Goal: Information Seeking & Learning: Learn about a topic

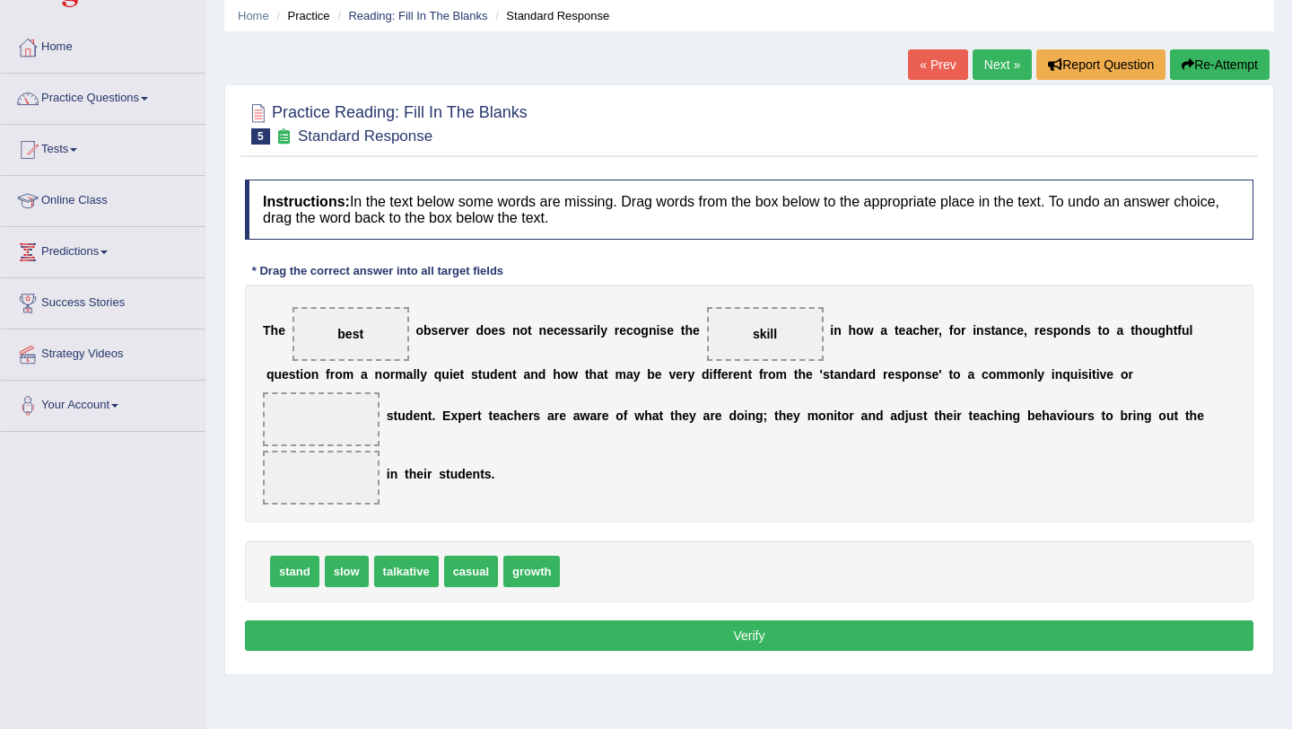
click at [336, 418] on span at bounding box center [321, 419] width 117 height 54
drag, startPoint x: 404, startPoint y: 569, endPoint x: 331, endPoint y: 423, distance: 163.3
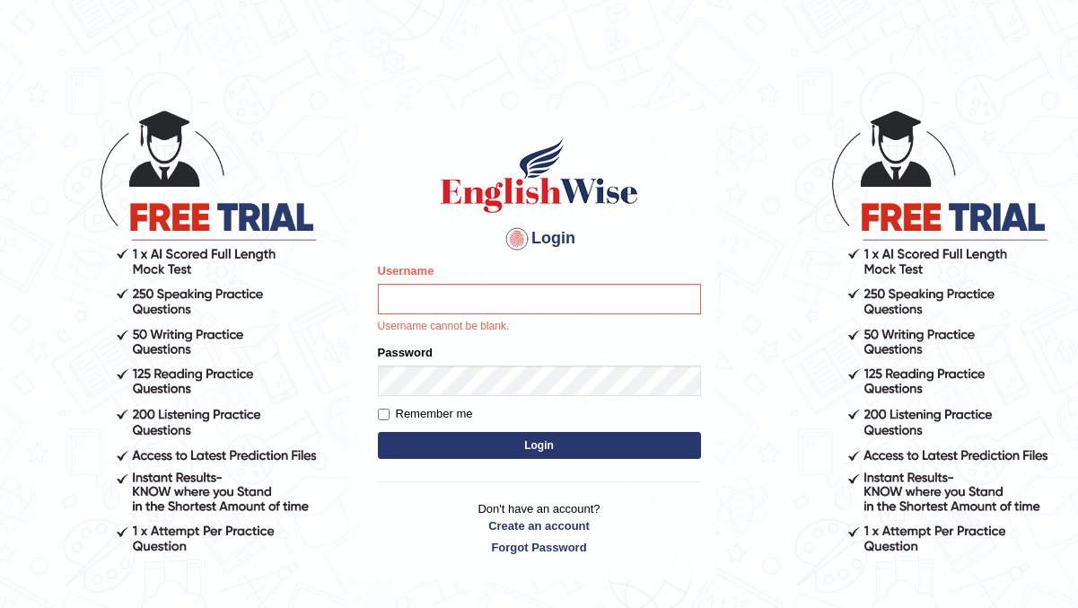
click at [434, 297] on input "Username" at bounding box center [539, 299] width 323 height 31
type input "manishas_mt"
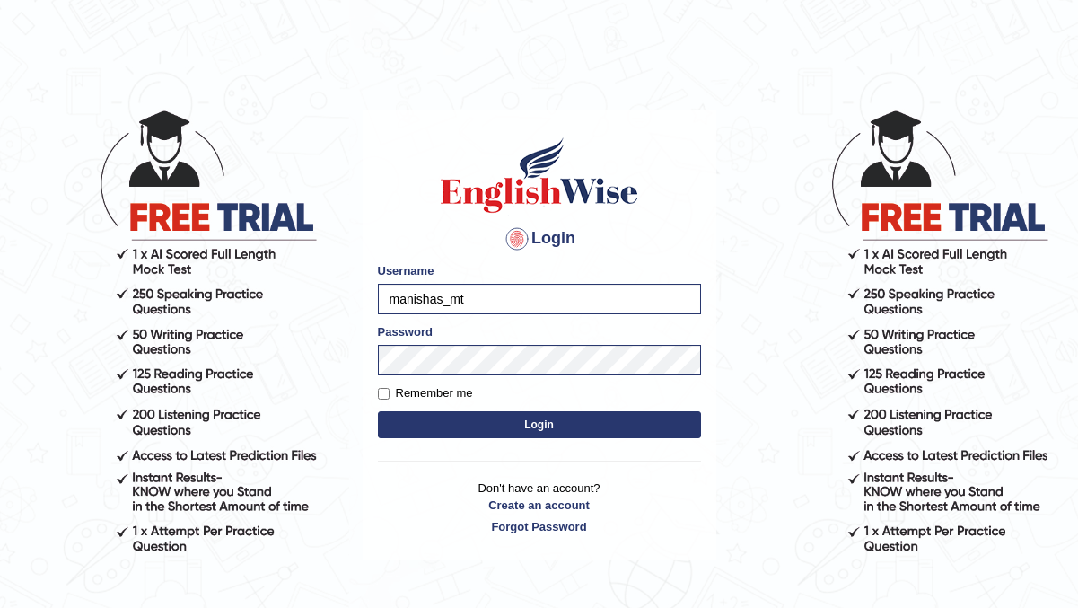
click at [504, 422] on button "Login" at bounding box center [539, 424] width 323 height 27
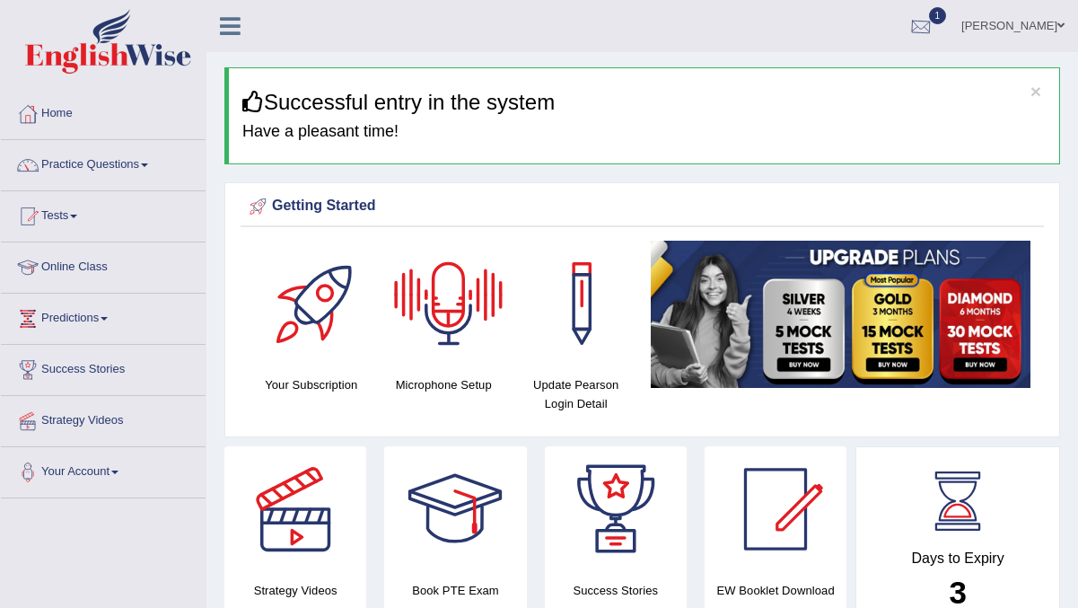
click at [911, 24] on div at bounding box center [920, 26] width 27 height 27
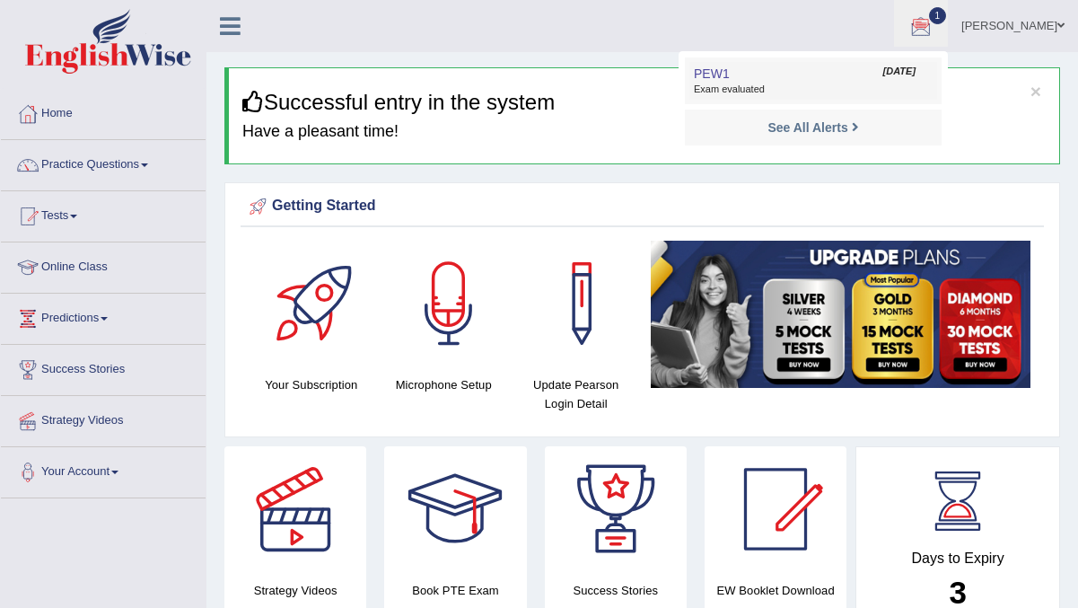
click at [861, 81] on link "PEW1 Aug 23, 2025 Exam evaluated" at bounding box center [813, 81] width 248 height 38
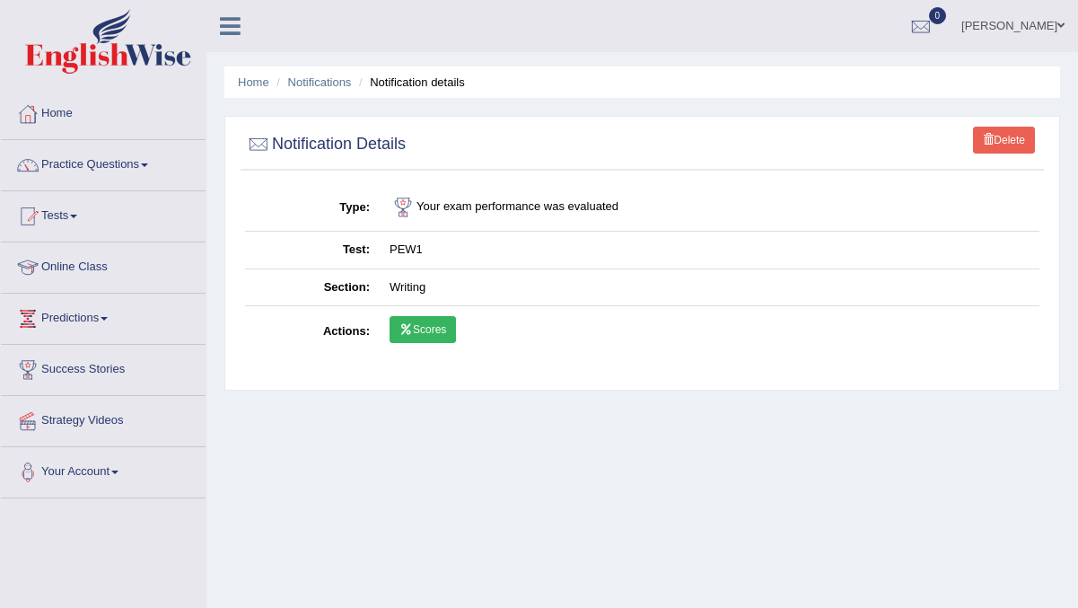
click at [423, 335] on link "Scores" at bounding box center [422, 329] width 66 height 27
click at [85, 105] on link "Home" at bounding box center [103, 111] width 205 height 45
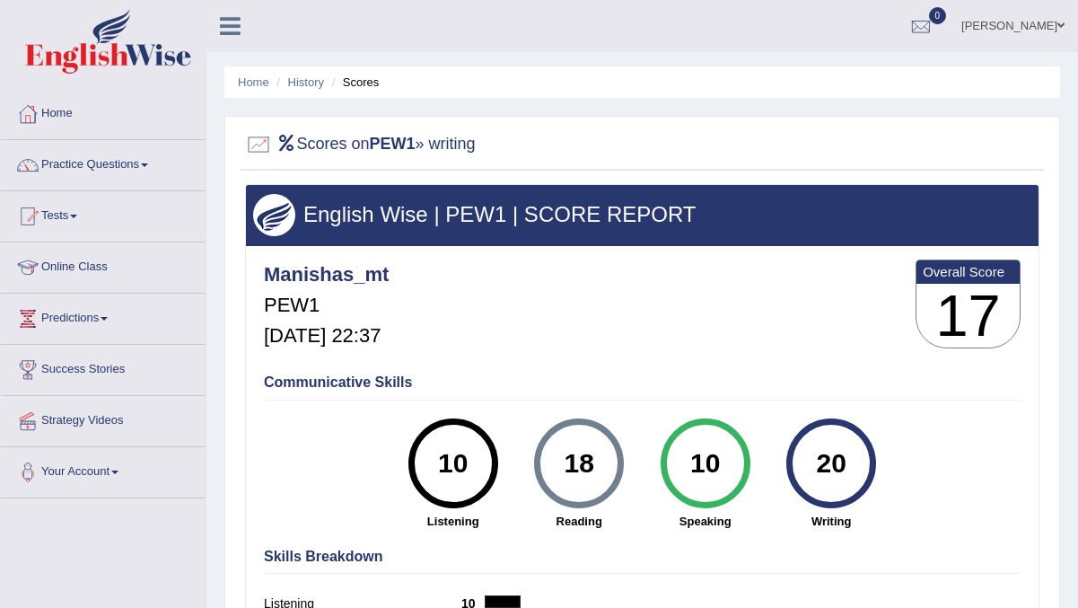
click at [360, 95] on ul "Home History Scores" at bounding box center [641, 81] width 835 height 31
click at [304, 83] on link "History" at bounding box center [306, 81] width 36 height 13
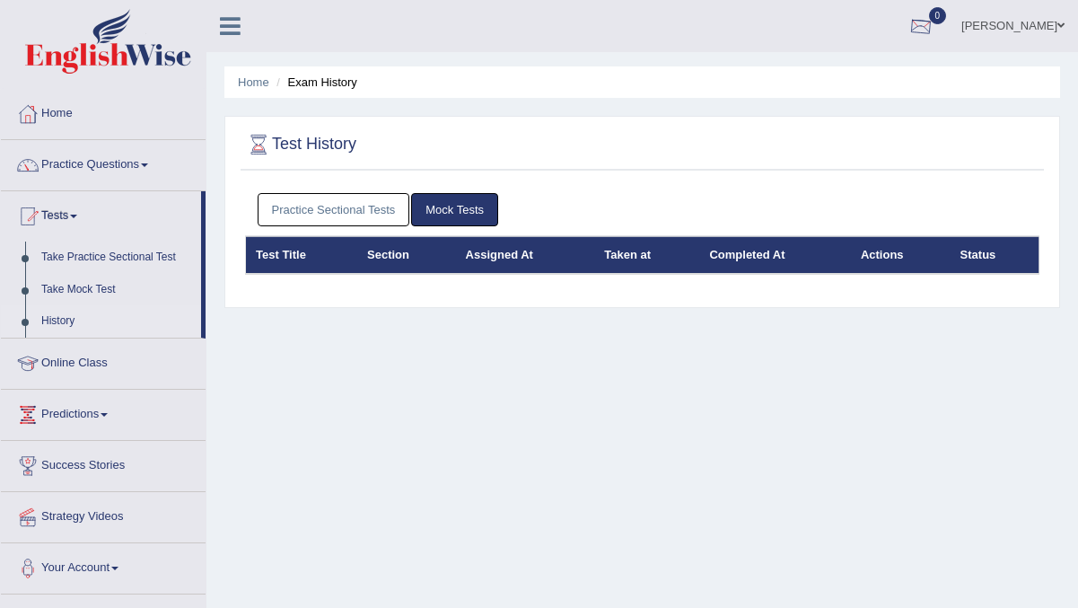
click at [920, 19] on div at bounding box center [920, 26] width 27 height 27
click at [841, 71] on strong "See All Alerts" at bounding box center [807, 75] width 80 height 14
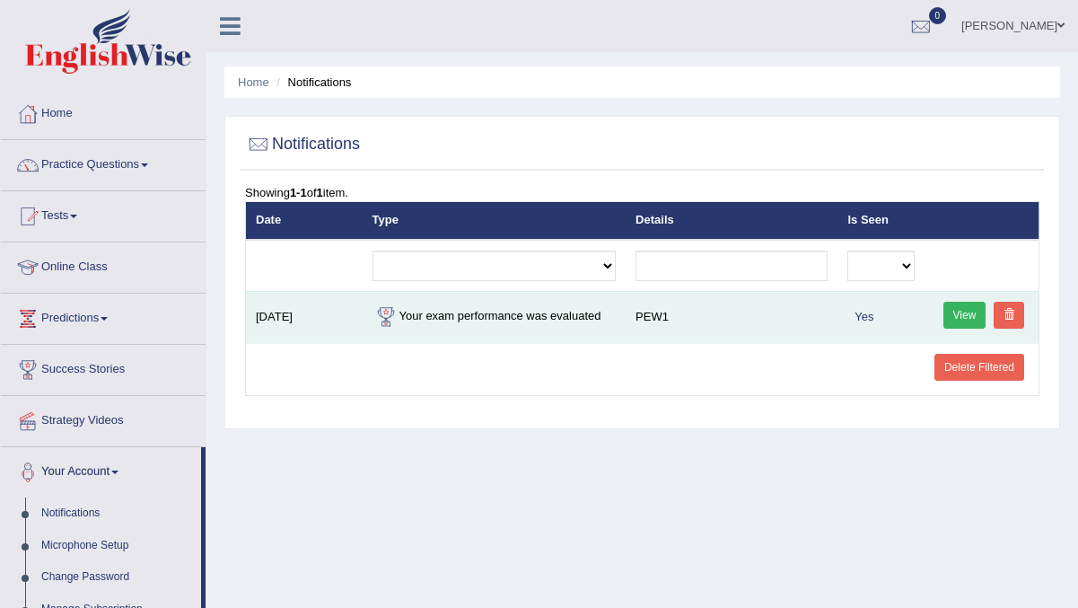
click at [1005, 317] on span at bounding box center [1008, 314] width 11 height 11
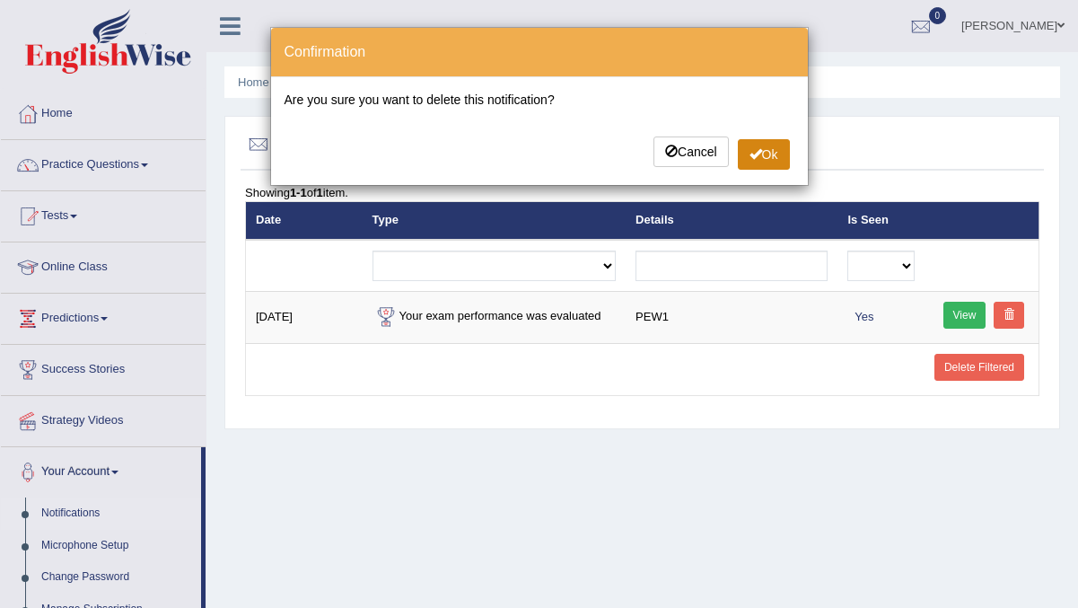
click at [765, 160] on button "Ok" at bounding box center [764, 154] width 52 height 31
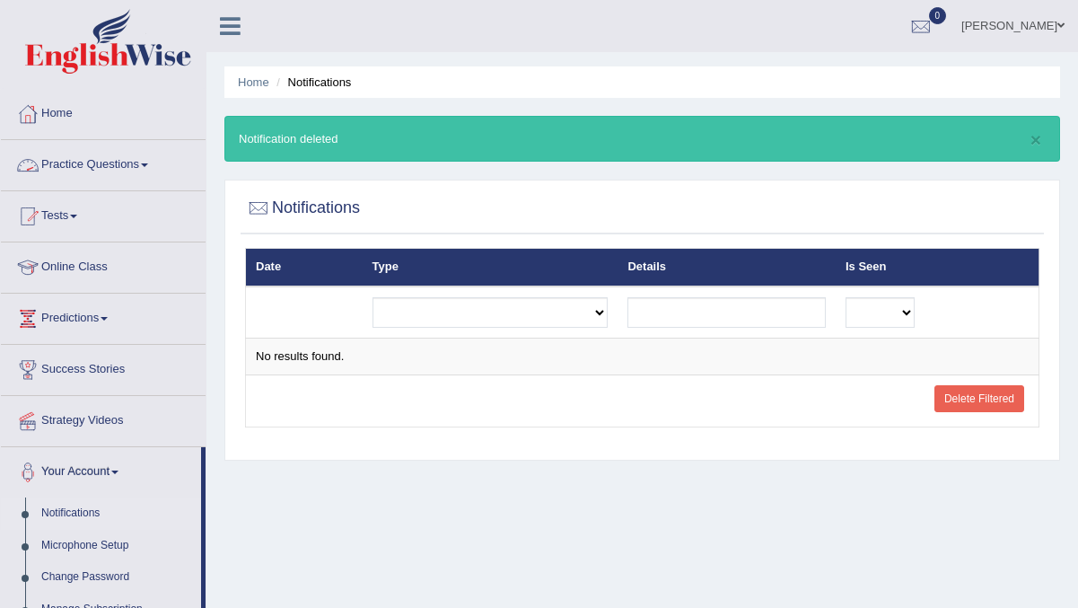
click at [122, 162] on link "Practice Questions" at bounding box center [103, 162] width 205 height 45
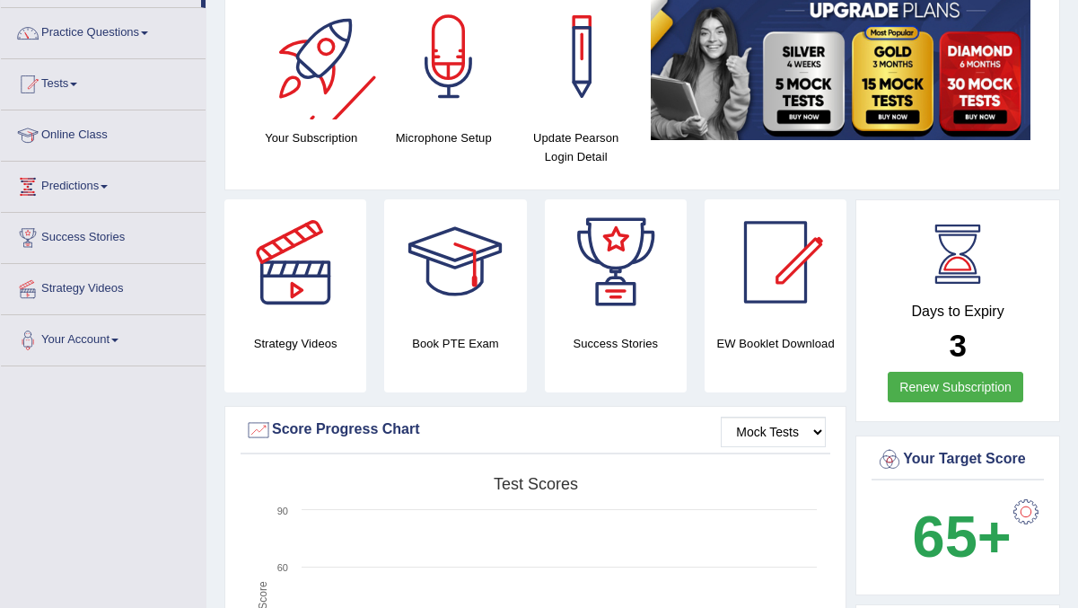
scroll to position [145, 0]
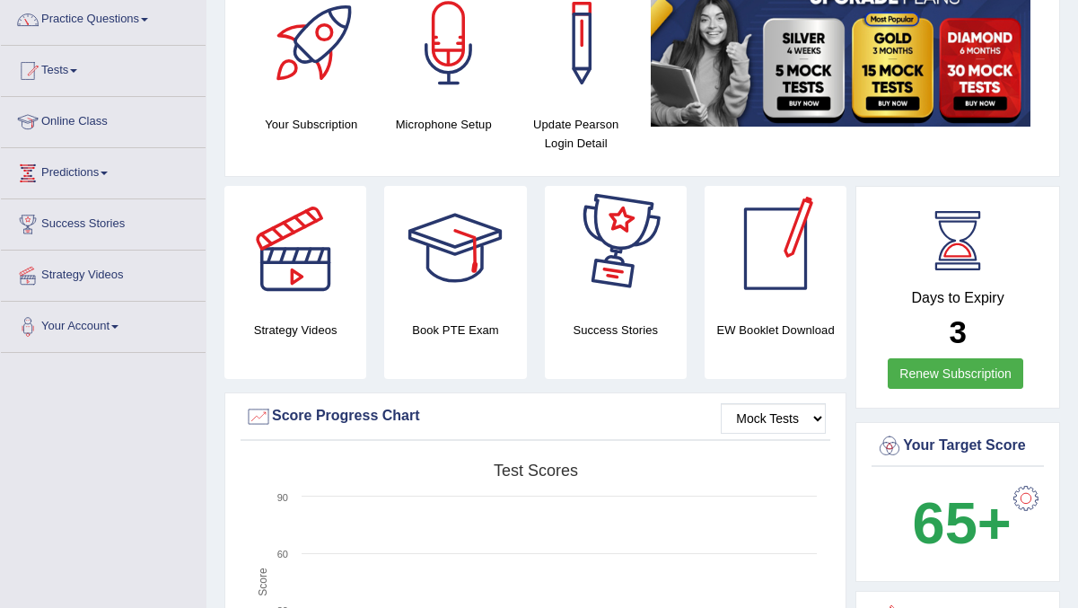
click at [990, 369] on link "Renew Subscription" at bounding box center [956, 373] width 136 height 31
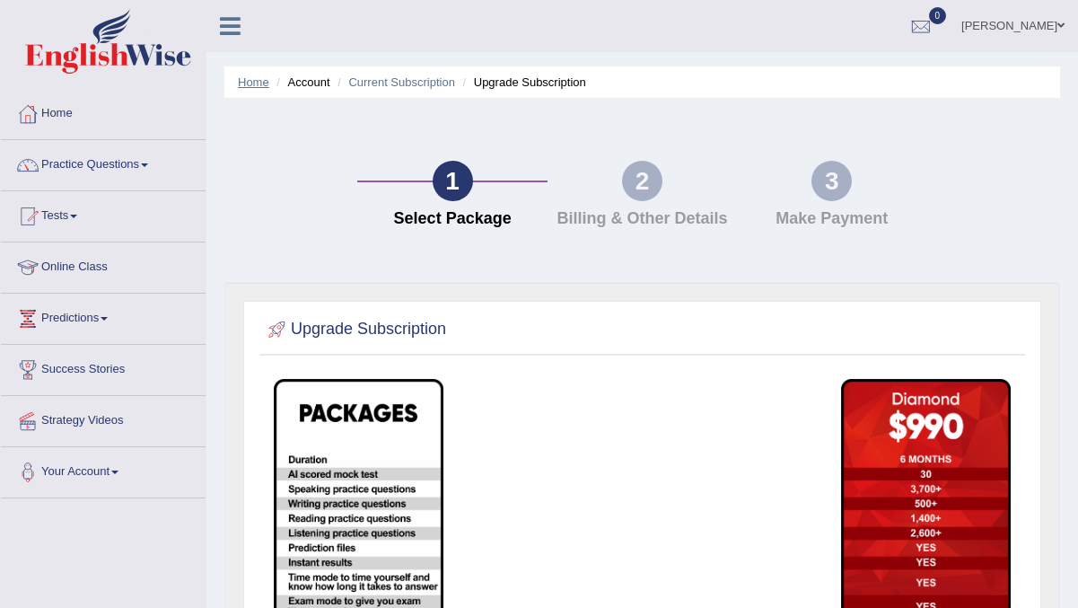
click at [254, 78] on link "Home" at bounding box center [253, 81] width 31 height 13
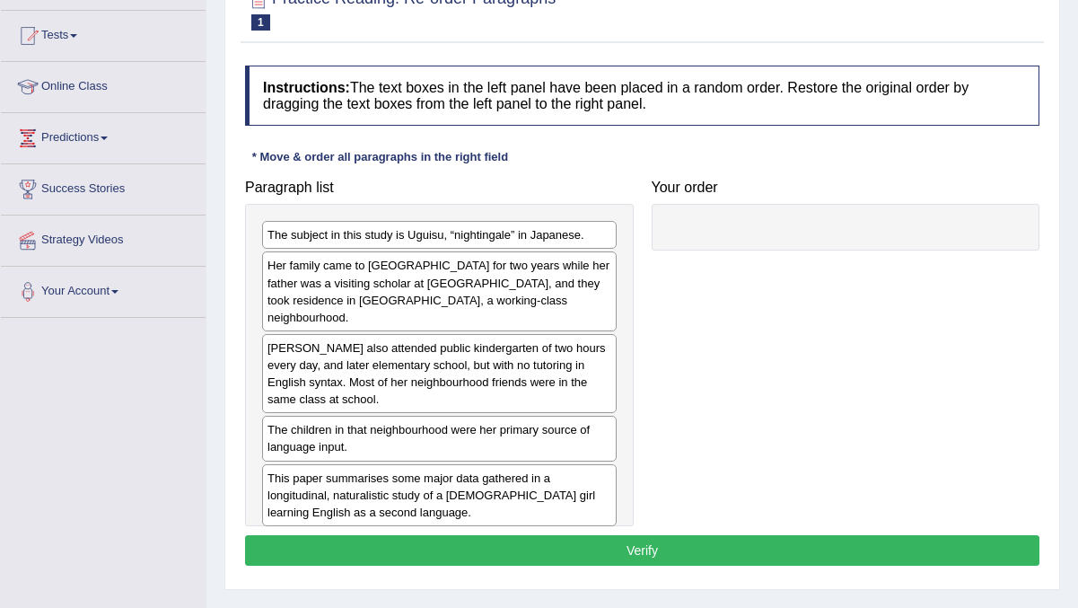
scroll to position [205, 0]
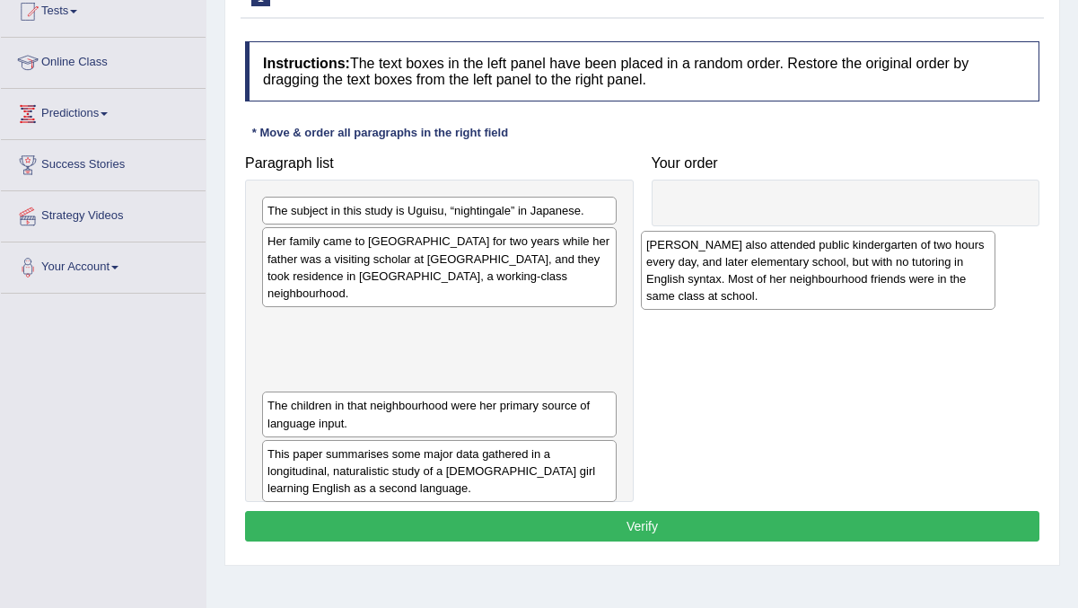
drag, startPoint x: 406, startPoint y: 327, endPoint x: 784, endPoint y: 264, distance: 383.9
click at [784, 264] on div "Uguisu also attended public kindergarten of two hours every day, and later elem…" at bounding box center [818, 270] width 354 height 79
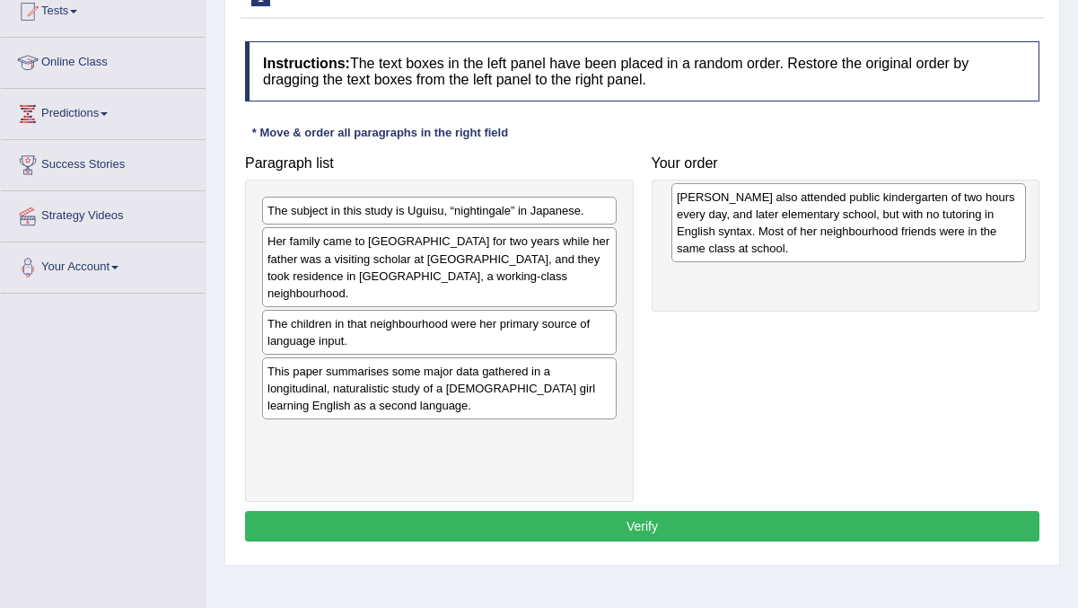
drag, startPoint x: 531, startPoint y: 333, endPoint x: 941, endPoint y: 223, distance: 424.7
click at [941, 223] on div "Uguisu also attended public kindergarten of two hours every day, and later elem…" at bounding box center [848, 222] width 354 height 79
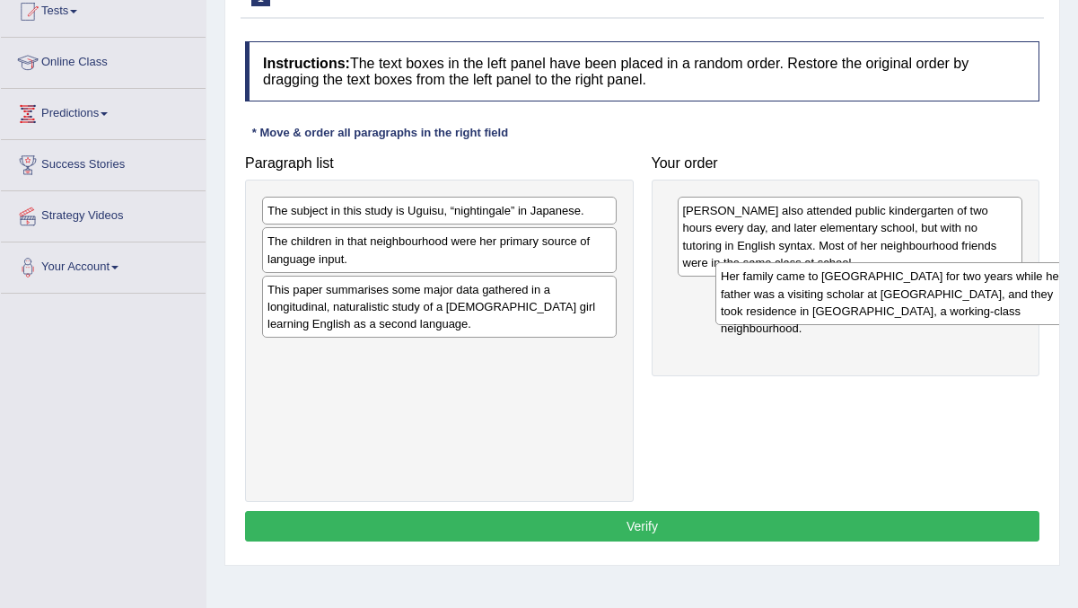
drag, startPoint x: 465, startPoint y: 260, endPoint x: 919, endPoint y: 291, distance: 455.1
click at [919, 292] on div "Her family came to the United States for two years while her father was a visit…" at bounding box center [892, 293] width 354 height 62
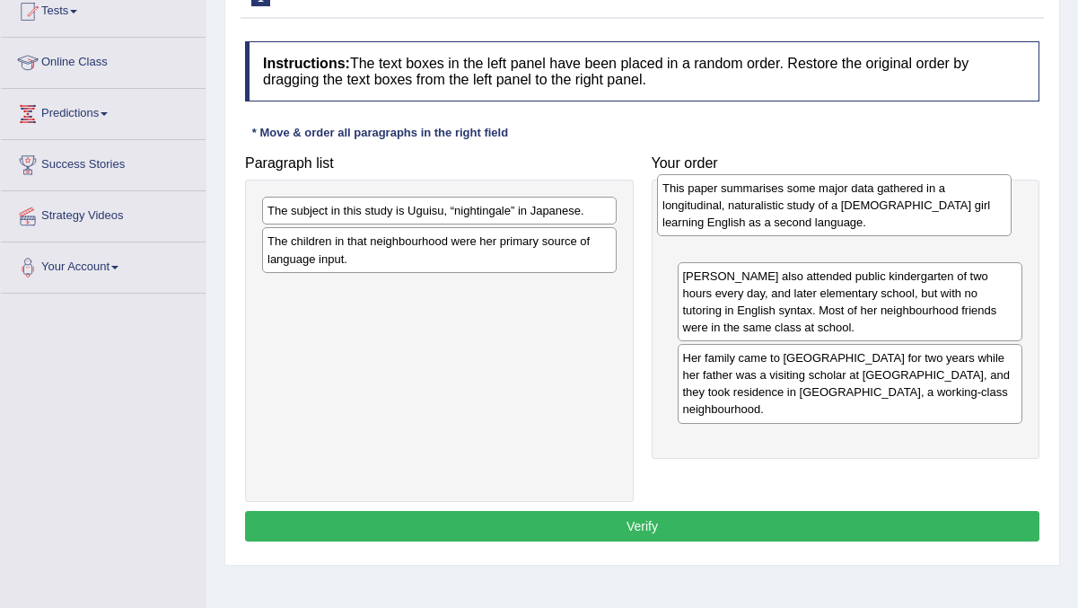
drag, startPoint x: 486, startPoint y: 310, endPoint x: 878, endPoint y: 199, distance: 406.5
click at [878, 201] on div "This paper summarises some major data gathered in a longitudinal, naturalistic …" at bounding box center [834, 205] width 354 height 62
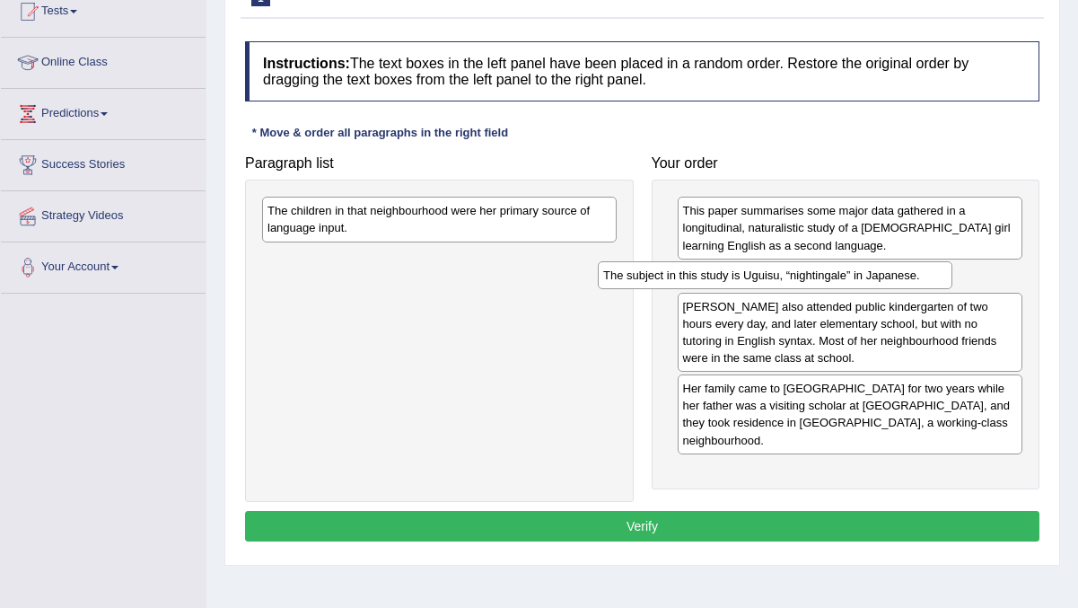
drag, startPoint x: 450, startPoint y: 214, endPoint x: 785, endPoint y: 279, distance: 341.8
click at [785, 279] on div "The subject in this study is Uguisu, “nightingale” in Japanese." at bounding box center [775, 275] width 354 height 28
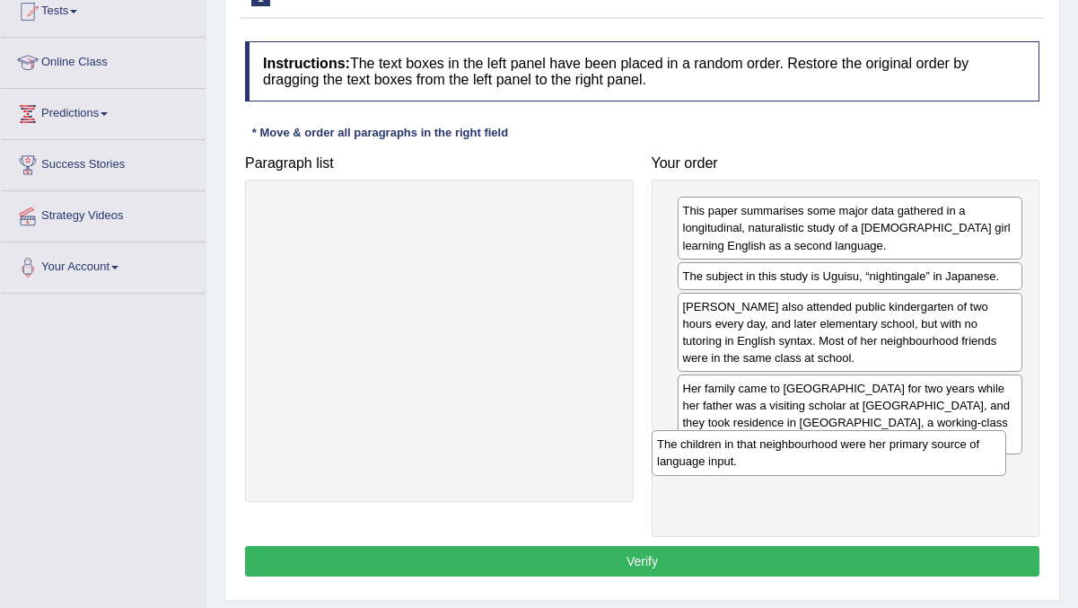
drag, startPoint x: 521, startPoint y: 211, endPoint x: 911, endPoint y: 442, distance: 452.6
click at [911, 442] on div "The children in that neighbourhood were her primary source of language input." at bounding box center [829, 452] width 354 height 45
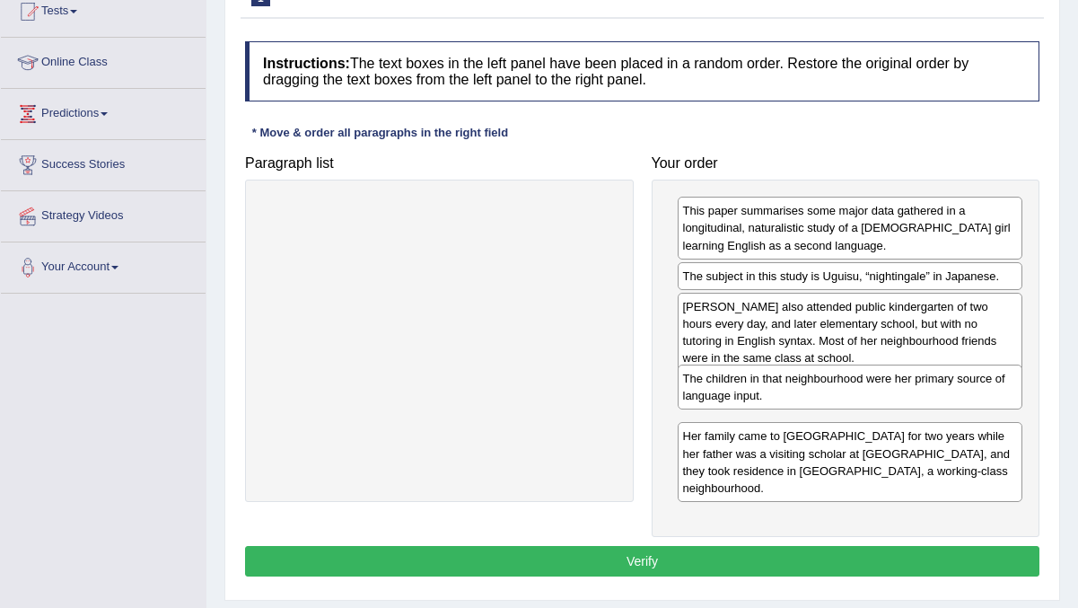
drag, startPoint x: 740, startPoint y: 468, endPoint x: 740, endPoint y: 394, distance: 74.5
click at [740, 394] on div "The children in that neighbourhood were her primary source of language input." at bounding box center [851, 386] width 346 height 45
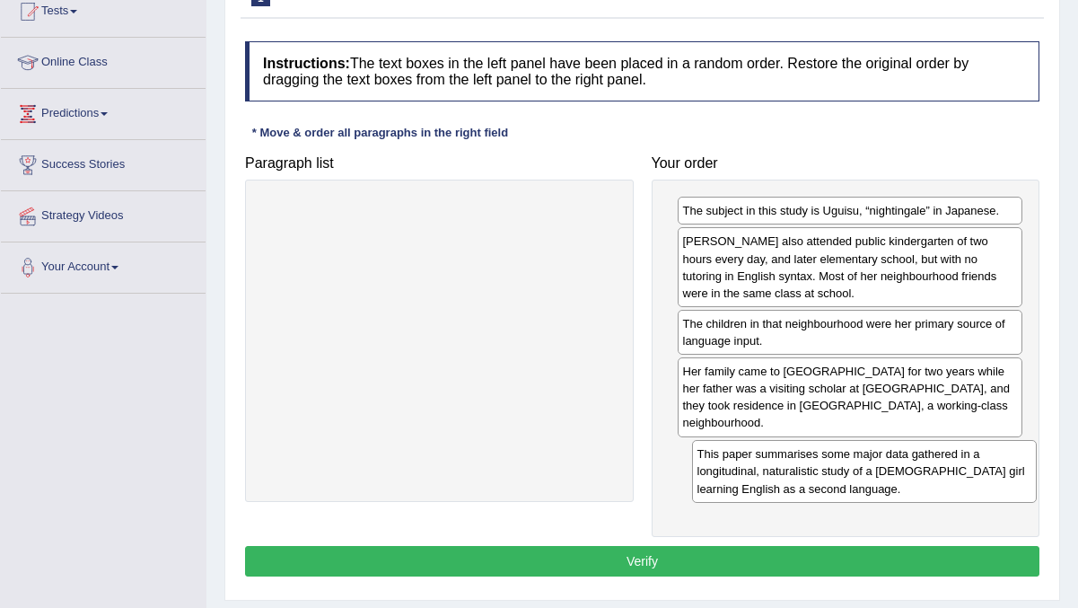
drag, startPoint x: 758, startPoint y: 237, endPoint x: 773, endPoint y: 480, distance: 243.6
click at [773, 480] on div "This paper summarises some major data gathered in a longitudinal, naturalistic …" at bounding box center [865, 471] width 346 height 62
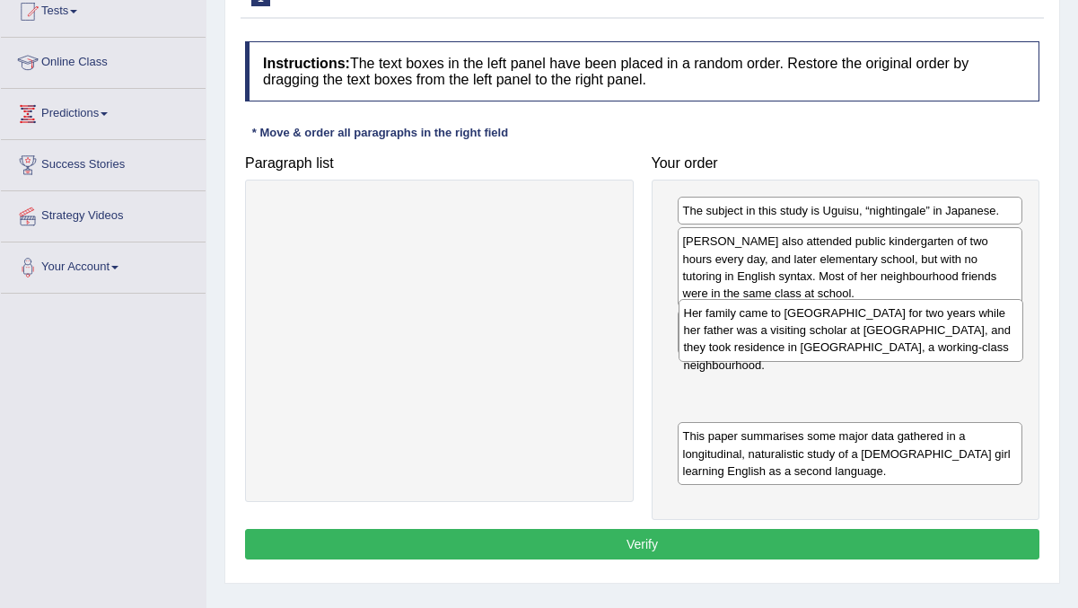
drag, startPoint x: 803, startPoint y: 402, endPoint x: 805, endPoint y: 346, distance: 56.6
click at [805, 346] on div "Her family came to the United States for two years while her father was a visit…" at bounding box center [851, 330] width 346 height 62
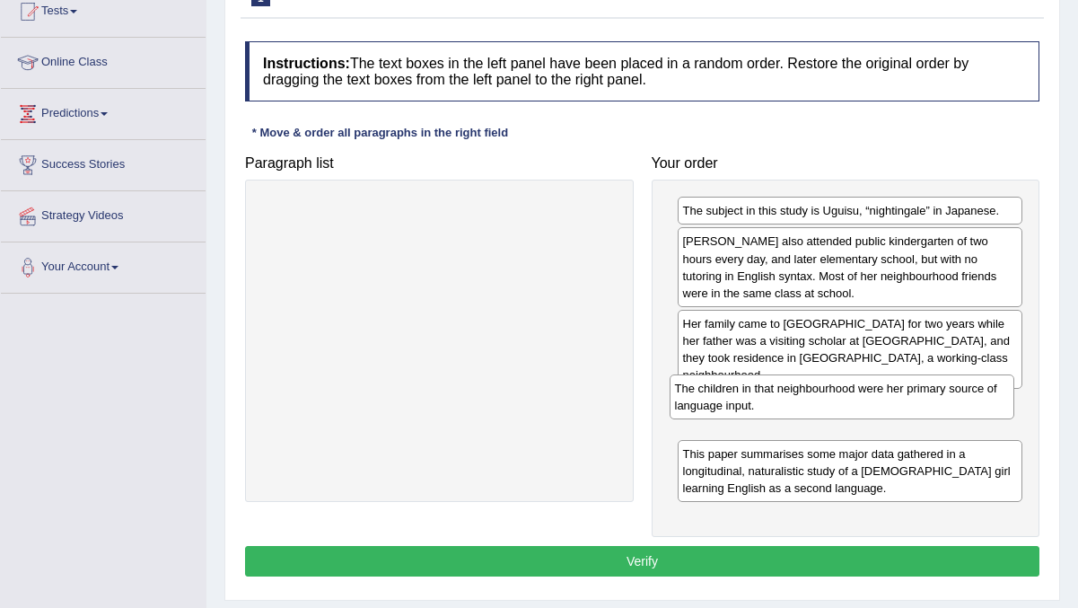
drag, startPoint x: 781, startPoint y: 326, endPoint x: 773, endPoint y: 390, distance: 65.1
click at [773, 390] on div "The children in that neighbourhood were her primary source of language input." at bounding box center [842, 396] width 346 height 45
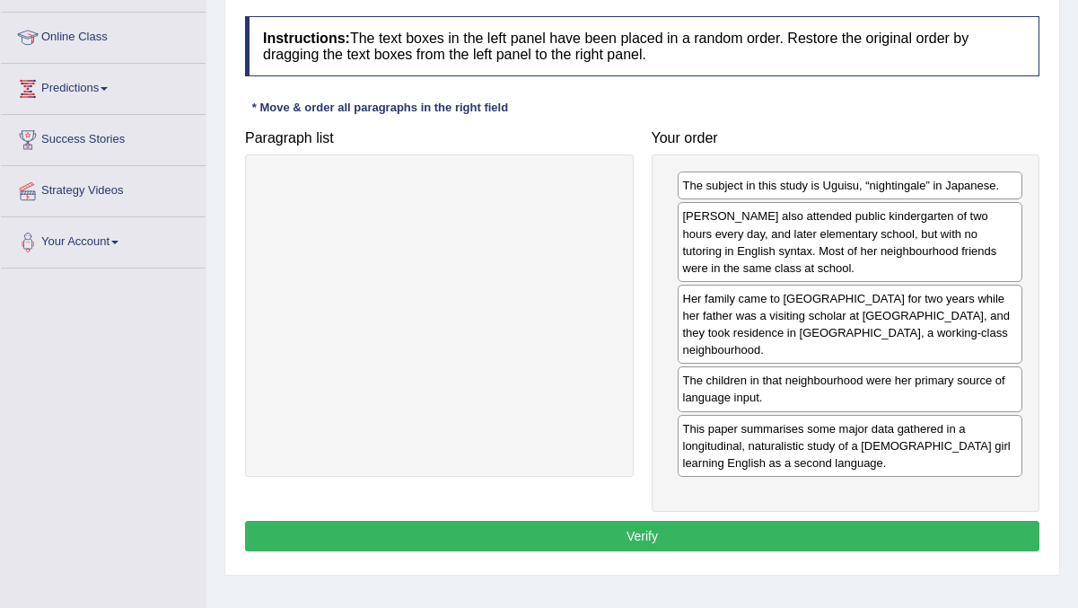
scroll to position [233, 0]
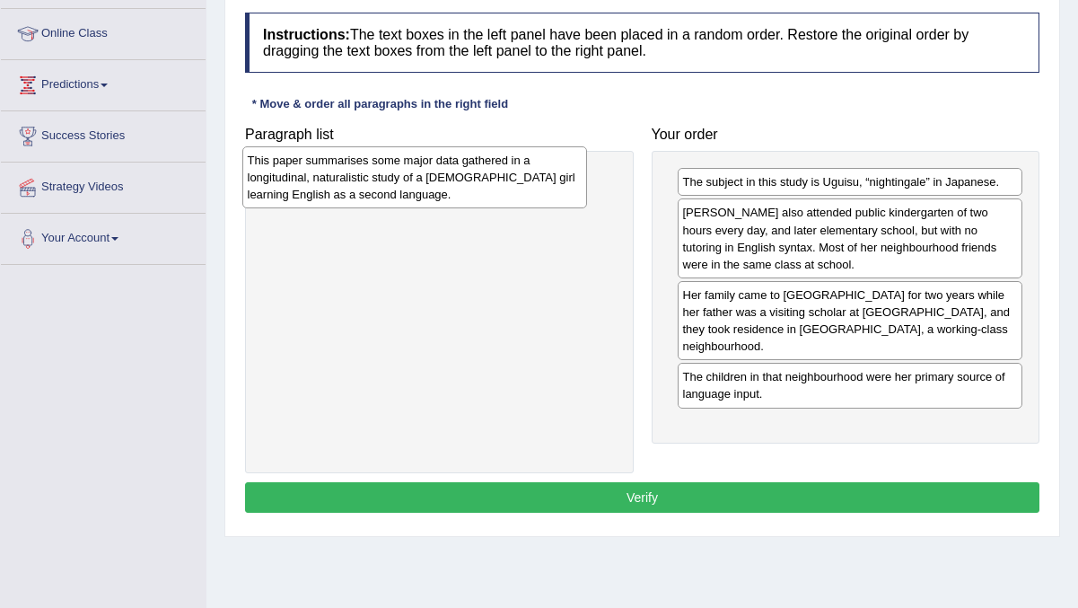
drag, startPoint x: 761, startPoint y: 426, endPoint x: 301, endPoint y: 171, distance: 526.6
click at [301, 171] on div "This paper summarises some major data gathered in a longitudinal, naturalistic …" at bounding box center [415, 177] width 346 height 62
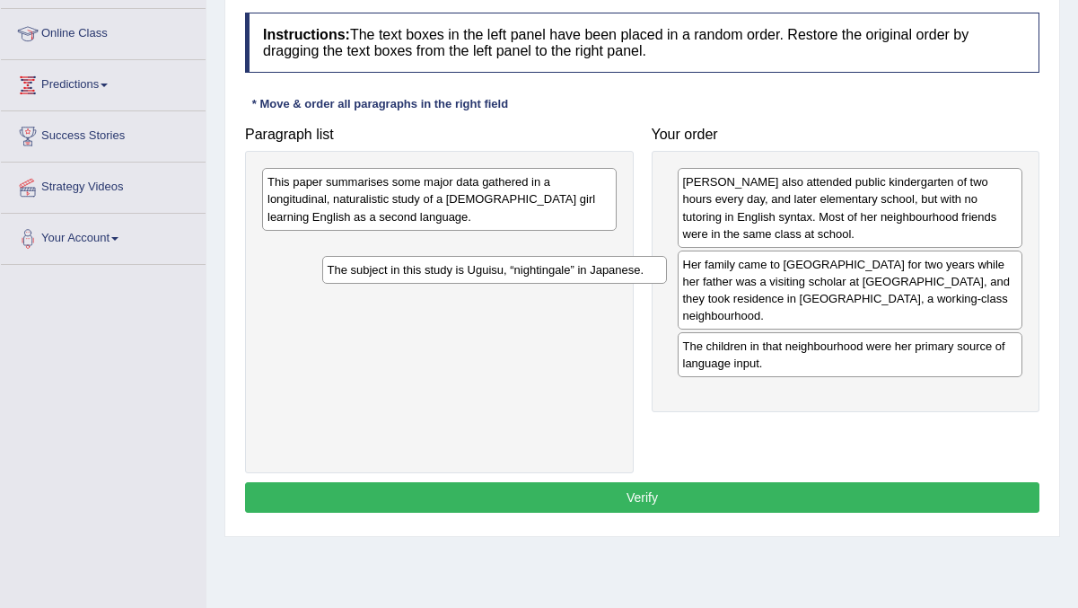
drag, startPoint x: 835, startPoint y: 189, endPoint x: 480, endPoint y: 277, distance: 365.2
click at [479, 277] on div "The subject in this study is Uguisu, “nightingale” in Japanese." at bounding box center [495, 270] width 346 height 28
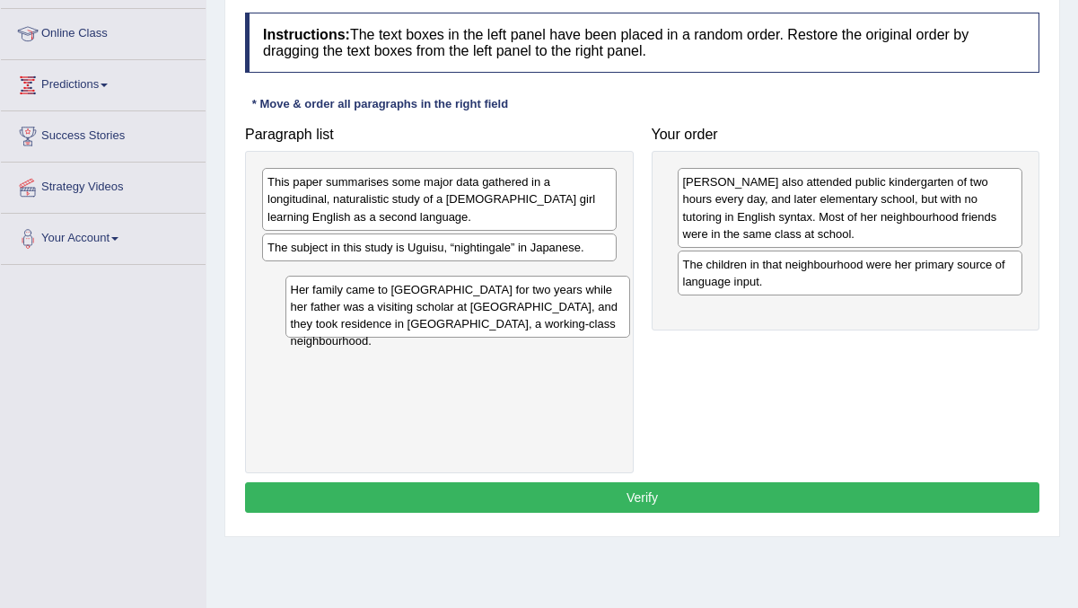
drag, startPoint x: 743, startPoint y: 288, endPoint x: 350, endPoint y: 314, distance: 393.9
click at [350, 314] on div "Her family came to the United States for two years while her father was a visit…" at bounding box center [458, 307] width 346 height 62
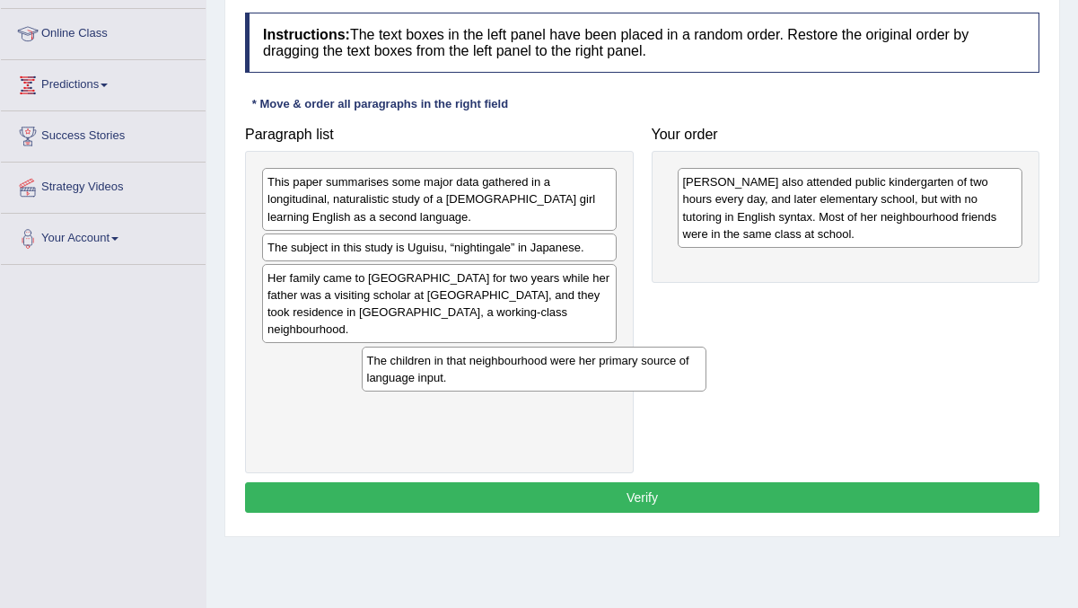
drag, startPoint x: 739, startPoint y: 272, endPoint x: 397, endPoint y: 352, distance: 351.1
click at [397, 352] on div "The children in that neighbourhood were her primary source of language input." at bounding box center [535, 368] width 346 height 45
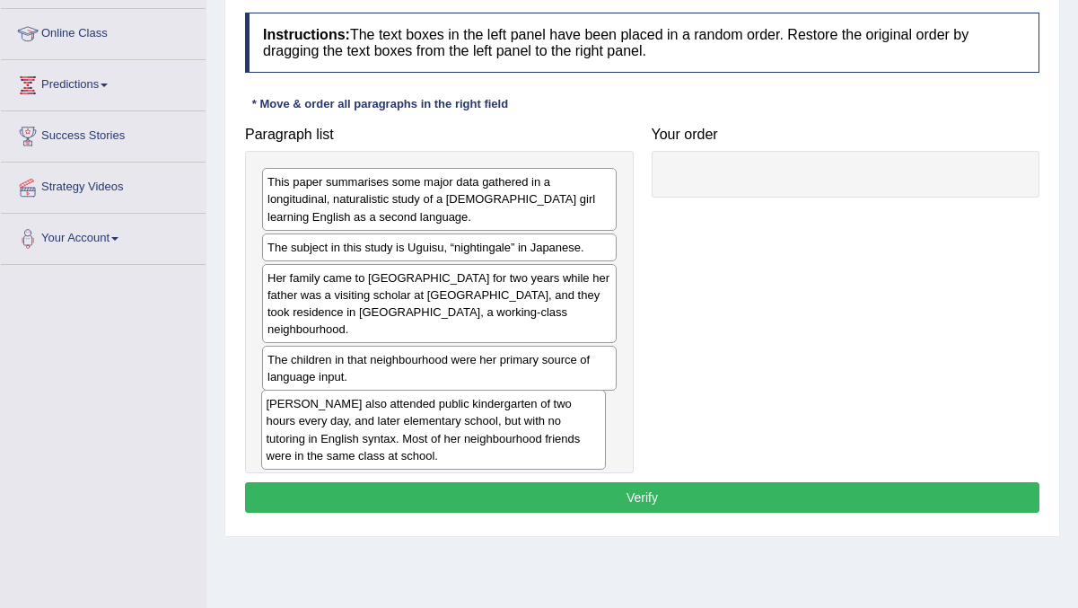
drag, startPoint x: 813, startPoint y: 198, endPoint x: 397, endPoint y: 420, distance: 471.7
click at [397, 420] on div "Uguisu also attended public kindergarten of two hours every day, and later elem…" at bounding box center [434, 428] width 346 height 79
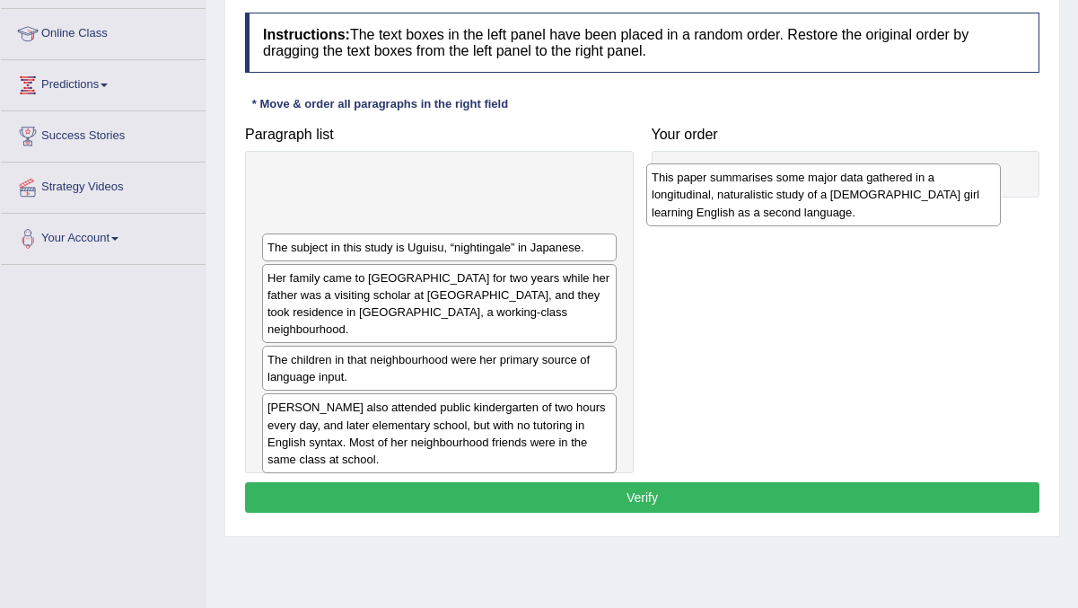
drag, startPoint x: 409, startPoint y: 207, endPoint x: 791, endPoint y: 194, distance: 381.6
click at [791, 194] on div "This paper summarises some major data gathered in a longitudinal, naturalistic …" at bounding box center [823, 194] width 354 height 62
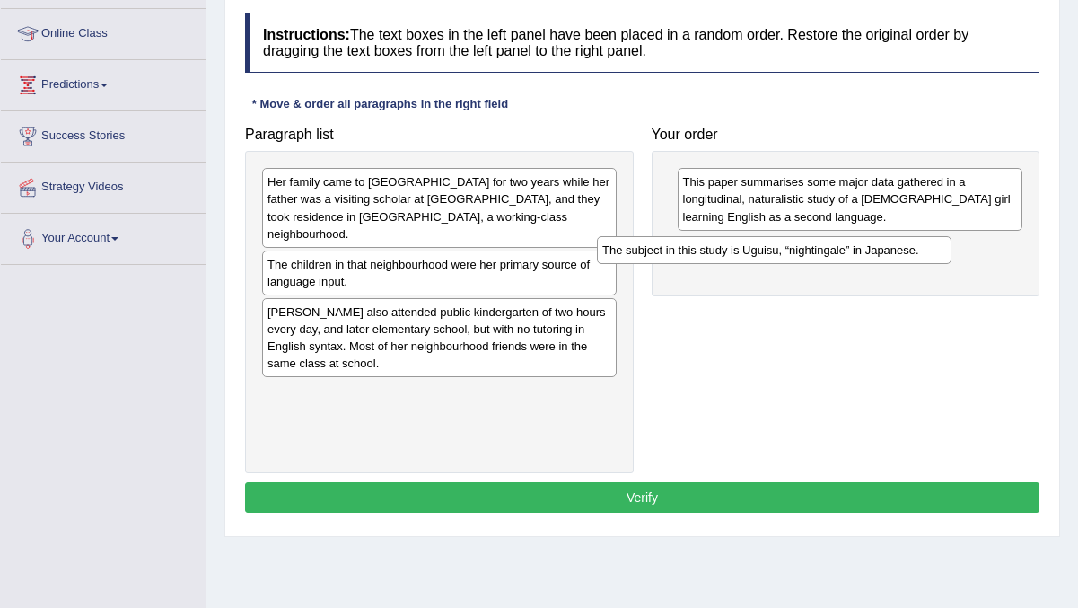
drag, startPoint x: 407, startPoint y: 188, endPoint x: 743, endPoint y: 257, distance: 342.7
click at [743, 257] on div "The subject in this study is Uguisu, “nightingale” in Japanese." at bounding box center [774, 250] width 354 height 28
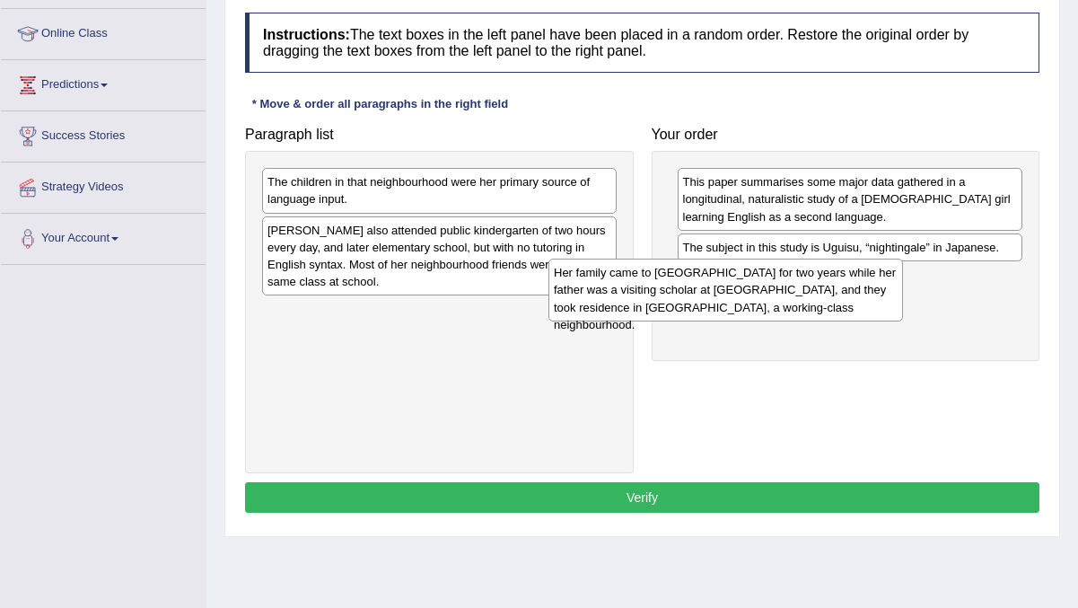
drag, startPoint x: 454, startPoint y: 188, endPoint x: 738, endPoint y: 276, distance: 296.9
click at [739, 276] on div "Her family came to the United States for two years while her father was a visit…" at bounding box center [725, 289] width 354 height 62
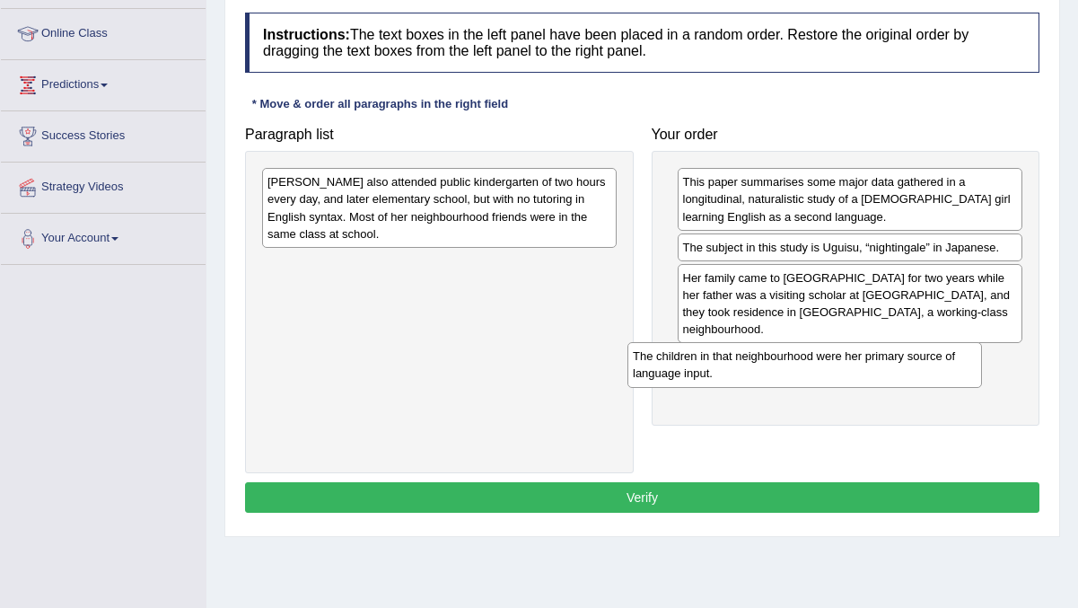
drag, startPoint x: 468, startPoint y: 193, endPoint x: 830, endPoint y: 355, distance: 396.5
click at [830, 355] on div "The children in that neighbourhood were her primary source of language input." at bounding box center [804, 364] width 354 height 45
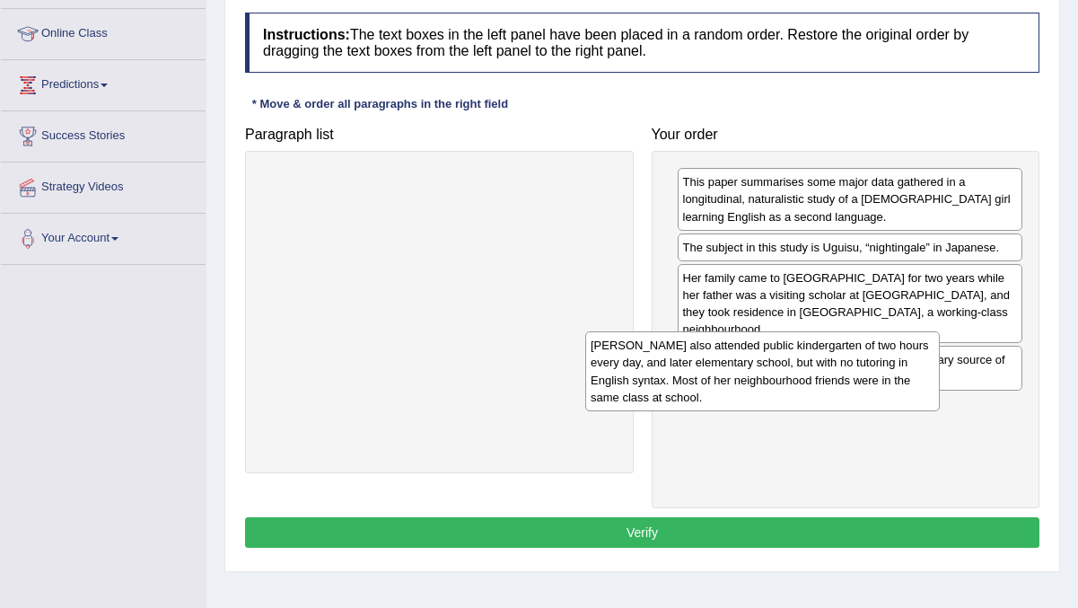
drag, startPoint x: 485, startPoint y: 214, endPoint x: 816, endPoint y: 377, distance: 369.2
click at [816, 377] on div "Uguisu also attended public kindergarten of two hours every day, and later elem…" at bounding box center [762, 370] width 354 height 79
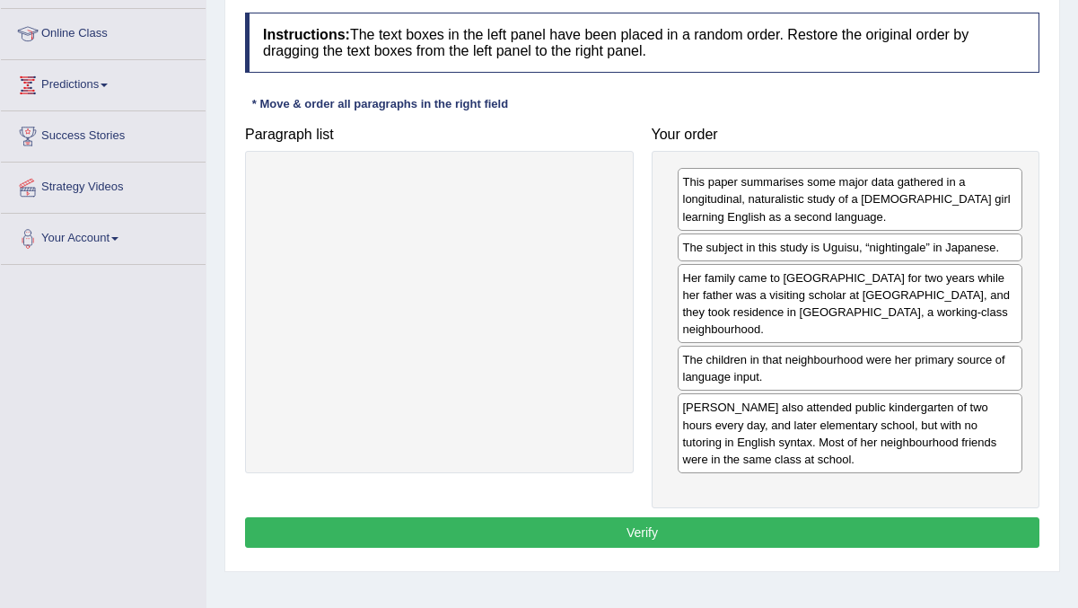
click at [740, 517] on button "Verify" at bounding box center [642, 532] width 794 height 31
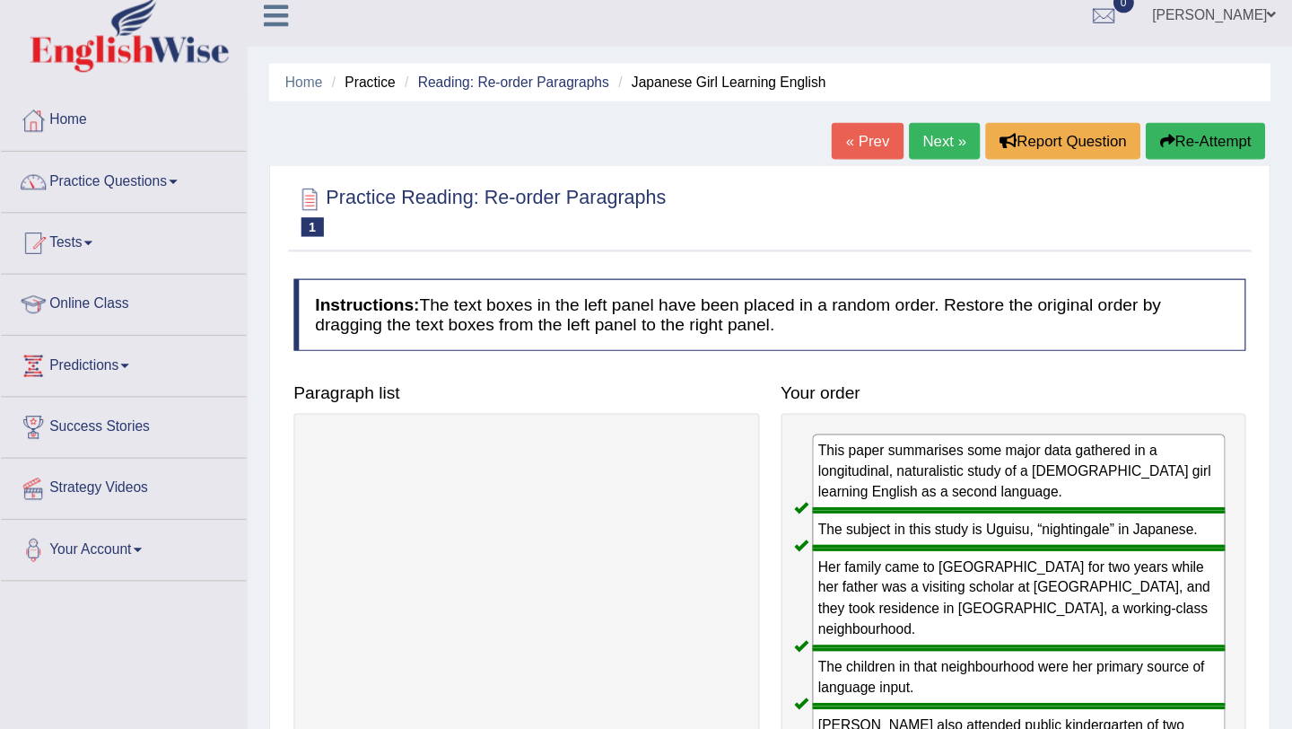
scroll to position [0, 0]
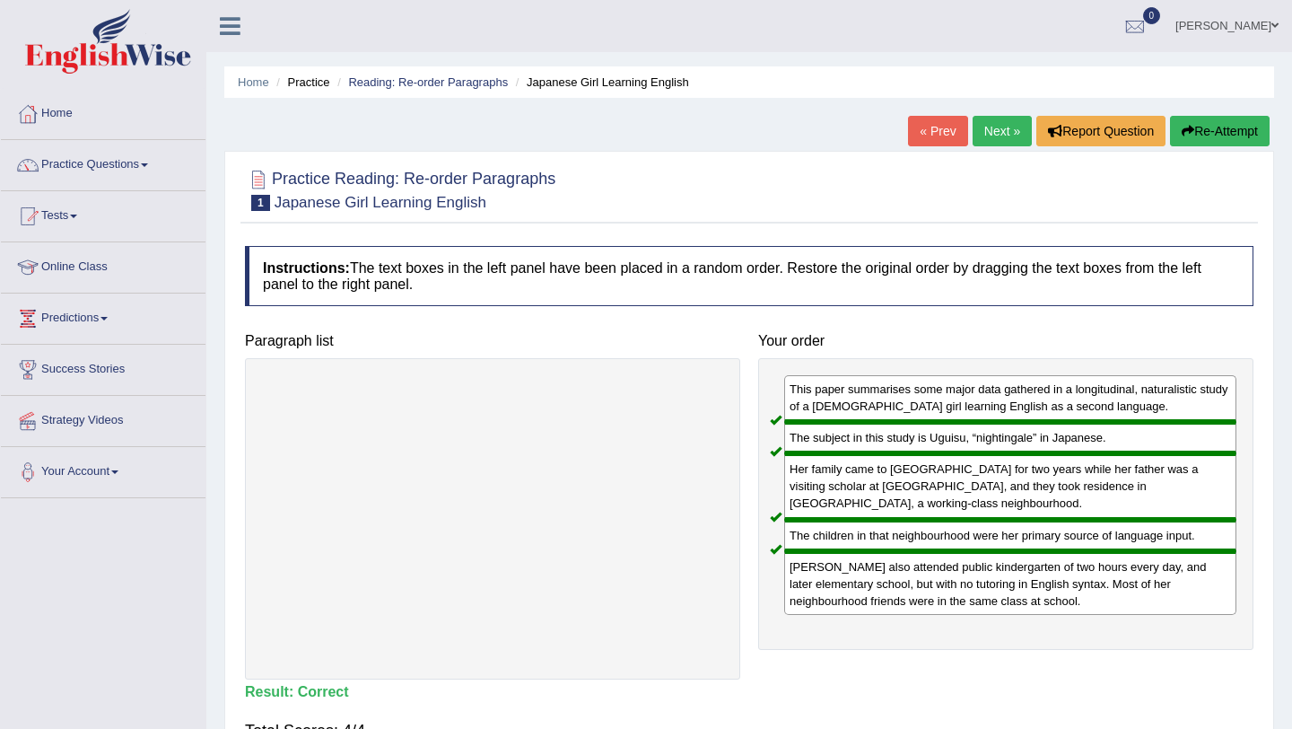
click at [998, 127] on link "Next »" at bounding box center [1002, 131] width 59 height 31
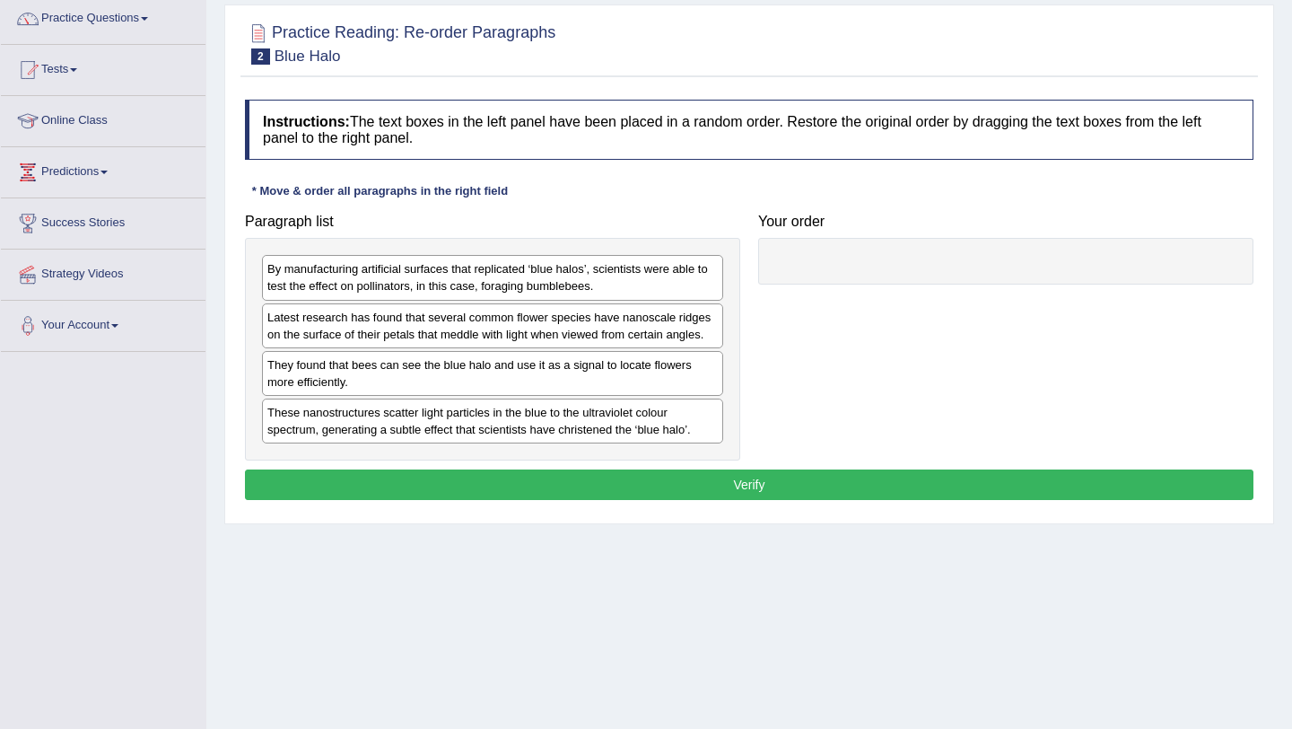
scroll to position [147, 0]
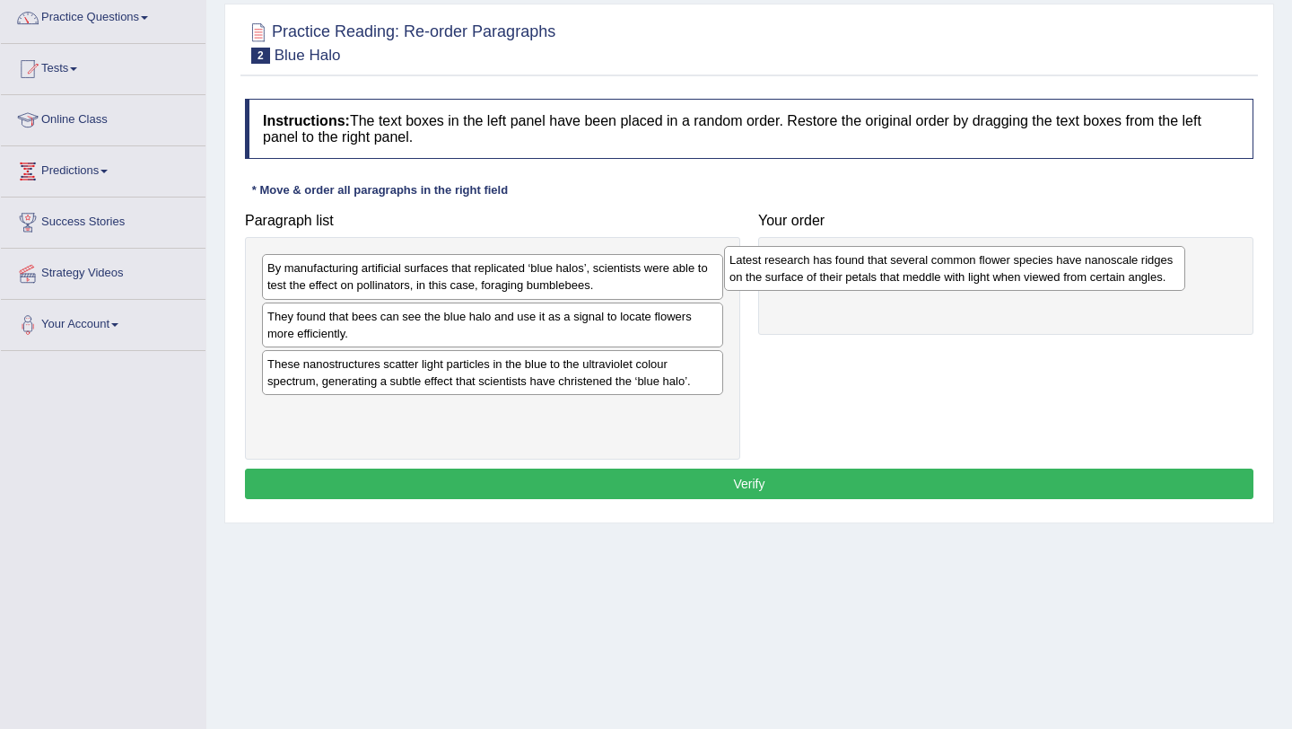
drag, startPoint x: 465, startPoint y: 329, endPoint x: 929, endPoint y: 266, distance: 468.3
click at [929, 266] on div "Latest research has found that several common flower species have nanoscale rid…" at bounding box center [954, 268] width 461 height 45
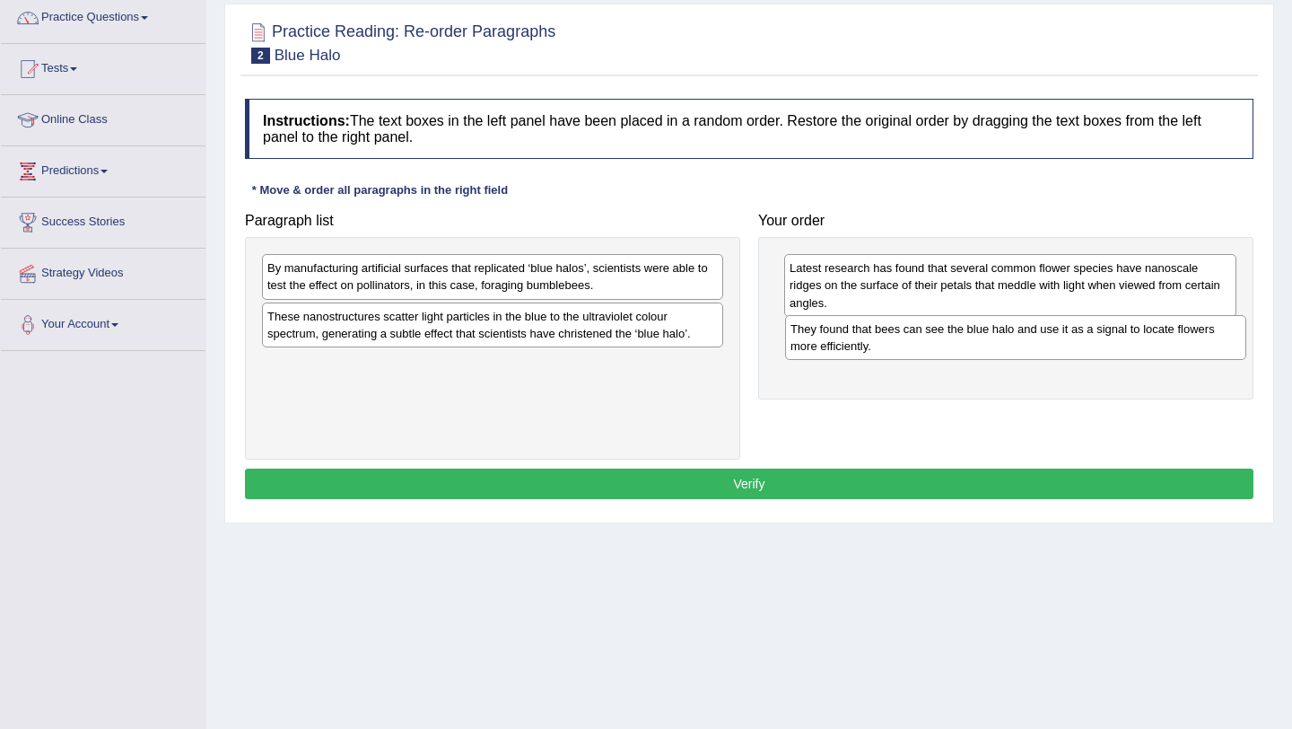
drag, startPoint x: 522, startPoint y: 331, endPoint x: 1045, endPoint y: 342, distance: 523.3
click at [1045, 342] on div "They found that bees can see the blue halo and use it as a signal to locate flo…" at bounding box center [1015, 337] width 461 height 45
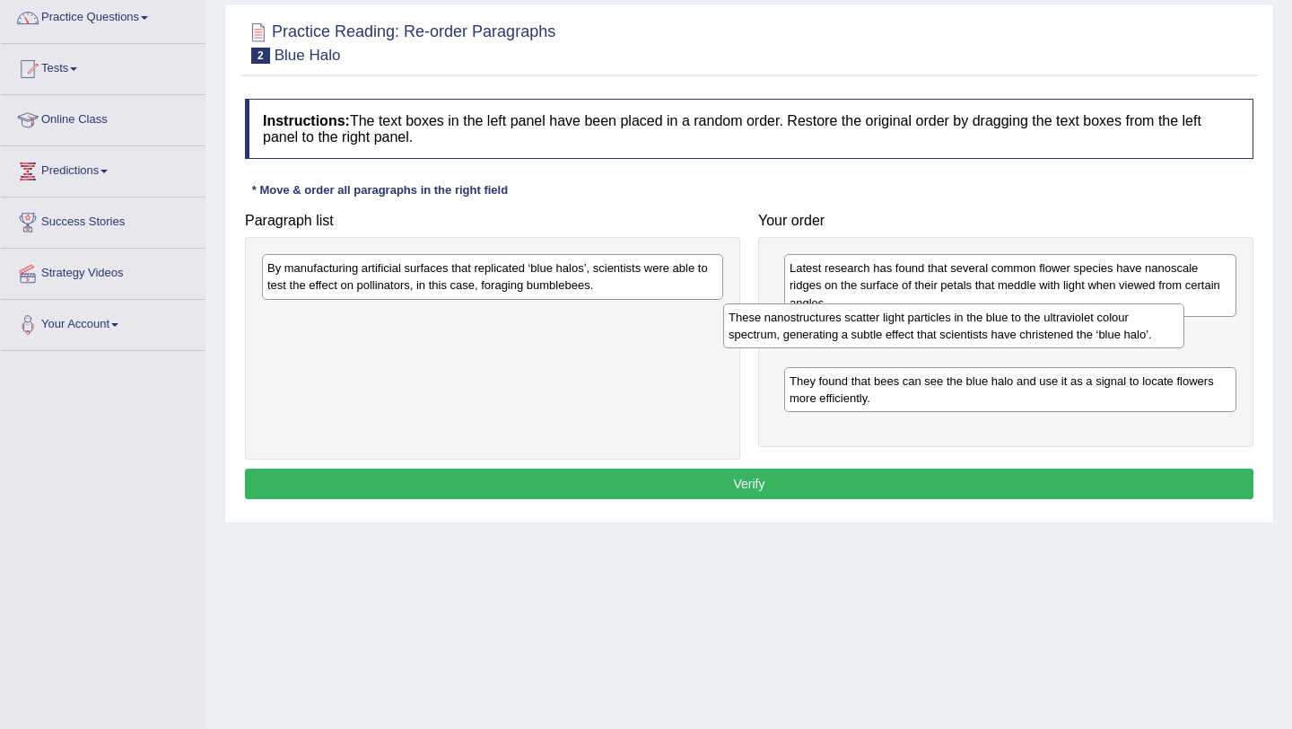
drag, startPoint x: 517, startPoint y: 327, endPoint x: 978, endPoint y: 328, distance: 461.3
click at [978, 328] on div "These nanostructures scatter light particles in the blue to the ultraviolet col…" at bounding box center [953, 325] width 461 height 45
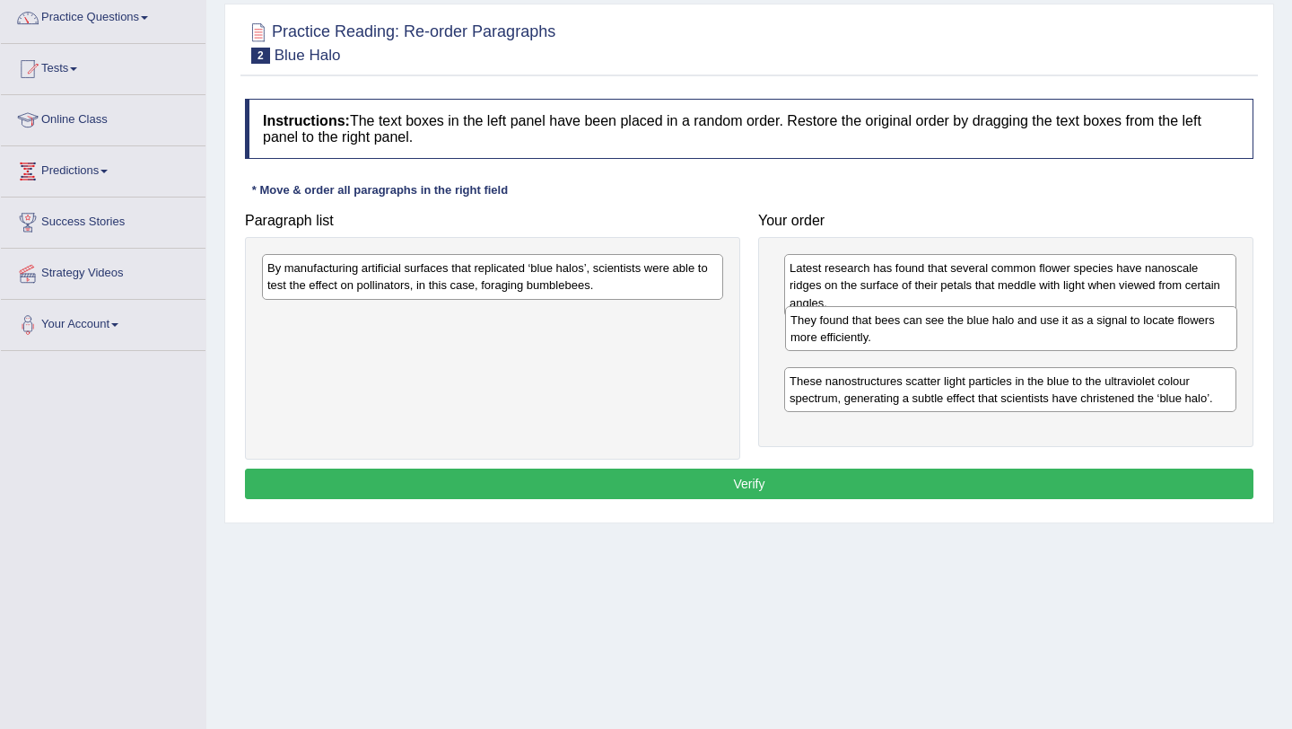
drag, startPoint x: 968, startPoint y: 394, endPoint x: 969, endPoint y: 334, distance: 60.1
click at [969, 334] on div "They found that bees can see the blue halo and use it as a signal to locate flo…" at bounding box center [1011, 328] width 452 height 45
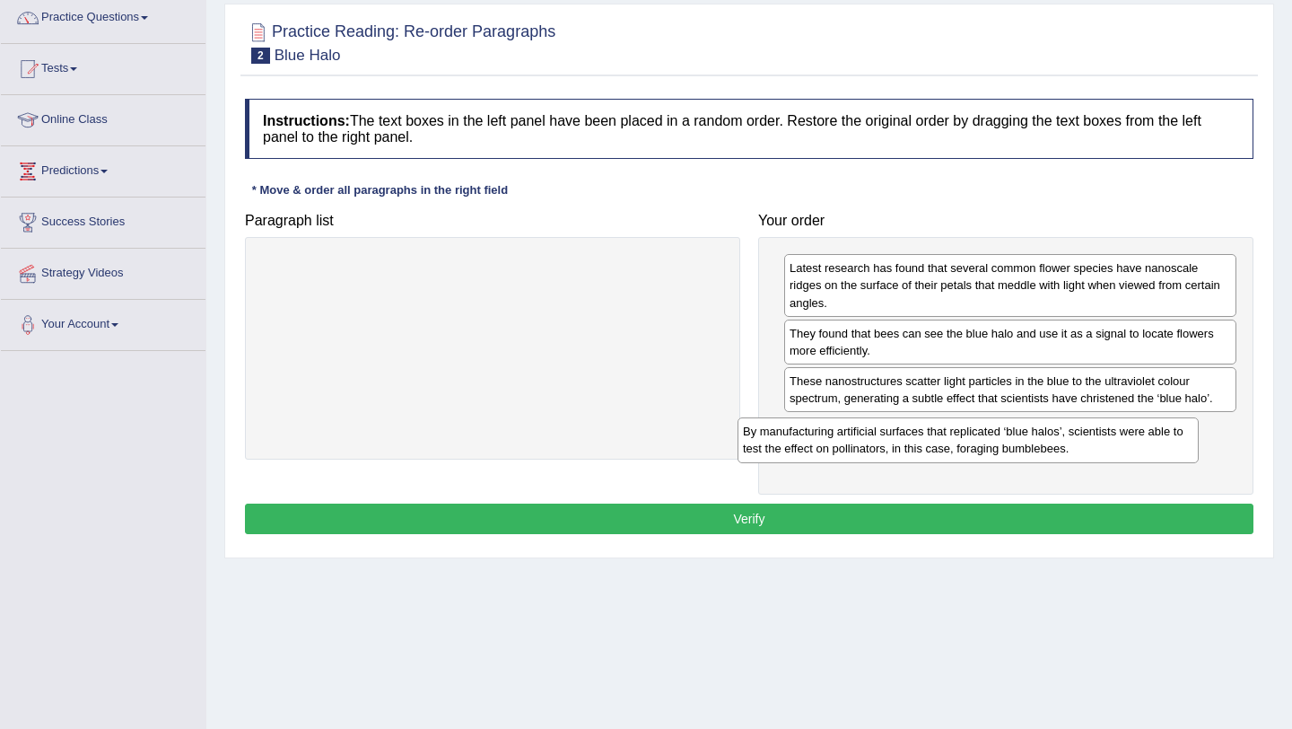
drag, startPoint x: 492, startPoint y: 277, endPoint x: 972, endPoint y: 435, distance: 505.4
click at [972, 436] on div "By manufacturing artificial surfaces that replicated ‘blue halos’, scientists w…" at bounding box center [968, 439] width 461 height 45
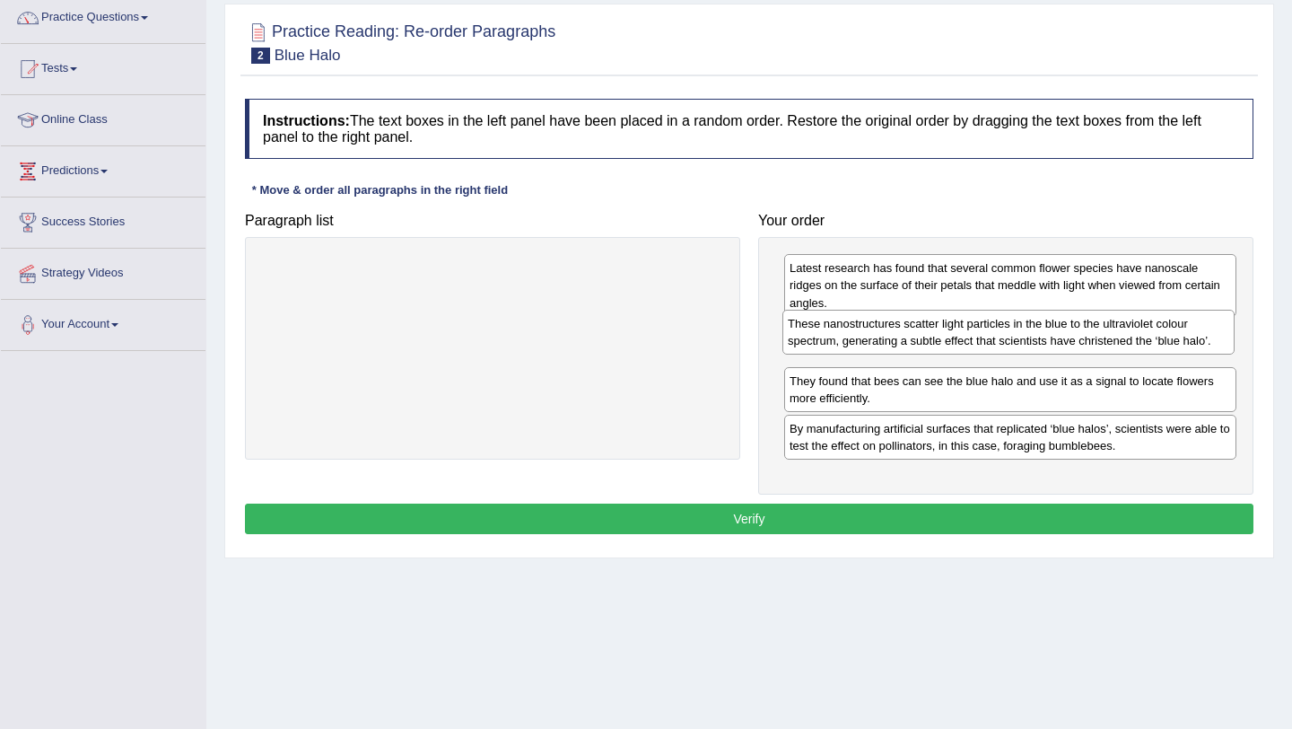
drag, startPoint x: 989, startPoint y: 396, endPoint x: 984, endPoint y: 338, distance: 57.6
click at [985, 338] on div "These nanostructures scatter light particles in the blue to the ultraviolet col…" at bounding box center [1009, 332] width 452 height 45
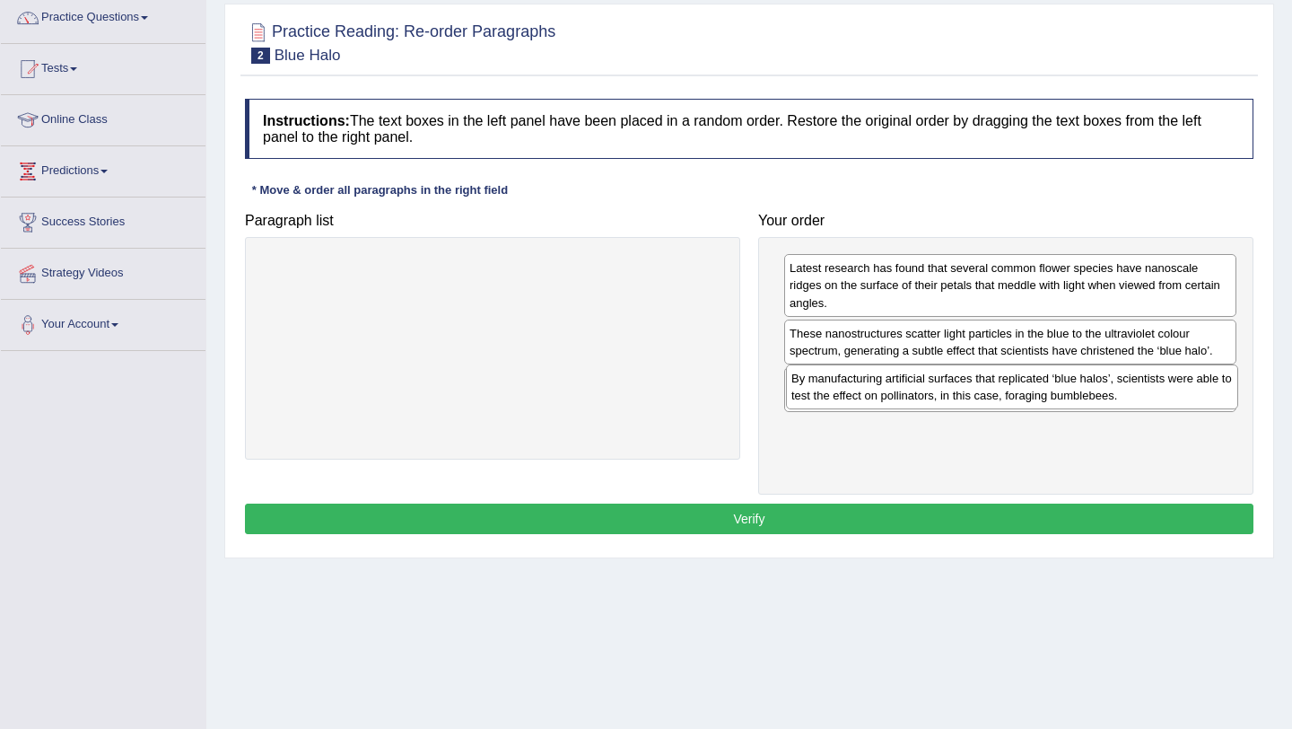
drag, startPoint x: 1029, startPoint y: 449, endPoint x: 1033, endPoint y: 394, distance: 54.9
click at [1033, 394] on div "By manufacturing artificial surfaces that replicated ‘blue halos’, scientists w…" at bounding box center [1012, 386] width 452 height 45
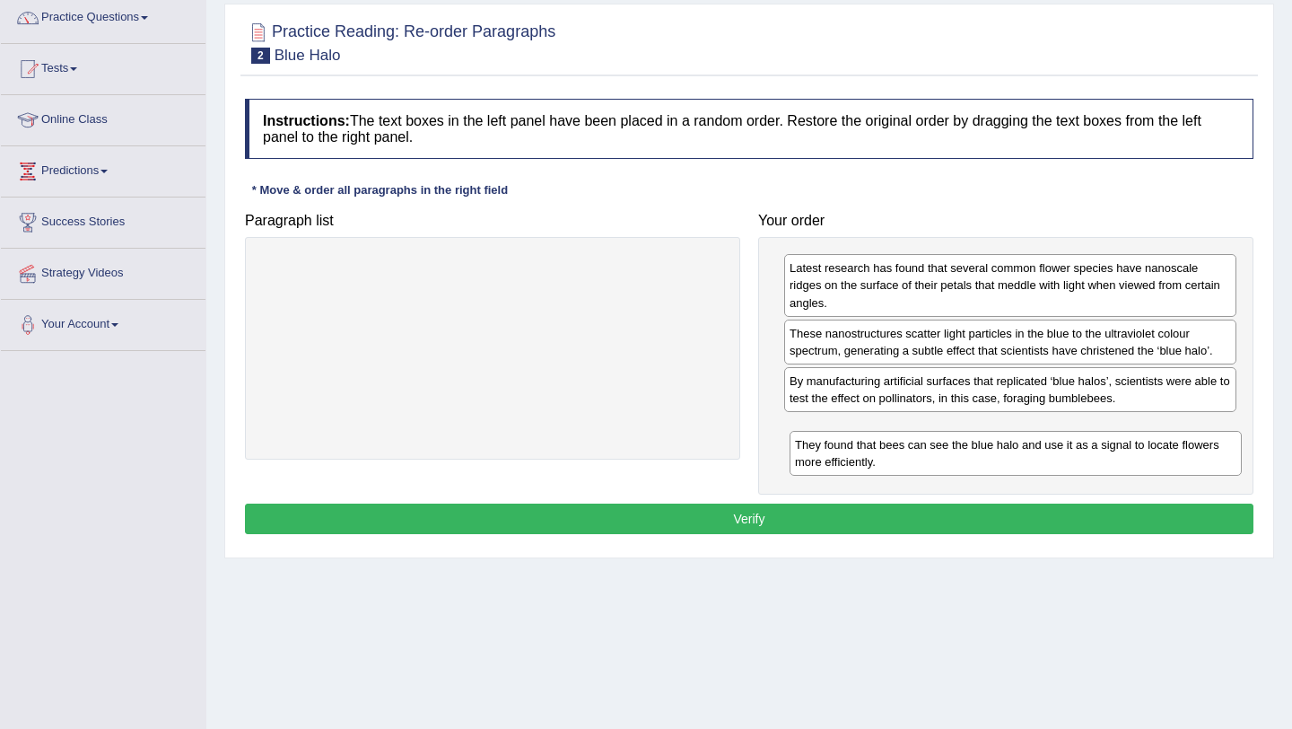
drag, startPoint x: 1030, startPoint y: 381, endPoint x: 1033, endPoint y: 445, distance: 63.8
click at [1033, 445] on div "They found that bees can see the blue halo and use it as a signal to locate flo…" at bounding box center [1016, 453] width 452 height 45
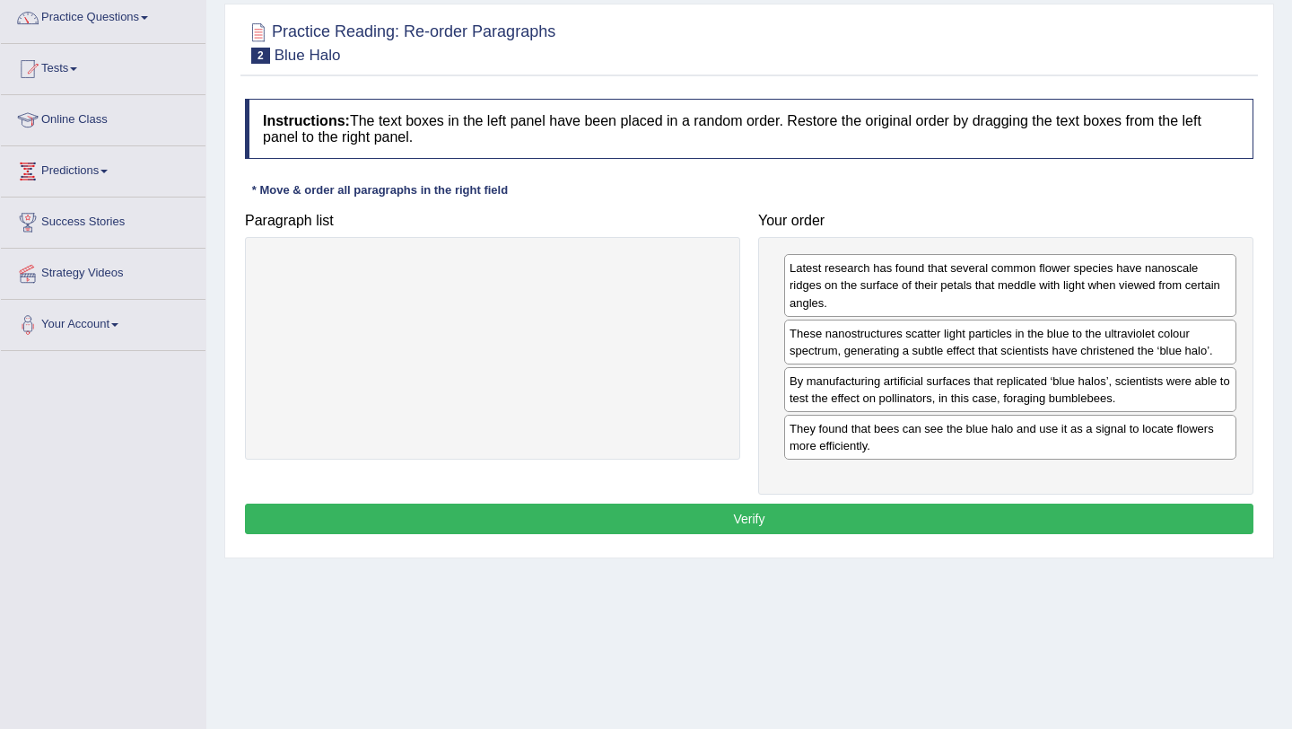
click at [946, 518] on button "Verify" at bounding box center [749, 518] width 1009 height 31
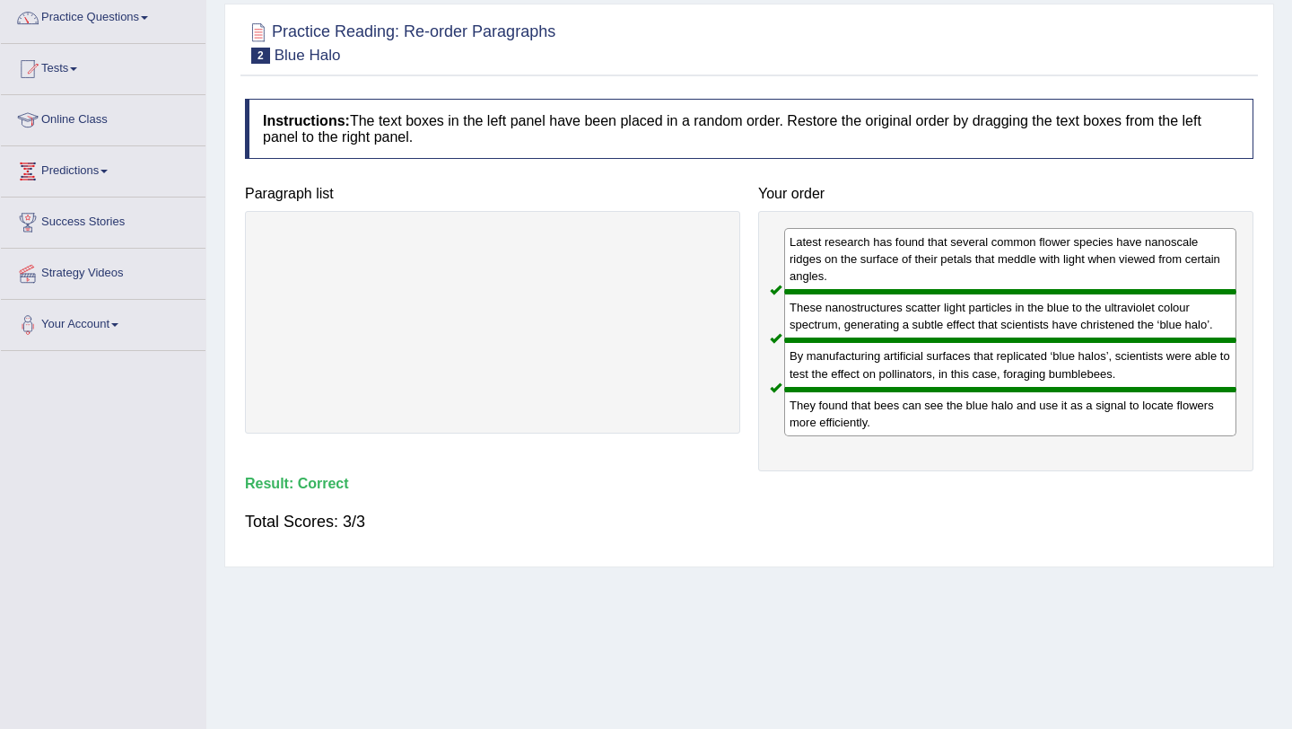
scroll to position [0, 0]
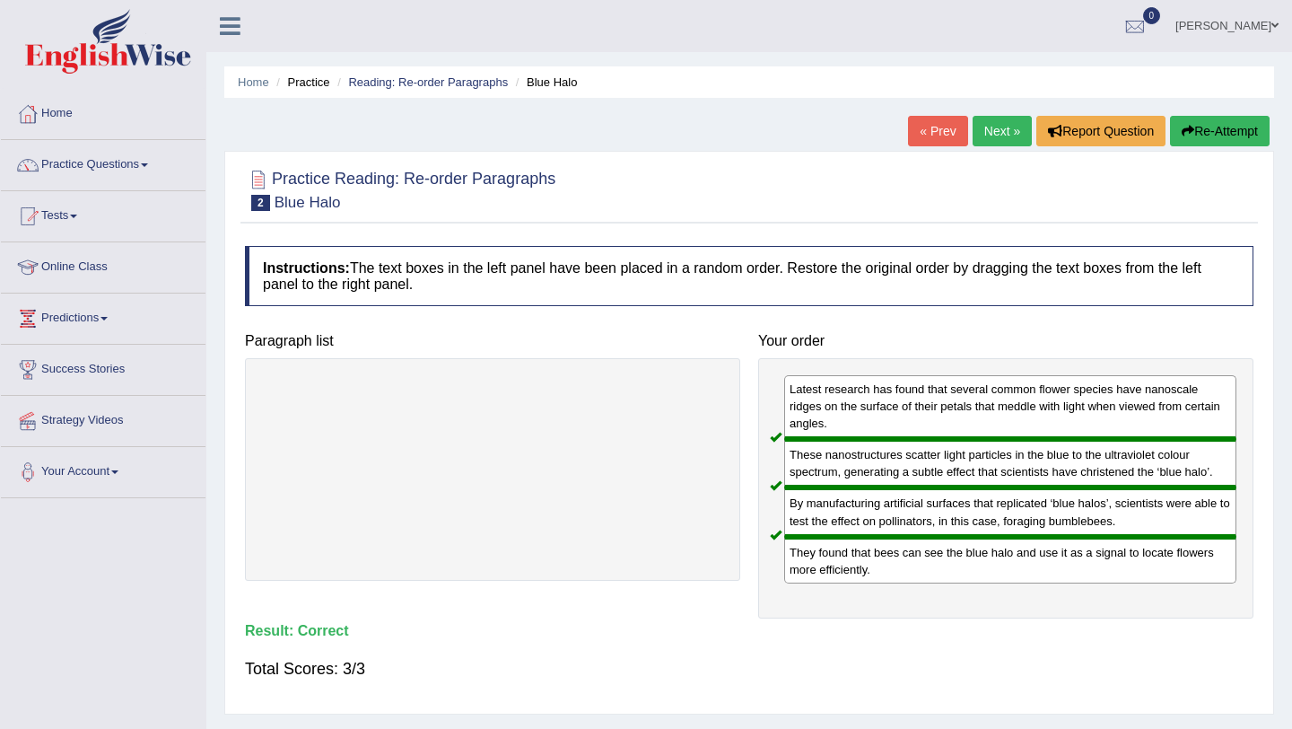
click at [977, 146] on div "« Prev Next » Report Question Re-Attempt" at bounding box center [1091, 133] width 366 height 35
click at [987, 135] on link "Next »" at bounding box center [1002, 131] width 59 height 31
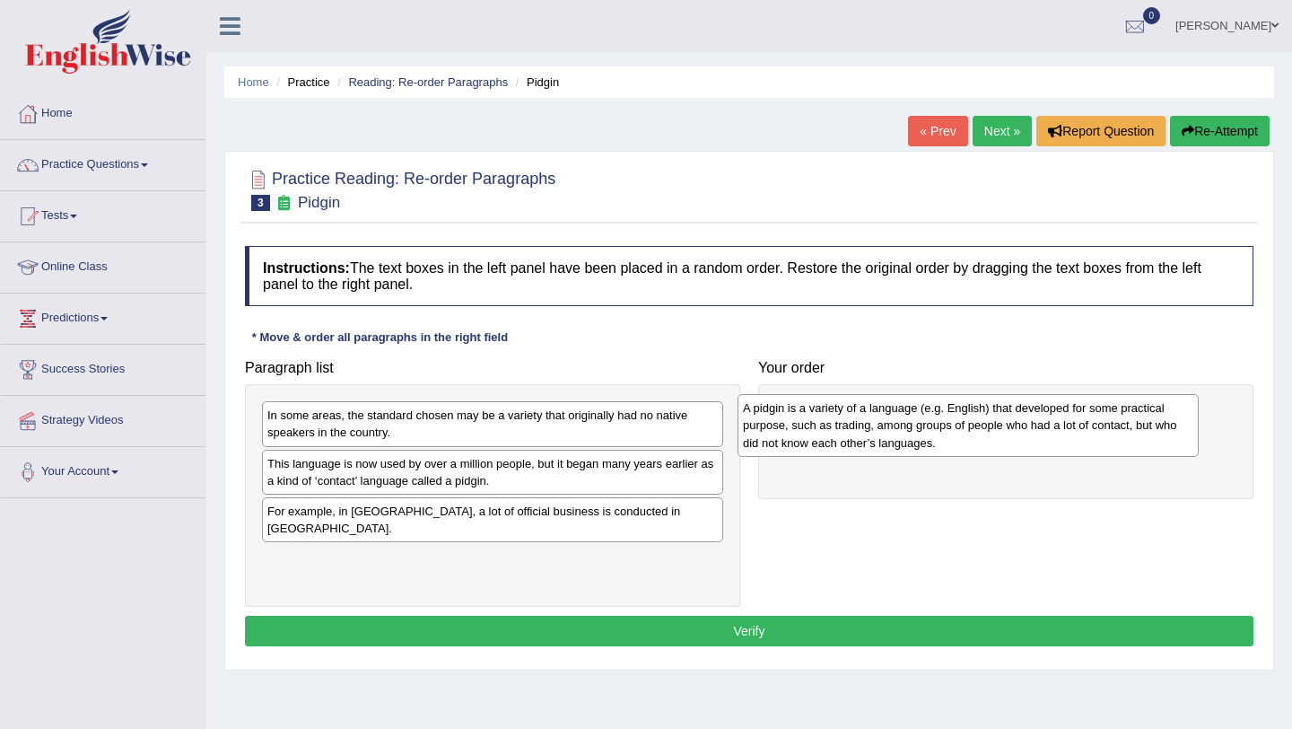
drag, startPoint x: 426, startPoint y: 426, endPoint x: 902, endPoint y: 411, distance: 475.9
click at [902, 411] on div "A pidgin is a variety of a language (e.g. English) that developed for some prac…" at bounding box center [968, 425] width 461 height 62
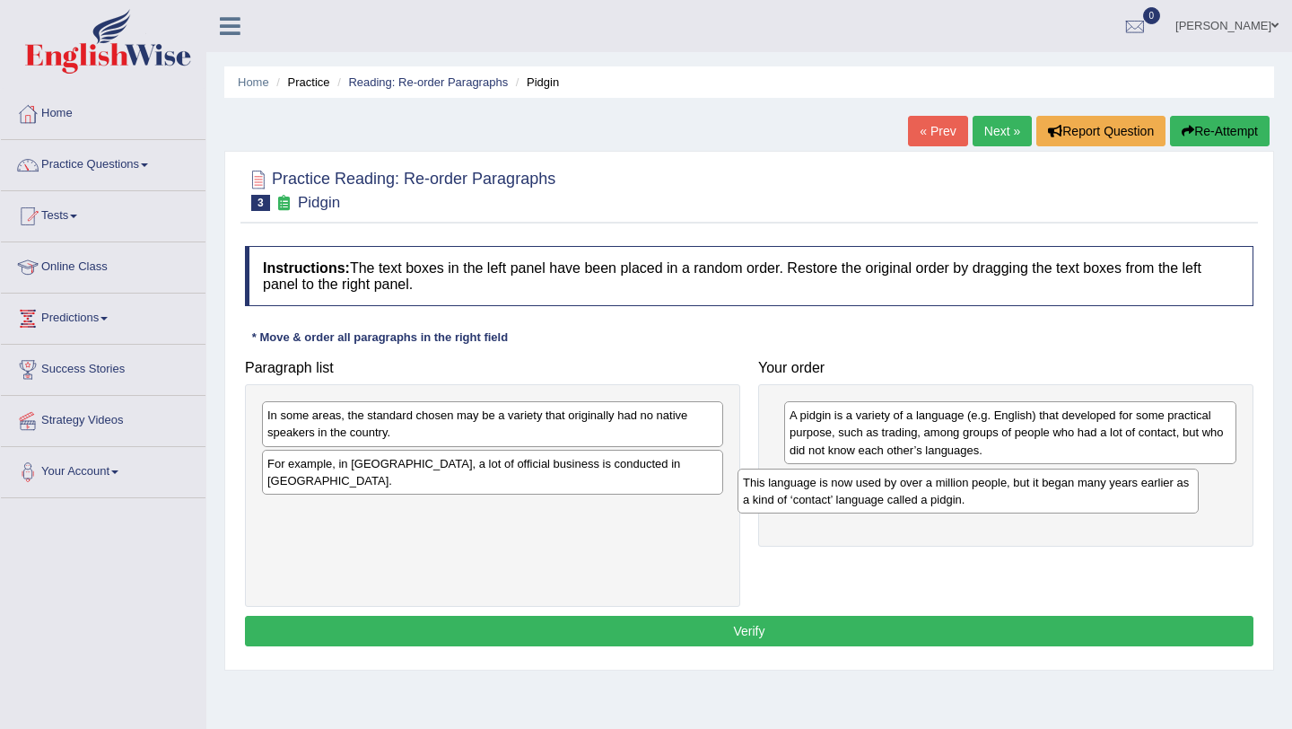
drag, startPoint x: 450, startPoint y: 475, endPoint x: 925, endPoint y: 494, distance: 476.0
click at [925, 494] on div "This language is now used by over a million people, but it began many years ear…" at bounding box center [968, 490] width 461 height 45
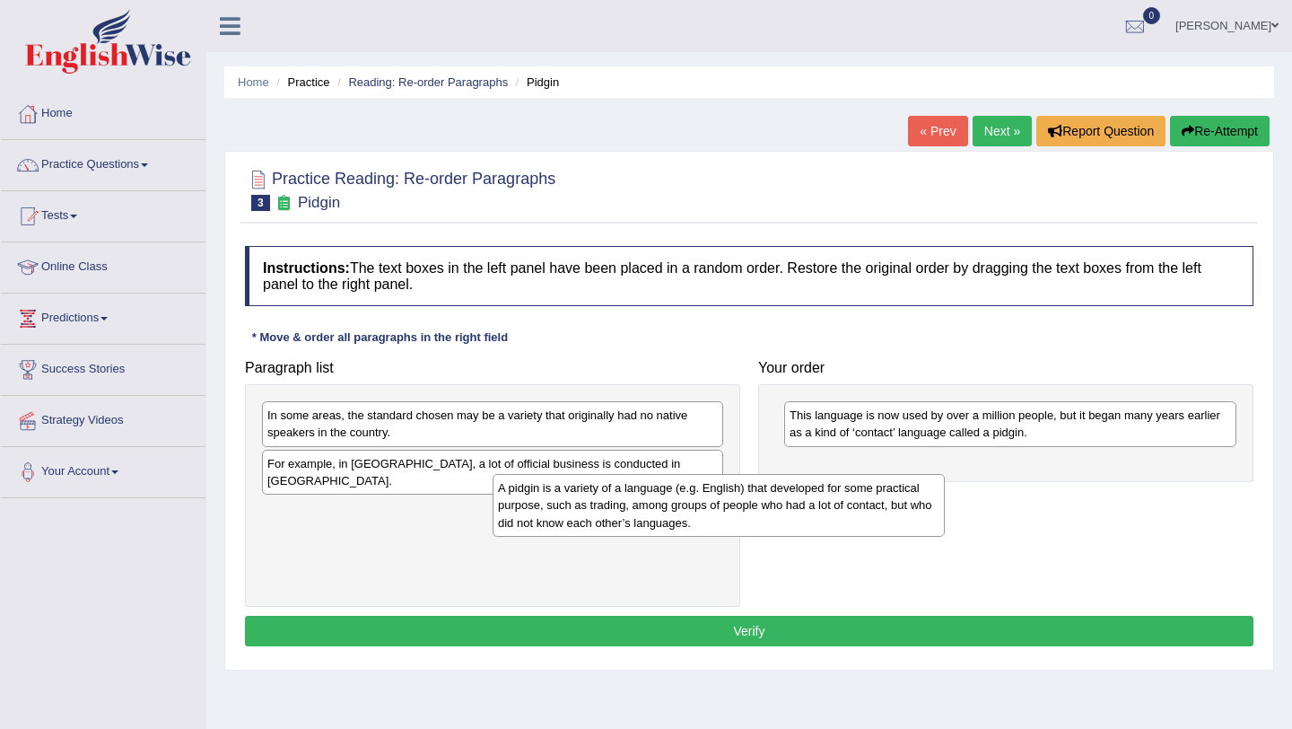
drag, startPoint x: 885, startPoint y: 438, endPoint x: 540, endPoint y: 520, distance: 354.2
click at [539, 519] on div "A pidgin is a variety of a language (e.g. English) that developed for some prac…" at bounding box center [719, 505] width 452 height 62
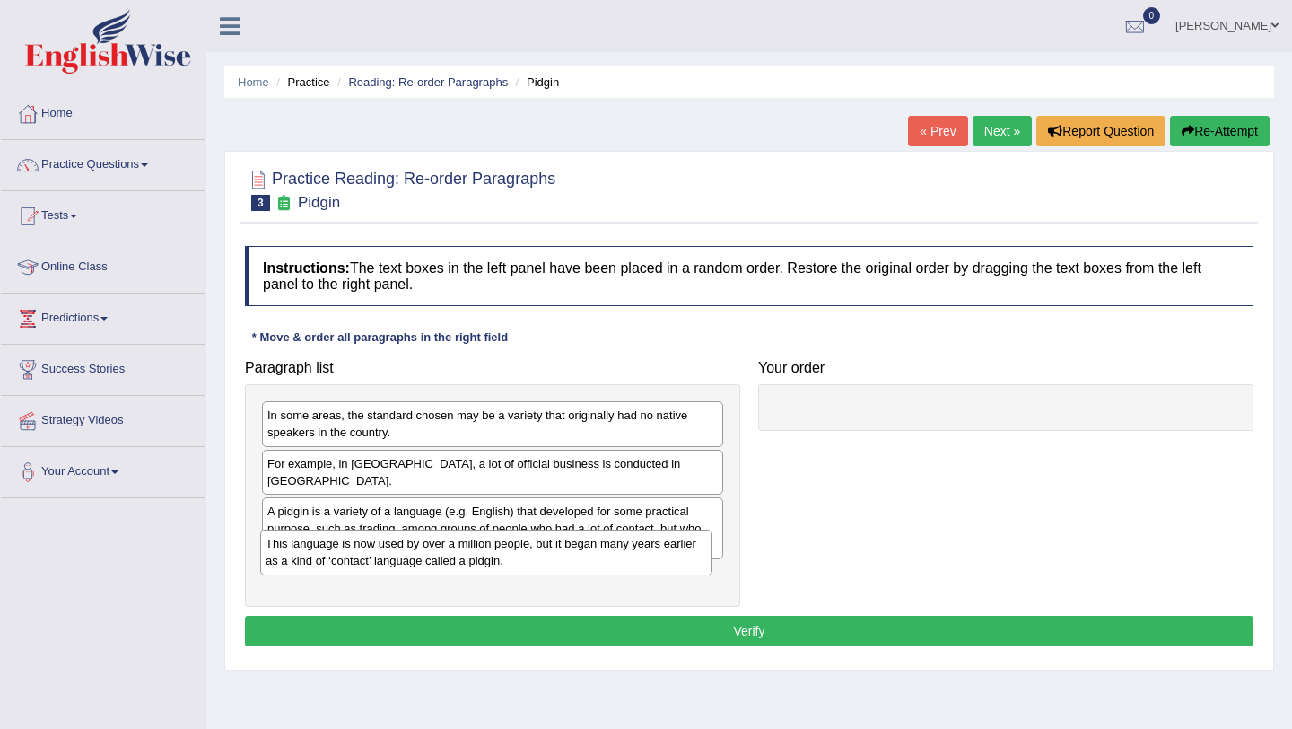
drag, startPoint x: 912, startPoint y: 427, endPoint x: 389, endPoint y: 555, distance: 538.7
click at [389, 555] on div "This language is now used by over a million people, but it began many years ear…" at bounding box center [486, 551] width 452 height 45
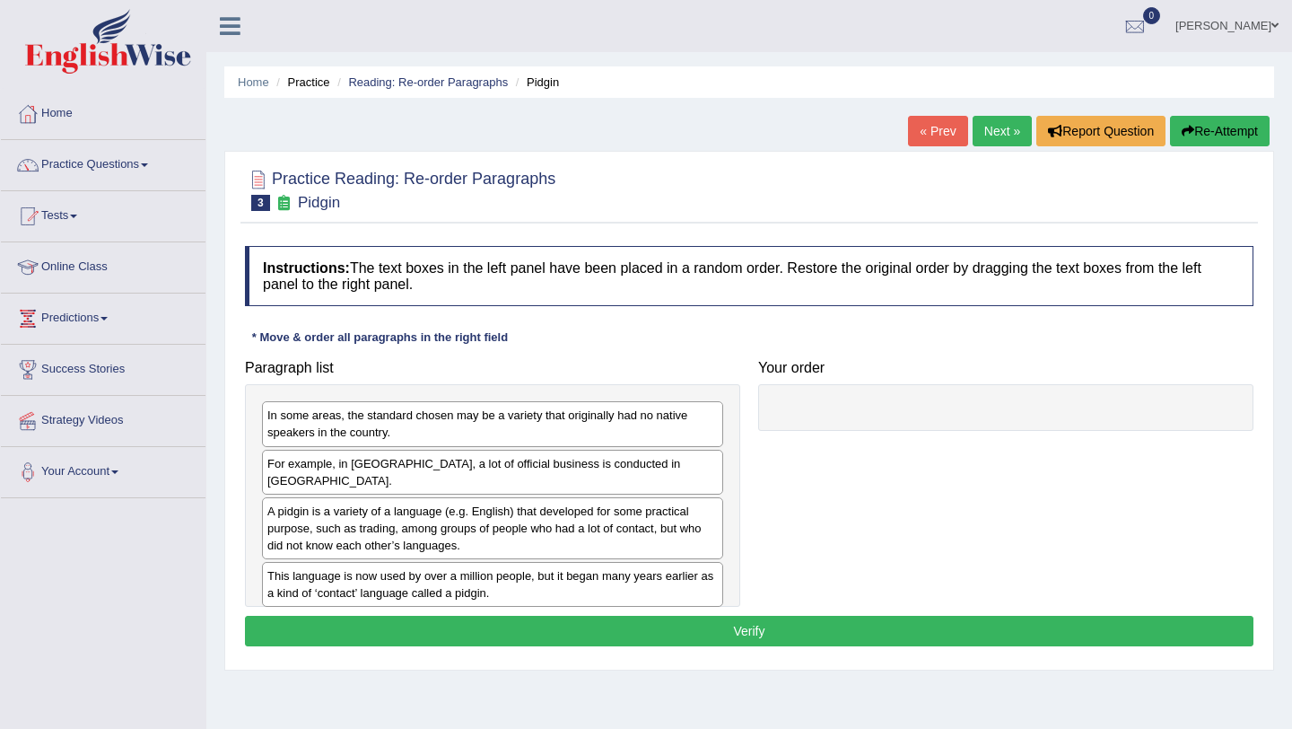
click at [491, 590] on div "In some areas, the standard chosen may be a variety that originally had no nati…" at bounding box center [492, 495] width 495 height 223
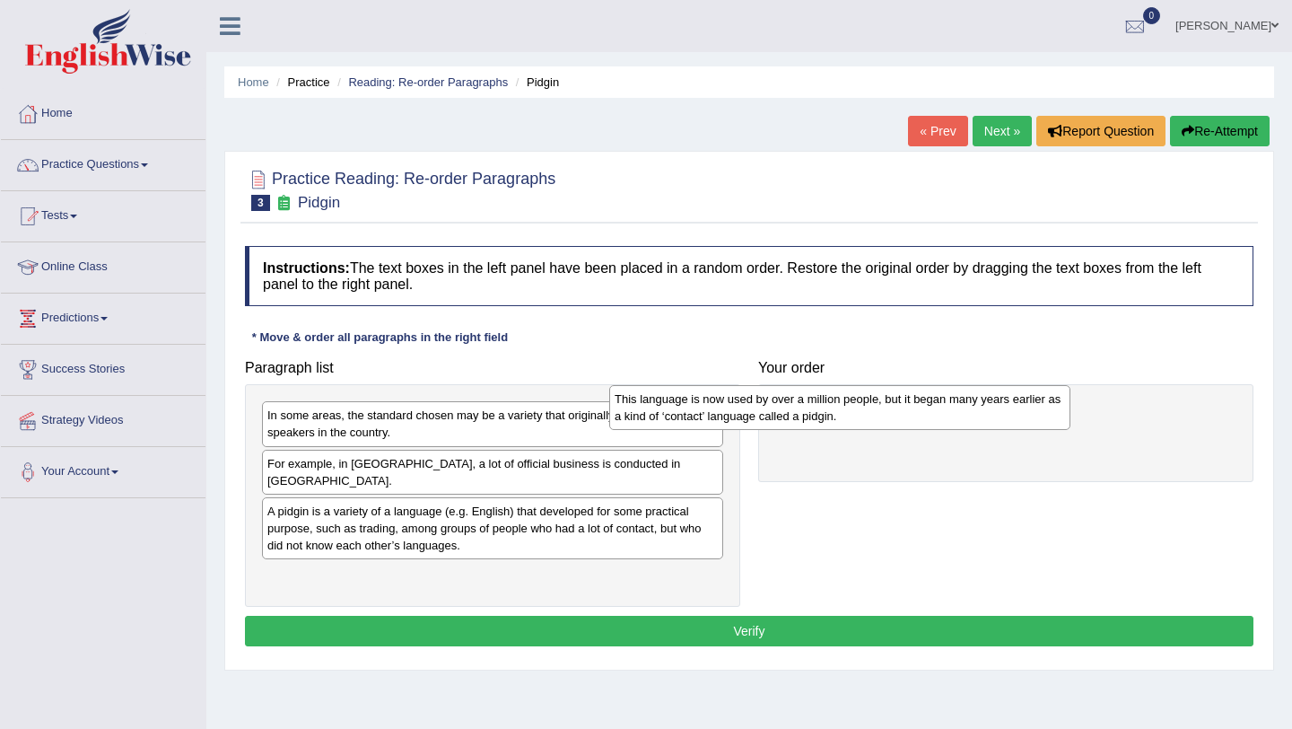
drag, startPoint x: 503, startPoint y: 568, endPoint x: 851, endPoint y: 409, distance: 382.7
click at [851, 409] on div "This language is now used by over a million people, but it began many years ear…" at bounding box center [839, 407] width 461 height 45
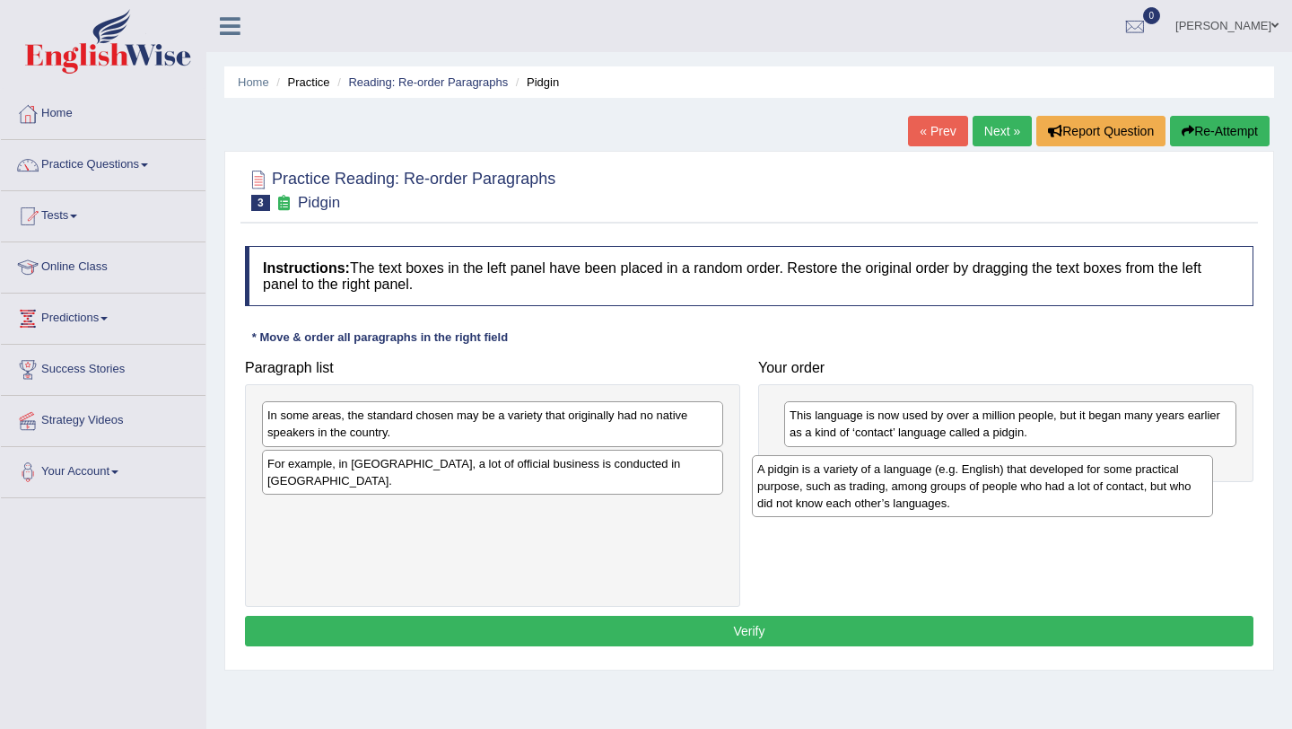
drag, startPoint x: 530, startPoint y: 510, endPoint x: 1021, endPoint y: 484, distance: 491.6
click at [1021, 484] on div "A pidgin is a variety of a language (e.g. English) that developed for some prac…" at bounding box center [982, 486] width 461 height 62
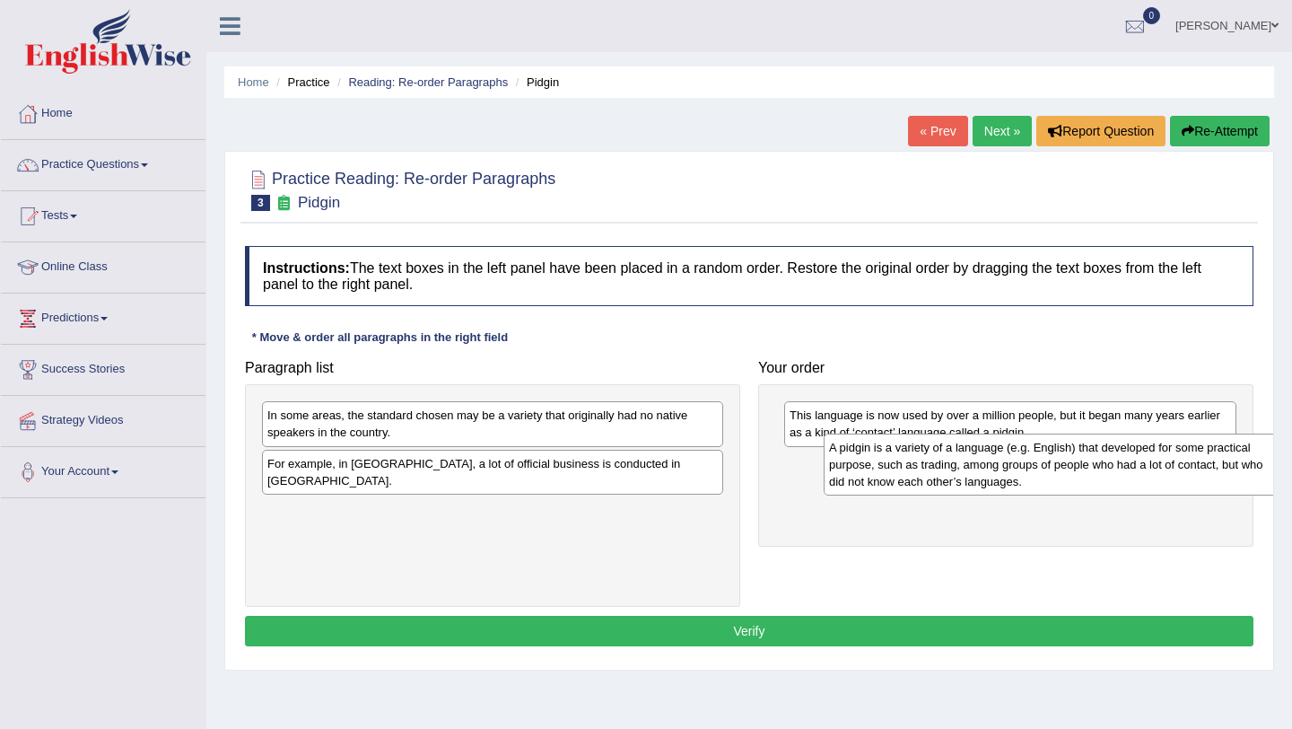
drag, startPoint x: 587, startPoint y: 519, endPoint x: 1148, endPoint y: 471, distance: 562.9
click at [1149, 471] on div "A pidgin is a variety of a language (e.g. English) that developed for some prac…" at bounding box center [1054, 464] width 461 height 62
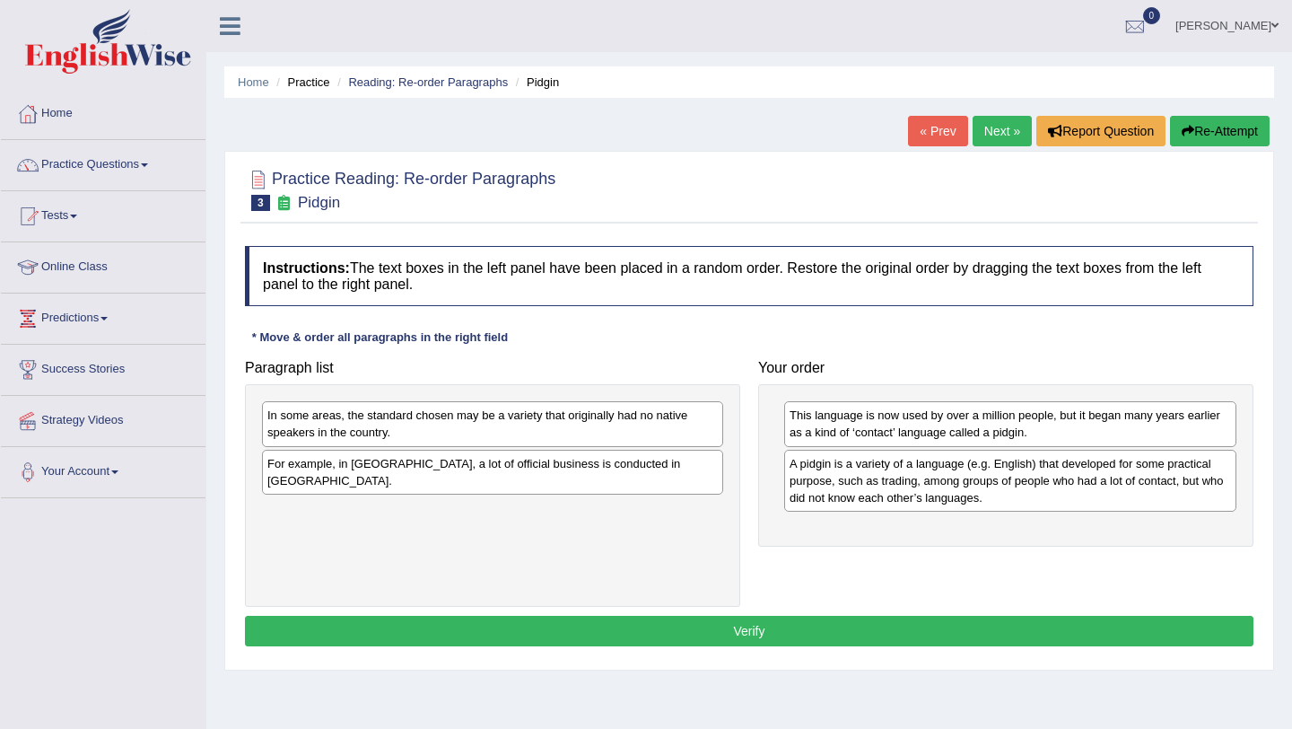
click at [563, 425] on div "In some areas, the standard chosen may be a variety that originally had no nati…" at bounding box center [492, 423] width 461 height 45
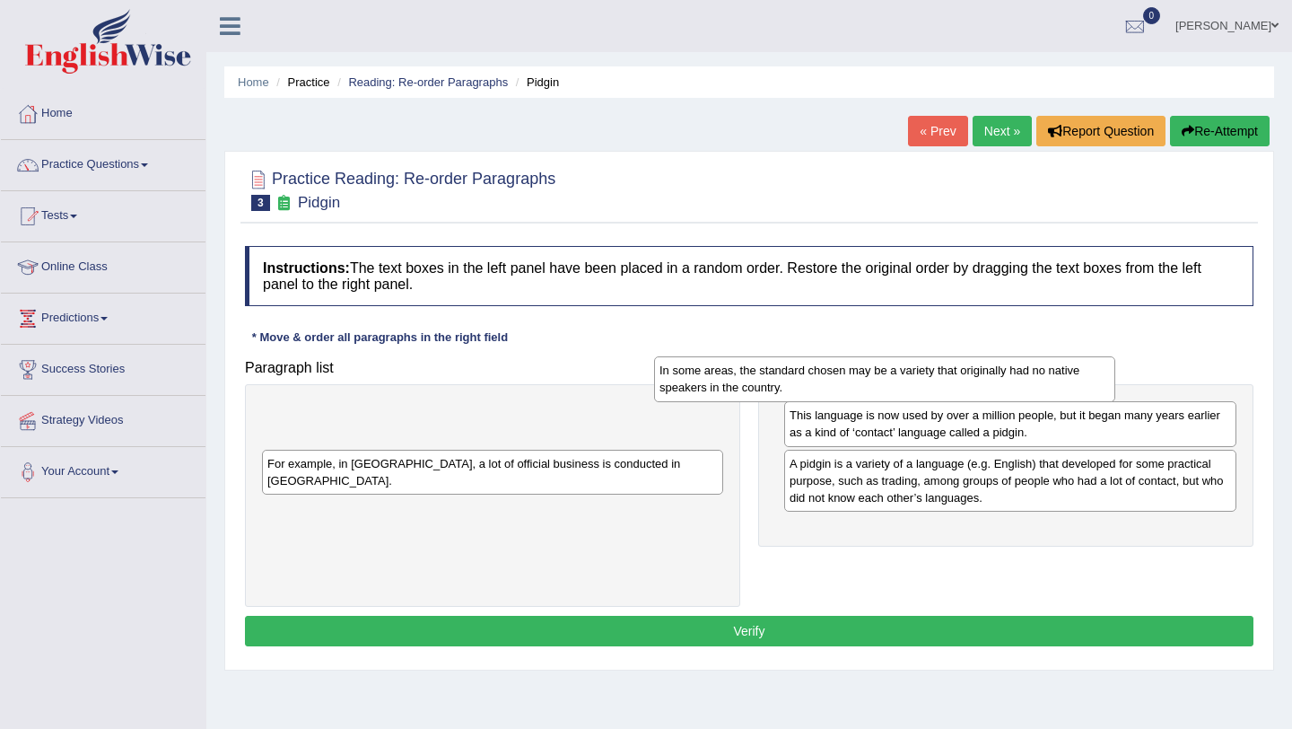
drag, startPoint x: 504, startPoint y: 433, endPoint x: 902, endPoint y: 379, distance: 401.3
click at [902, 381] on div "In some areas, the standard chosen may be a variety that originally had no nati…" at bounding box center [884, 378] width 461 height 45
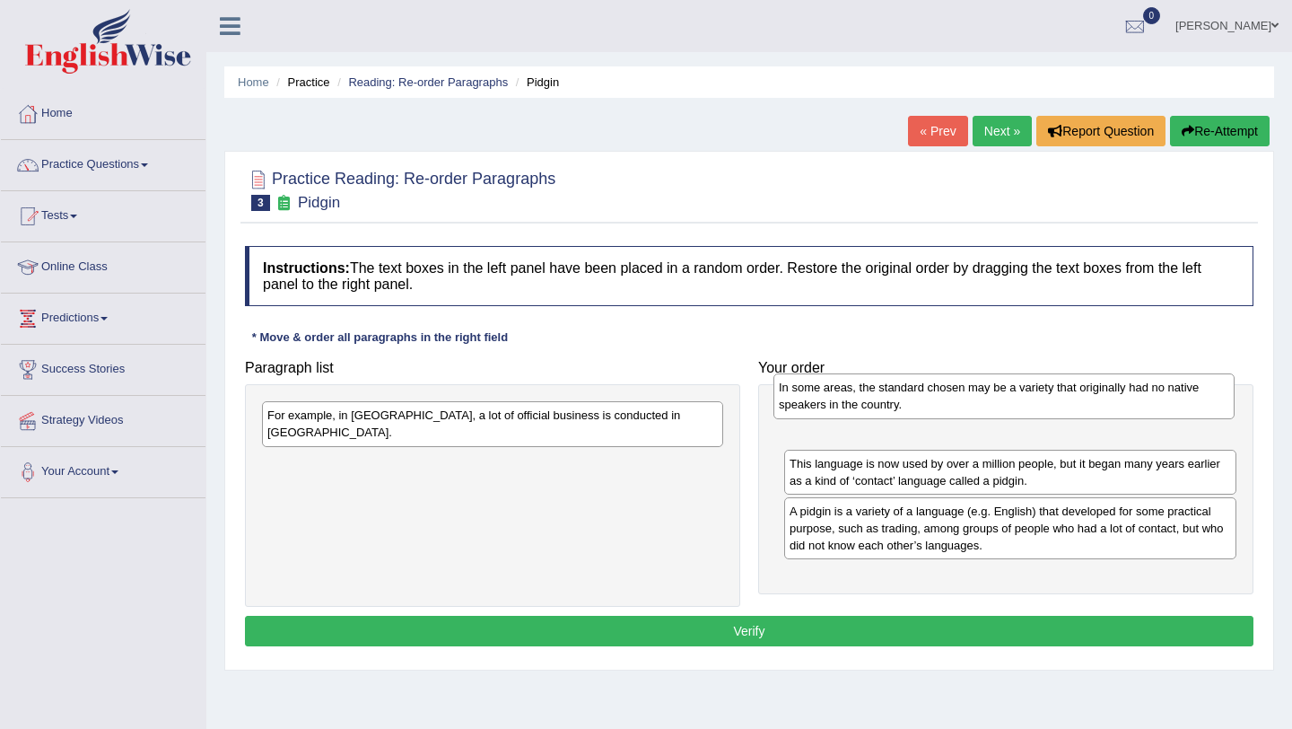
drag, startPoint x: 450, startPoint y: 414, endPoint x: 957, endPoint y: 375, distance: 508.5
click at [958, 378] on div "In some areas, the standard chosen may be a variety that originally had no nati…" at bounding box center [1004, 395] width 461 height 45
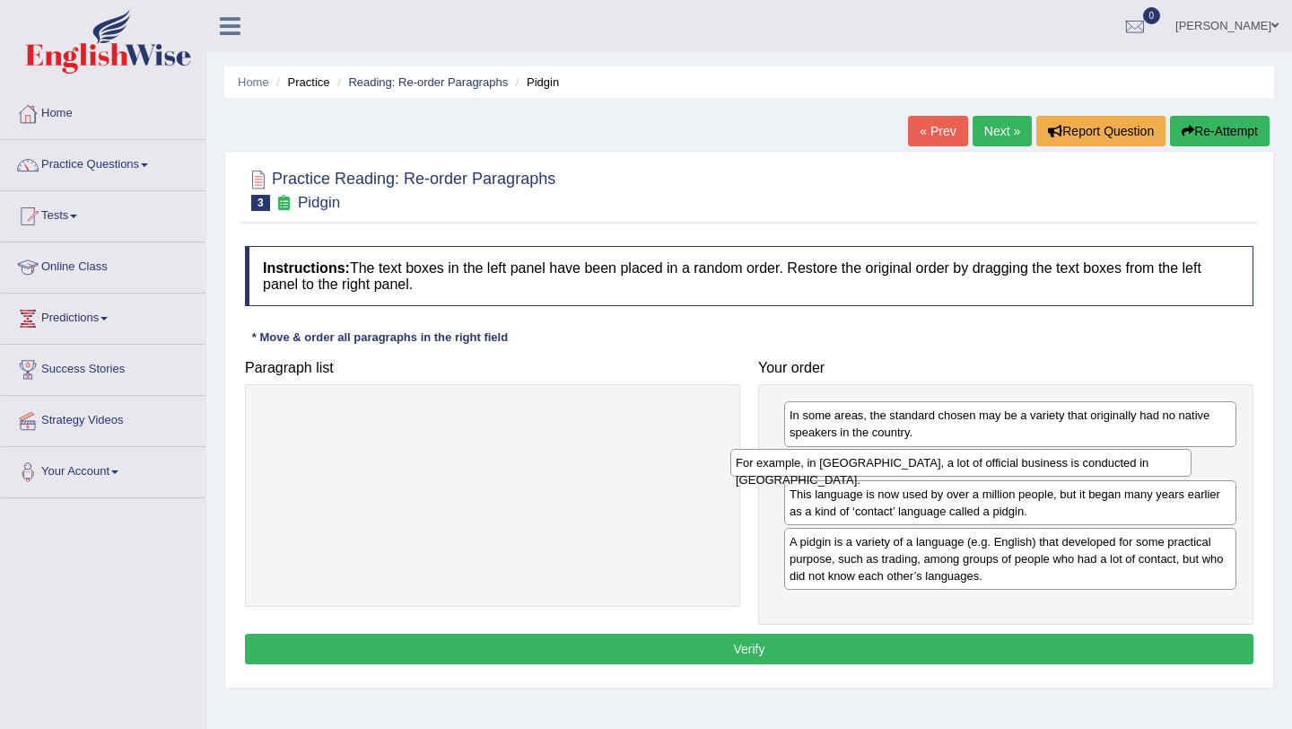
drag, startPoint x: 596, startPoint y: 419, endPoint x: 1067, endPoint y: 464, distance: 473.3
click at [1067, 464] on div "For example, in Papua New Guinea, a lot of official business is conducted in To…" at bounding box center [960, 463] width 461 height 28
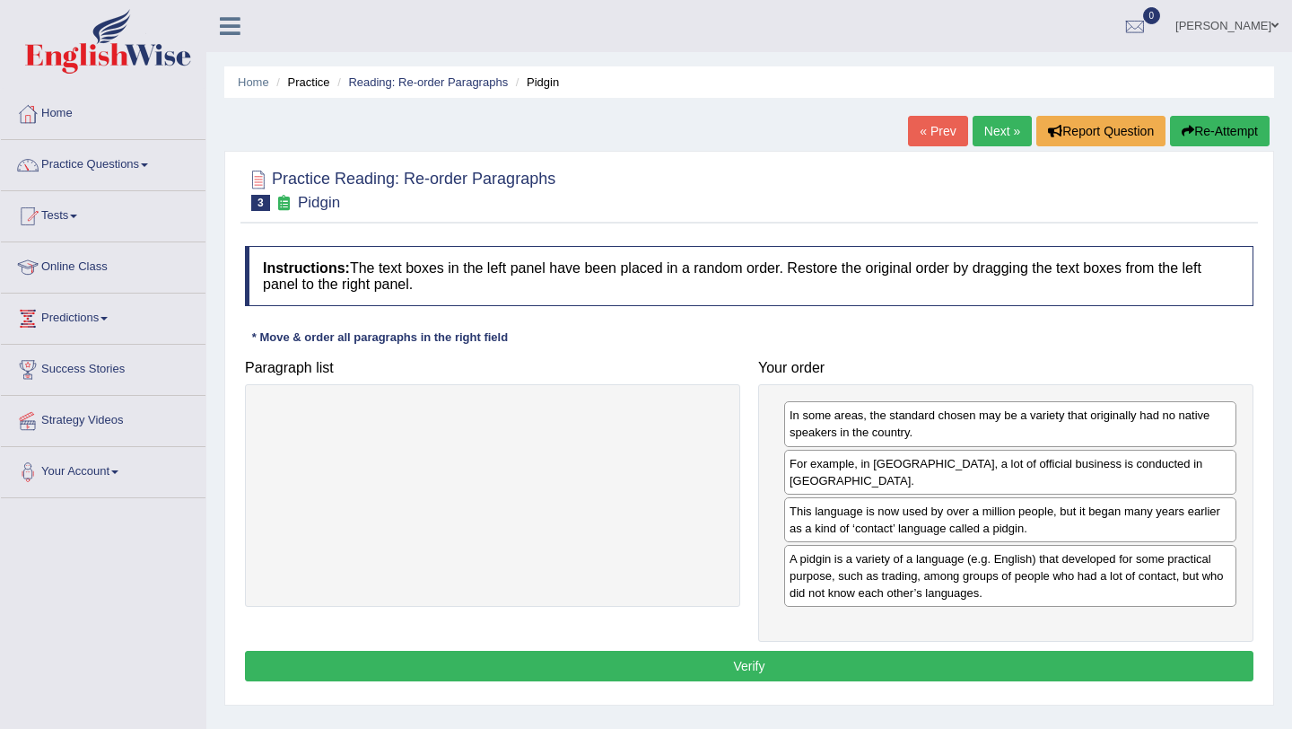
click at [793, 673] on button "Verify" at bounding box center [749, 666] width 1009 height 31
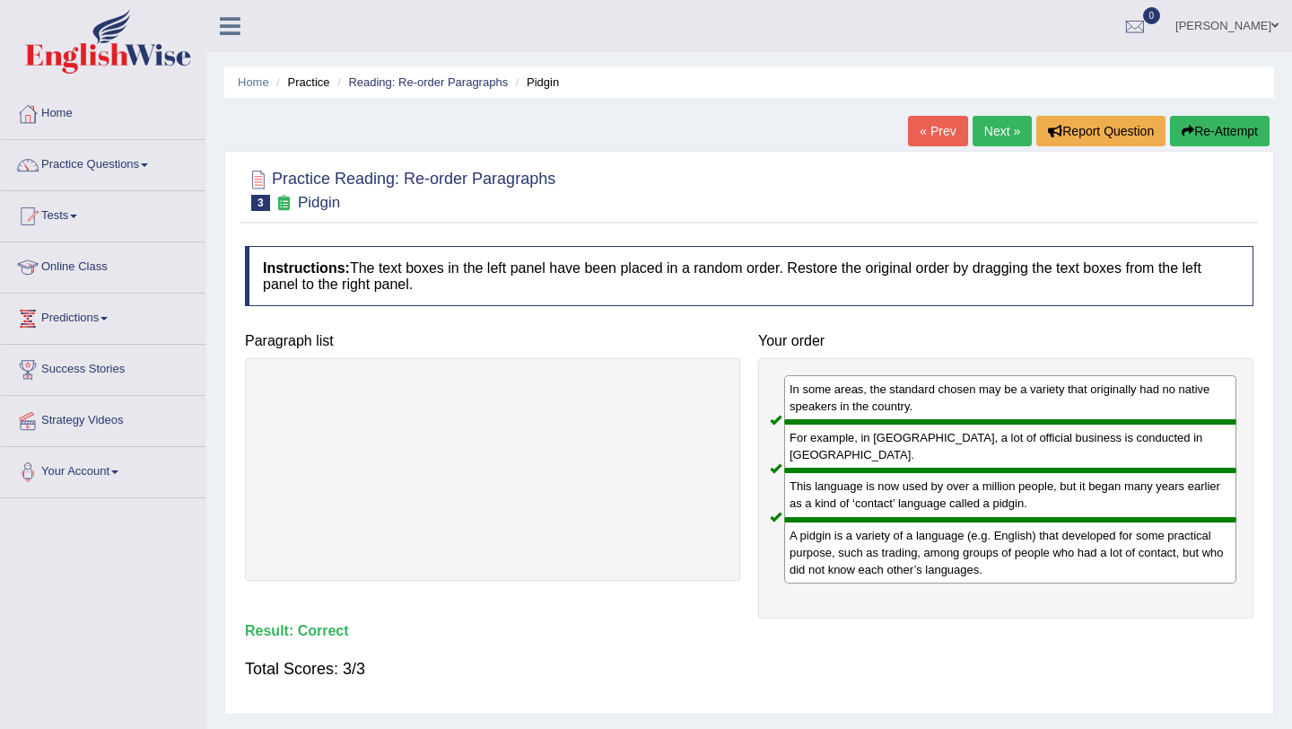
click at [994, 130] on link "Next »" at bounding box center [1002, 131] width 59 height 31
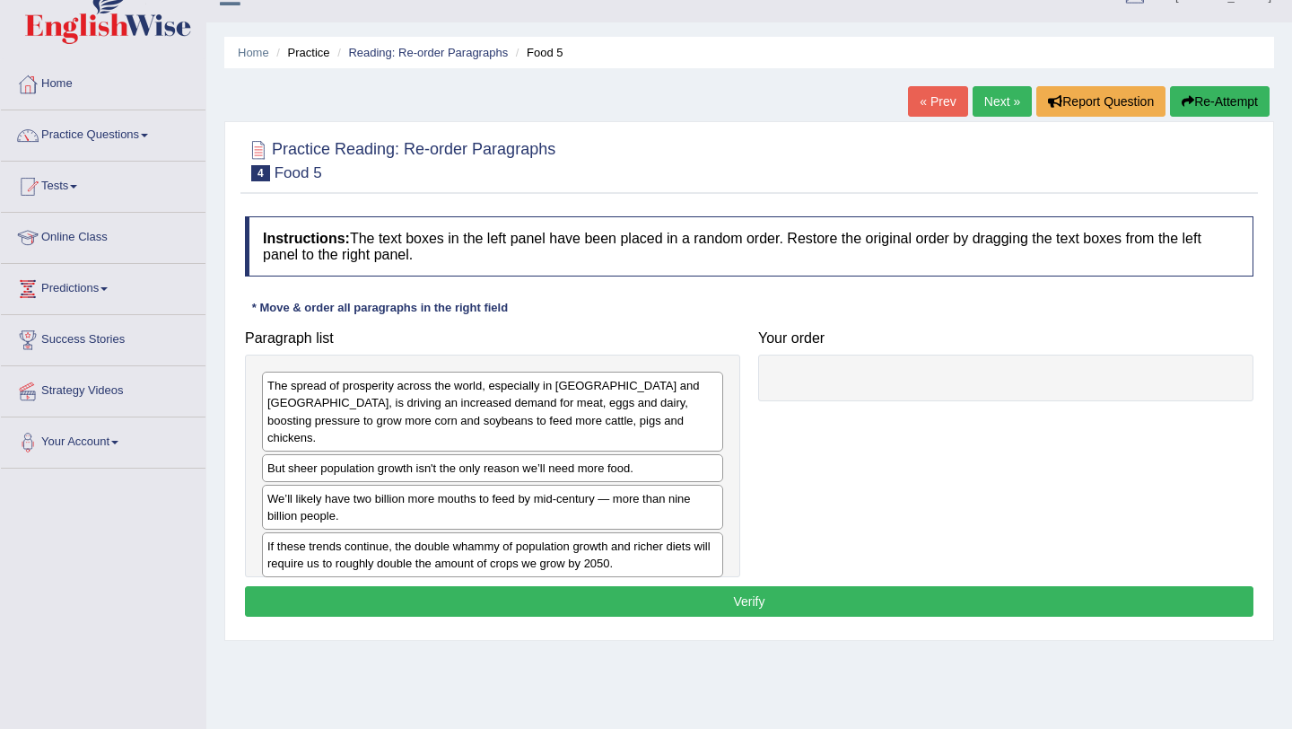
scroll to position [34, 0]
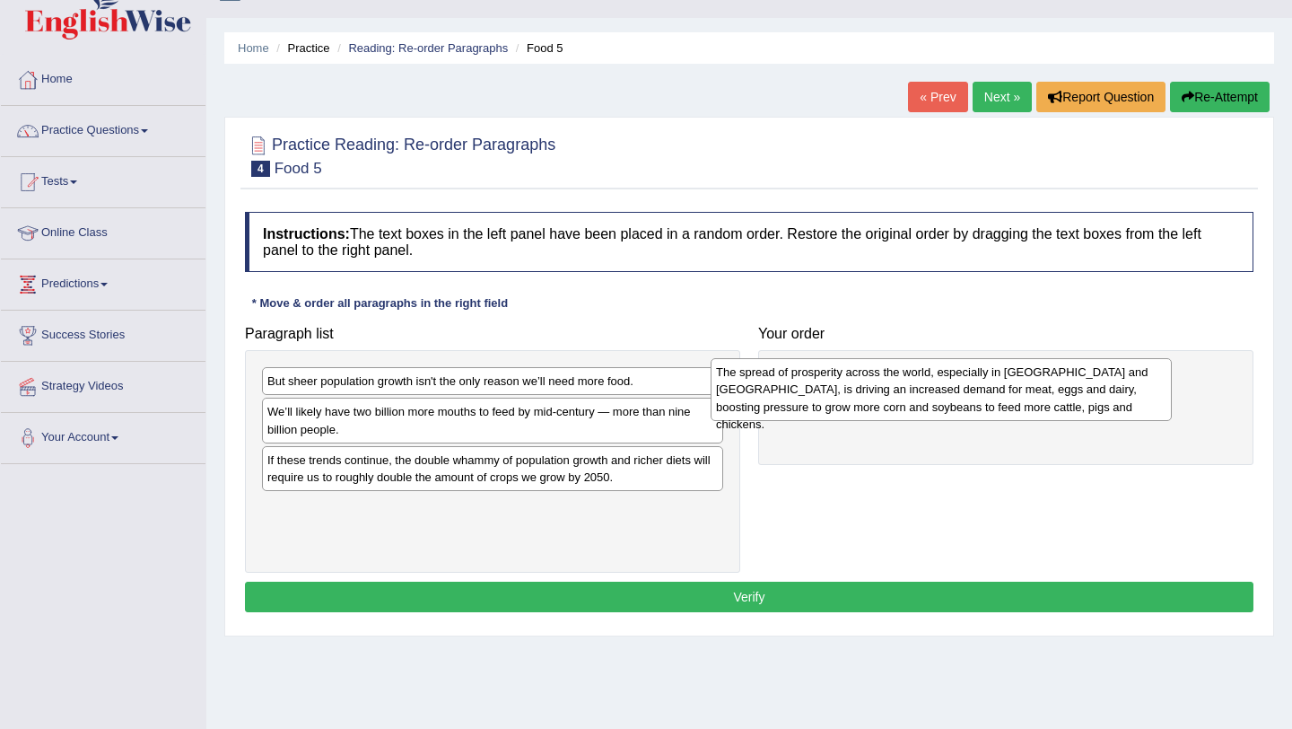
drag, startPoint x: 454, startPoint y: 411, endPoint x: 924, endPoint y: 388, distance: 470.8
click at [924, 390] on div "The spread of prosperity across the world, especially in [GEOGRAPHIC_DATA] and …" at bounding box center [941, 389] width 461 height 62
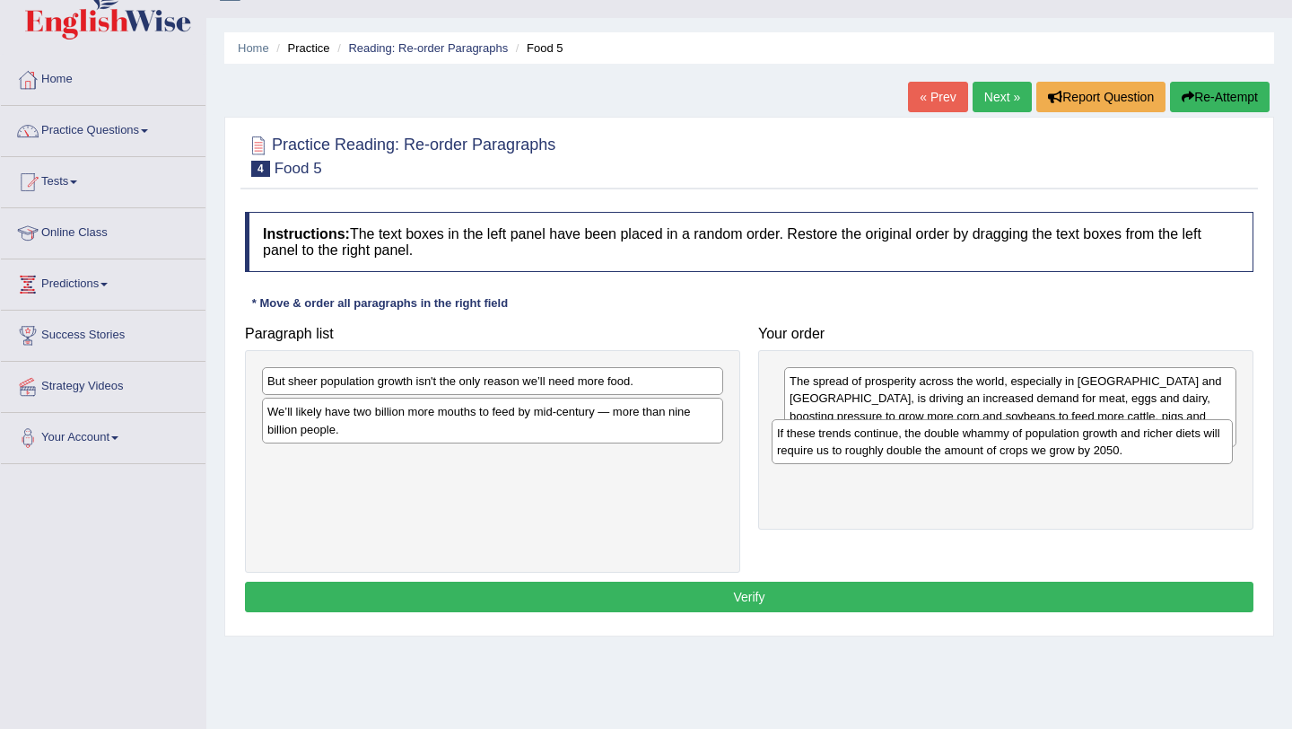
drag, startPoint x: 553, startPoint y: 480, endPoint x: 1048, endPoint y: 454, distance: 496.1
click at [1049, 455] on div "If these trends continue, the double whammy of population growth and richer die…" at bounding box center [1002, 441] width 461 height 45
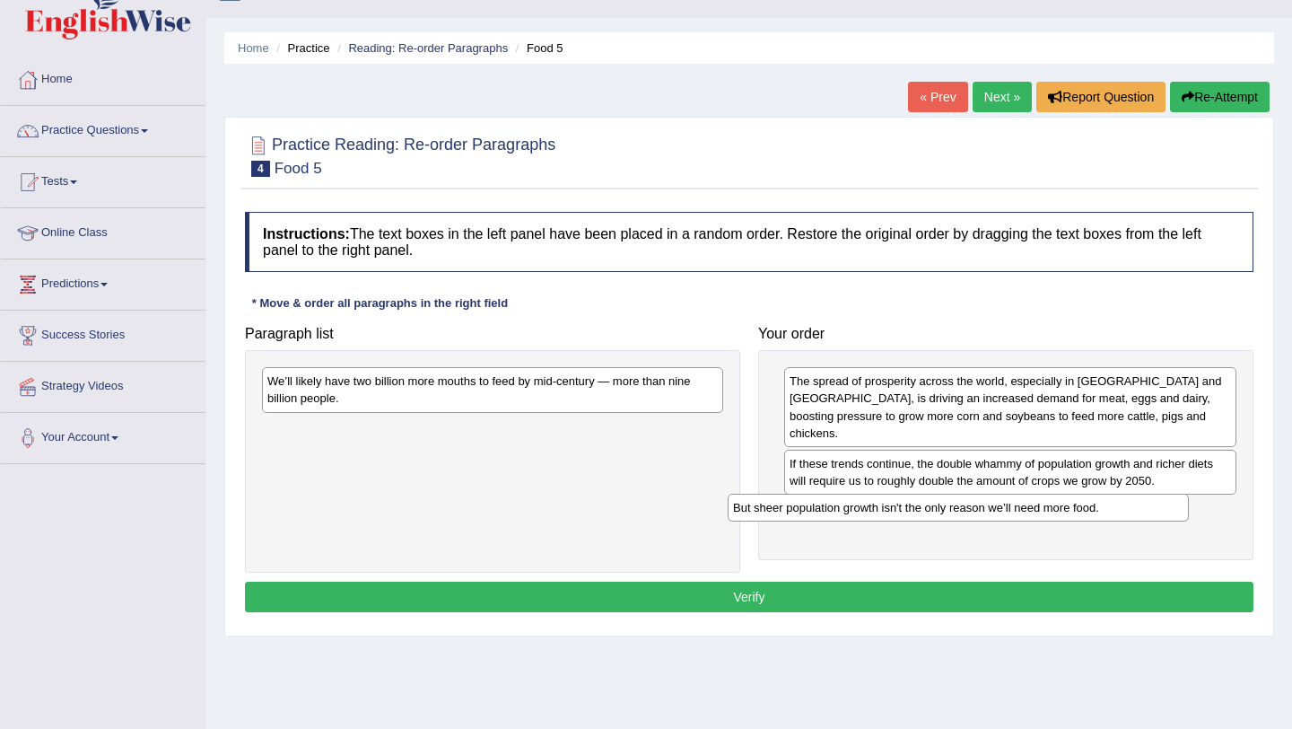
drag, startPoint x: 555, startPoint y: 384, endPoint x: 1030, endPoint y: 499, distance: 488.4
click at [1031, 499] on div "But sheer population growth isn't the only reason we’ll need more food." at bounding box center [958, 508] width 461 height 28
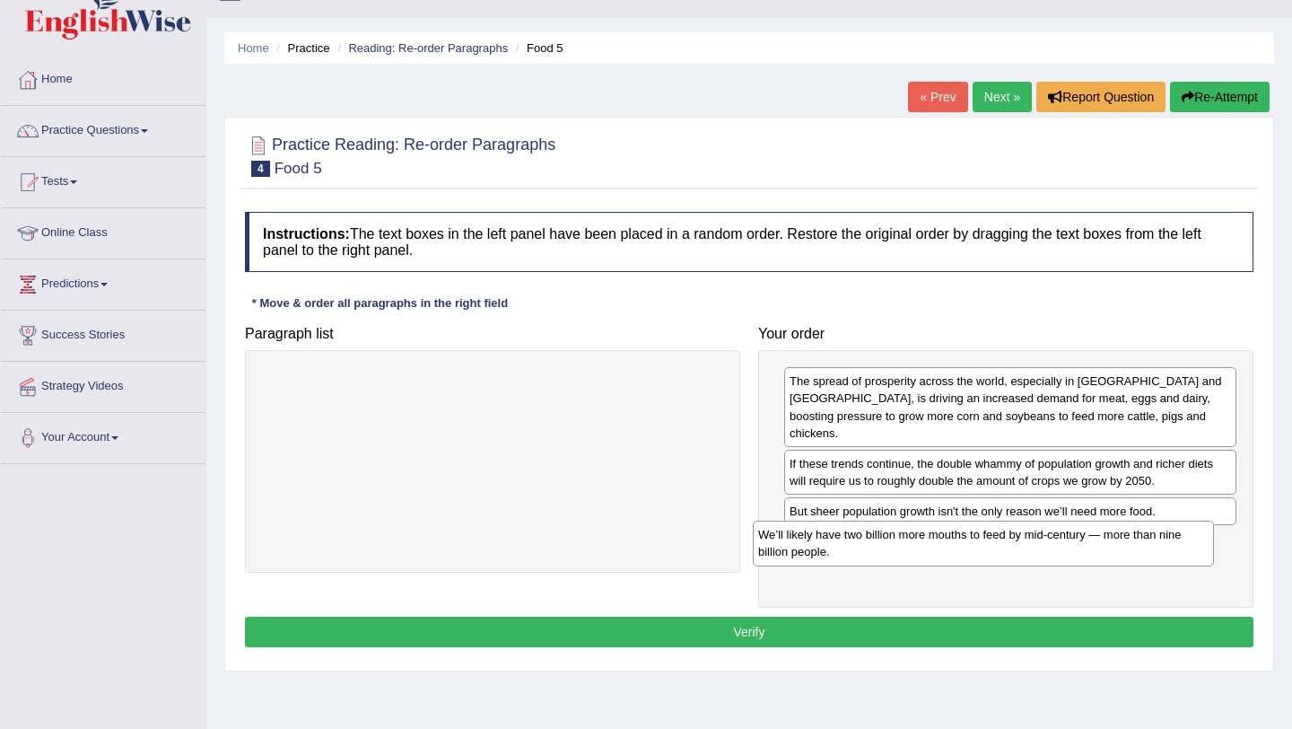
drag, startPoint x: 657, startPoint y: 383, endPoint x: 1151, endPoint y: 526, distance: 514.7
click at [1151, 528] on div "We’ll likely have two billion more mouths to feed by mid-century — more than ni…" at bounding box center [983, 542] width 461 height 45
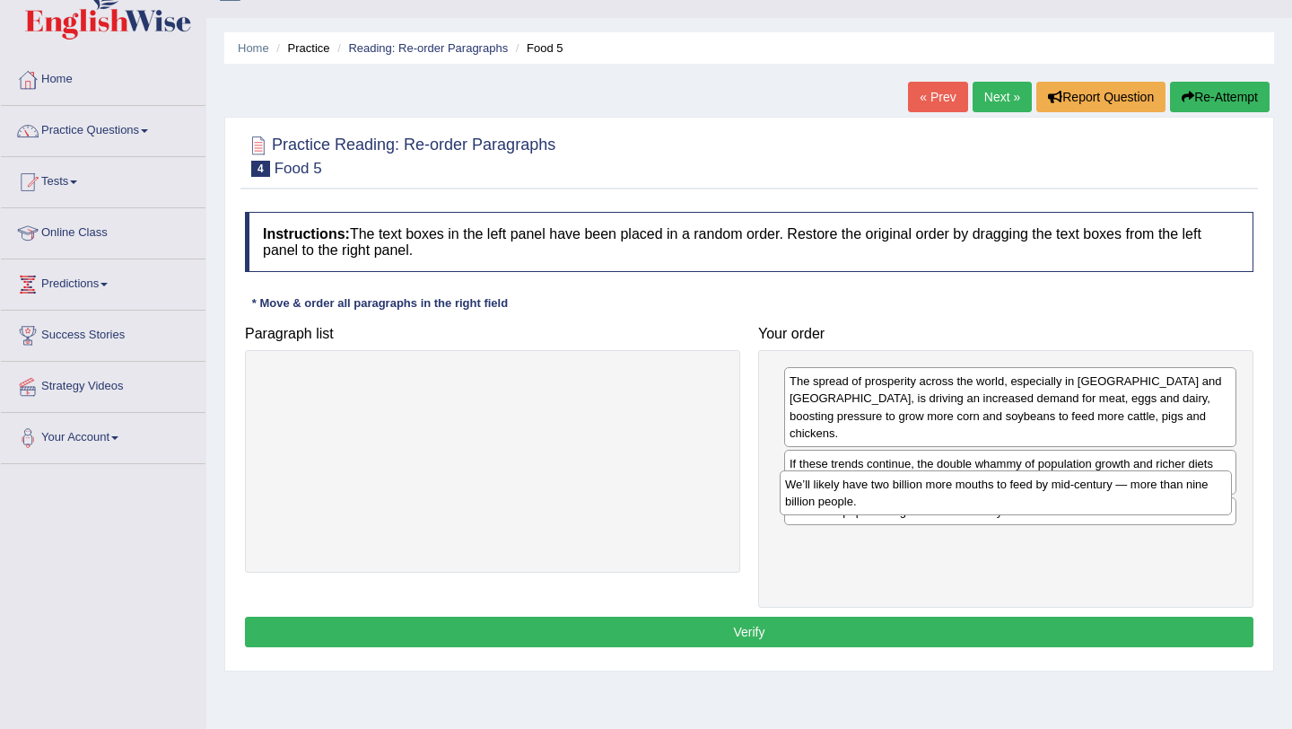
drag, startPoint x: 975, startPoint y: 538, endPoint x: 971, endPoint y: 497, distance: 40.6
click at [971, 497] on div "We’ll likely have two billion more mouths to feed by mid-century — more than ni…" at bounding box center [1006, 492] width 452 height 45
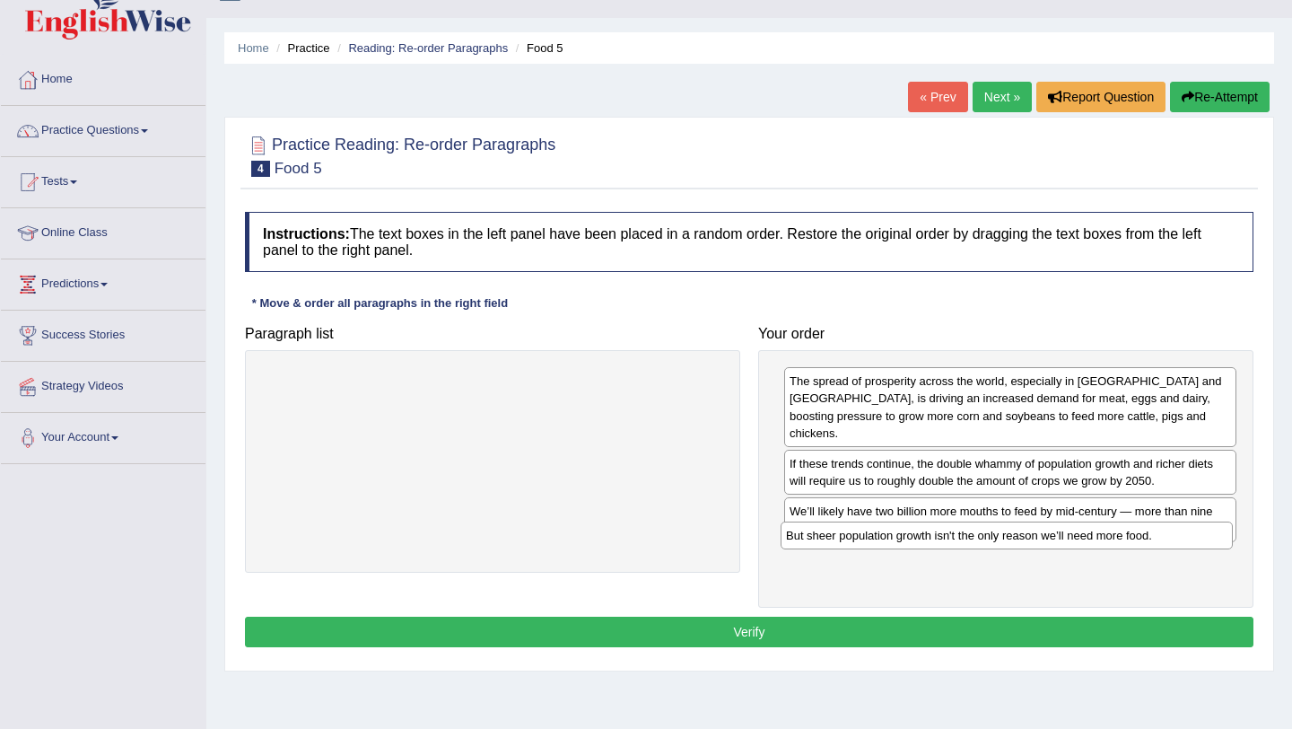
drag, startPoint x: 958, startPoint y: 490, endPoint x: 952, endPoint y: 529, distance: 40.0
click at [953, 529] on div "But sheer population growth isn't the only reason we’ll need more food." at bounding box center [1007, 535] width 452 height 28
click at [943, 626] on button "Verify" at bounding box center [749, 632] width 1009 height 31
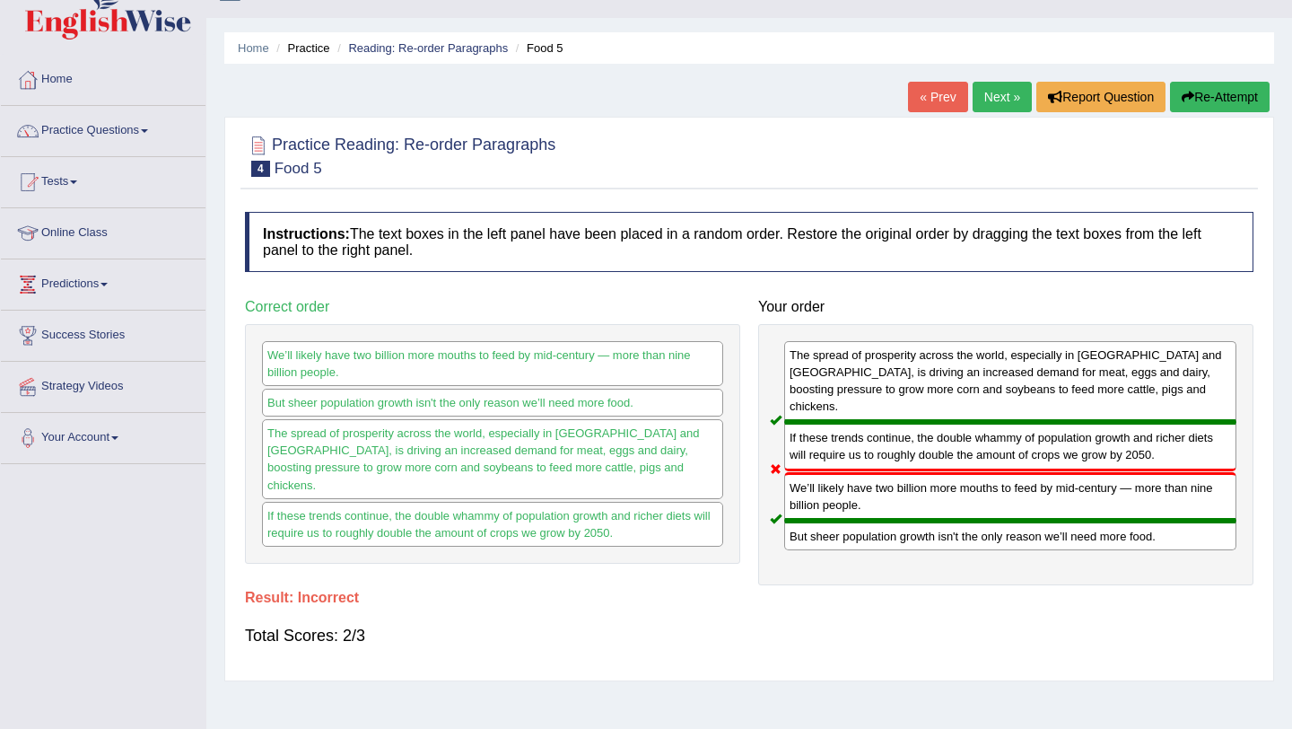
click at [1206, 92] on button "Re-Attempt" at bounding box center [1220, 97] width 100 height 31
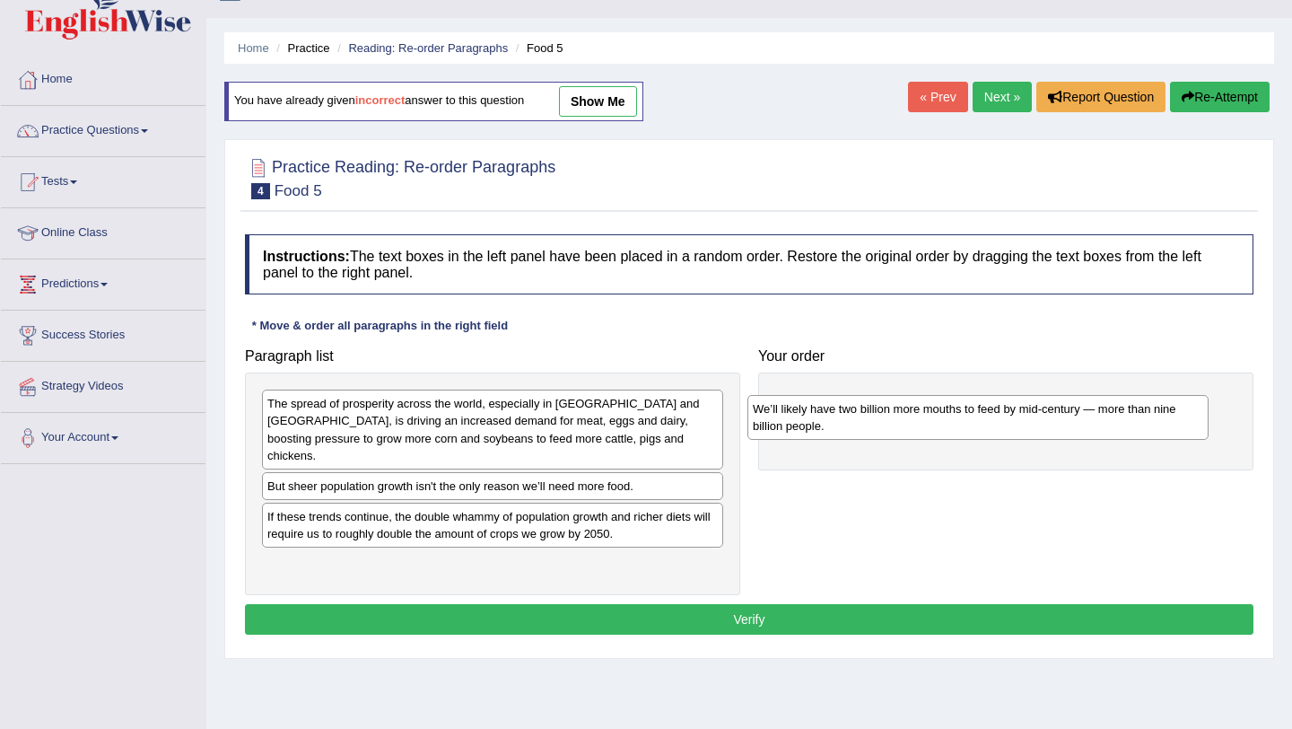
drag, startPoint x: 406, startPoint y: 506, endPoint x: 906, endPoint y: 405, distance: 510.9
click at [906, 407] on div "We’ll likely have two billion more mouths to feed by mid-century — more than ni…" at bounding box center [978, 417] width 461 height 45
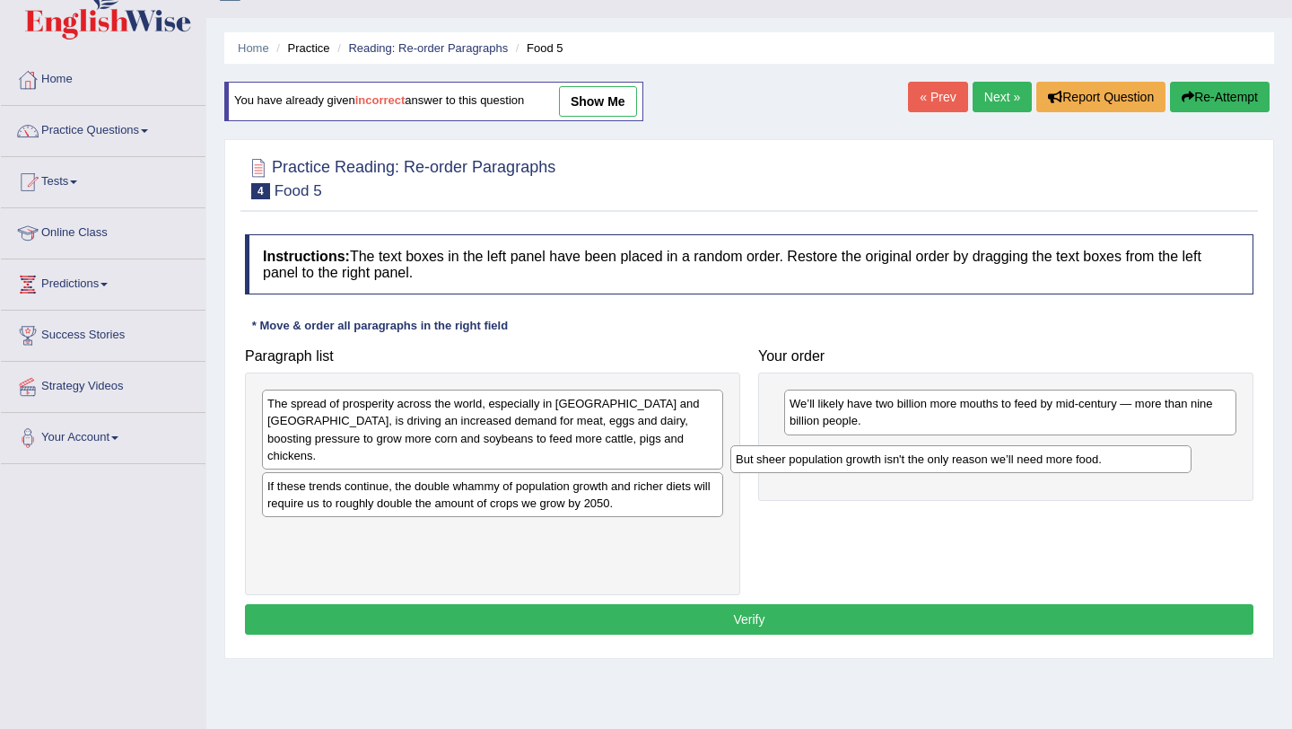
drag, startPoint x: 595, startPoint y: 468, endPoint x: 1064, endPoint y: 449, distance: 469.7
click at [1064, 450] on div "But sheer population growth isn't the only reason we’ll need more food." at bounding box center [960, 459] width 461 height 28
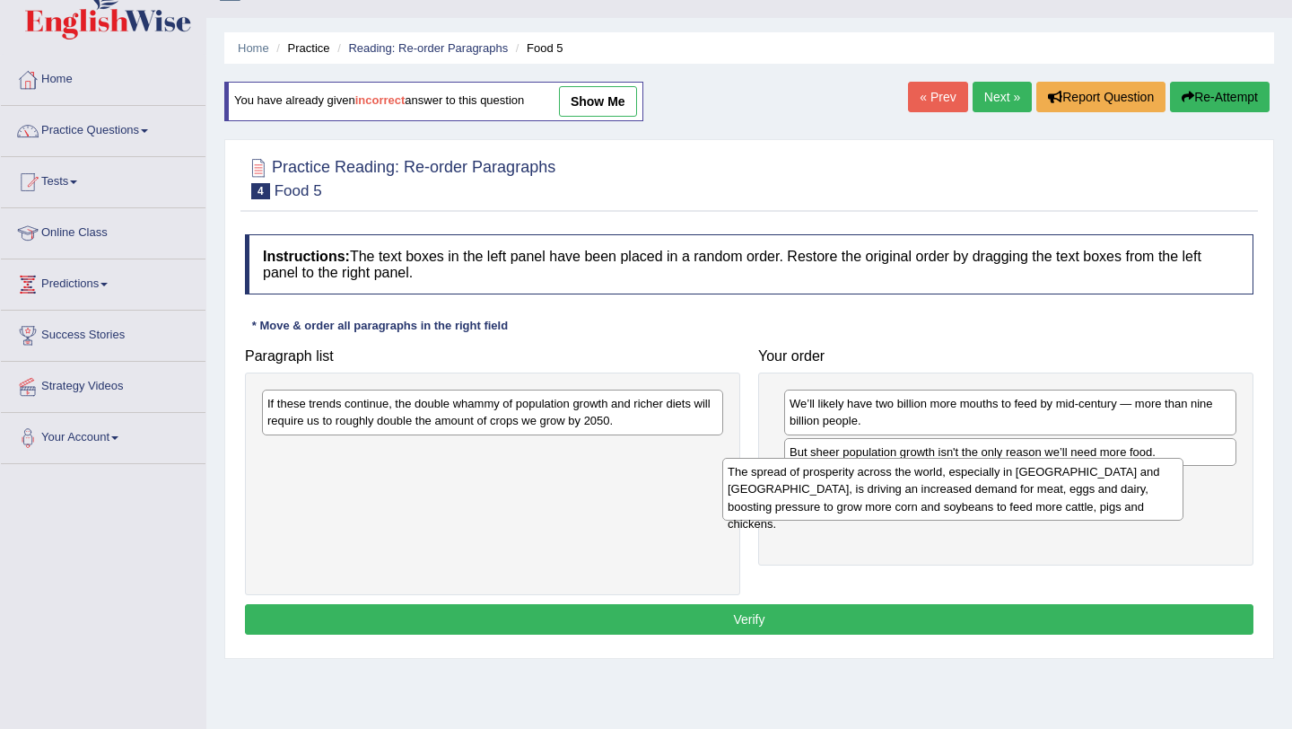
drag, startPoint x: 601, startPoint y: 415, endPoint x: 1065, endPoint y: 478, distance: 468.3
click at [1065, 479] on div "The spread of prosperity across the world, especially in [GEOGRAPHIC_DATA] and …" at bounding box center [952, 489] width 461 height 62
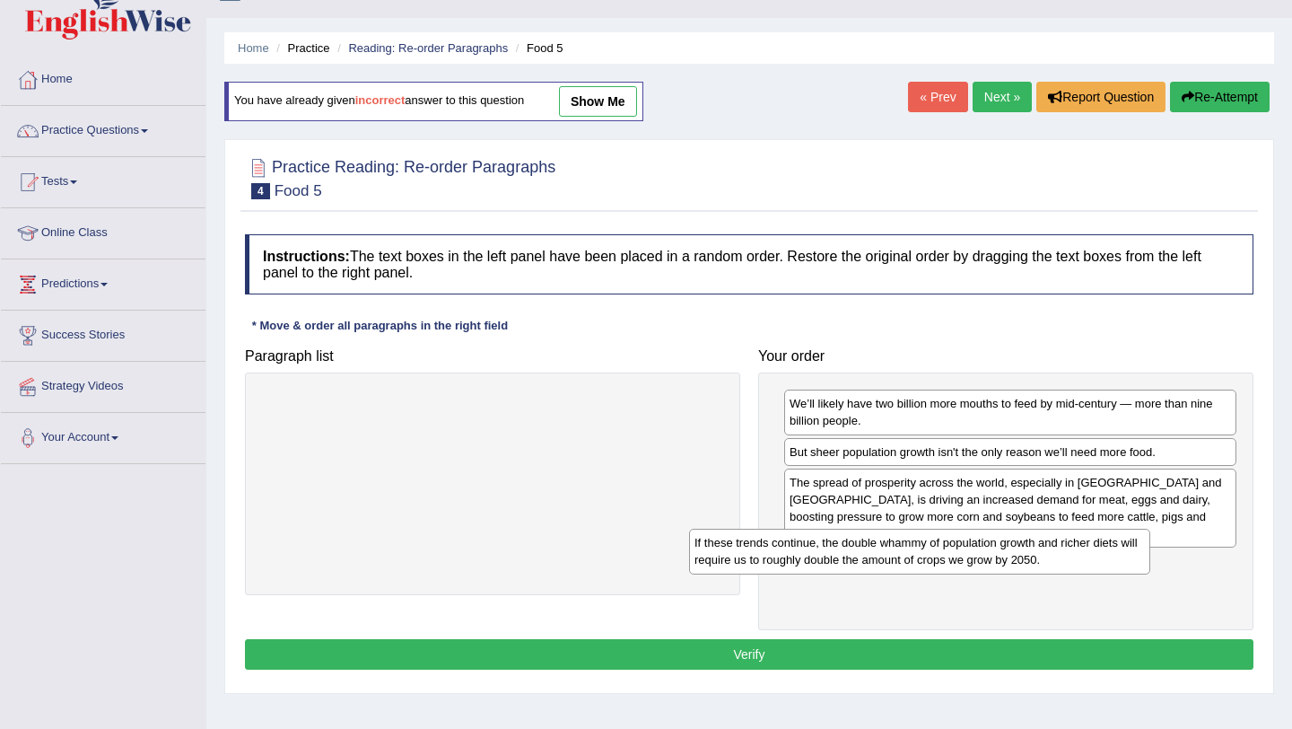
drag, startPoint x: 529, startPoint y: 416, endPoint x: 957, endPoint y: 553, distance: 449.5
click at [957, 555] on div "If these trends continue, the double whammy of population growth and richer die…" at bounding box center [919, 551] width 461 height 45
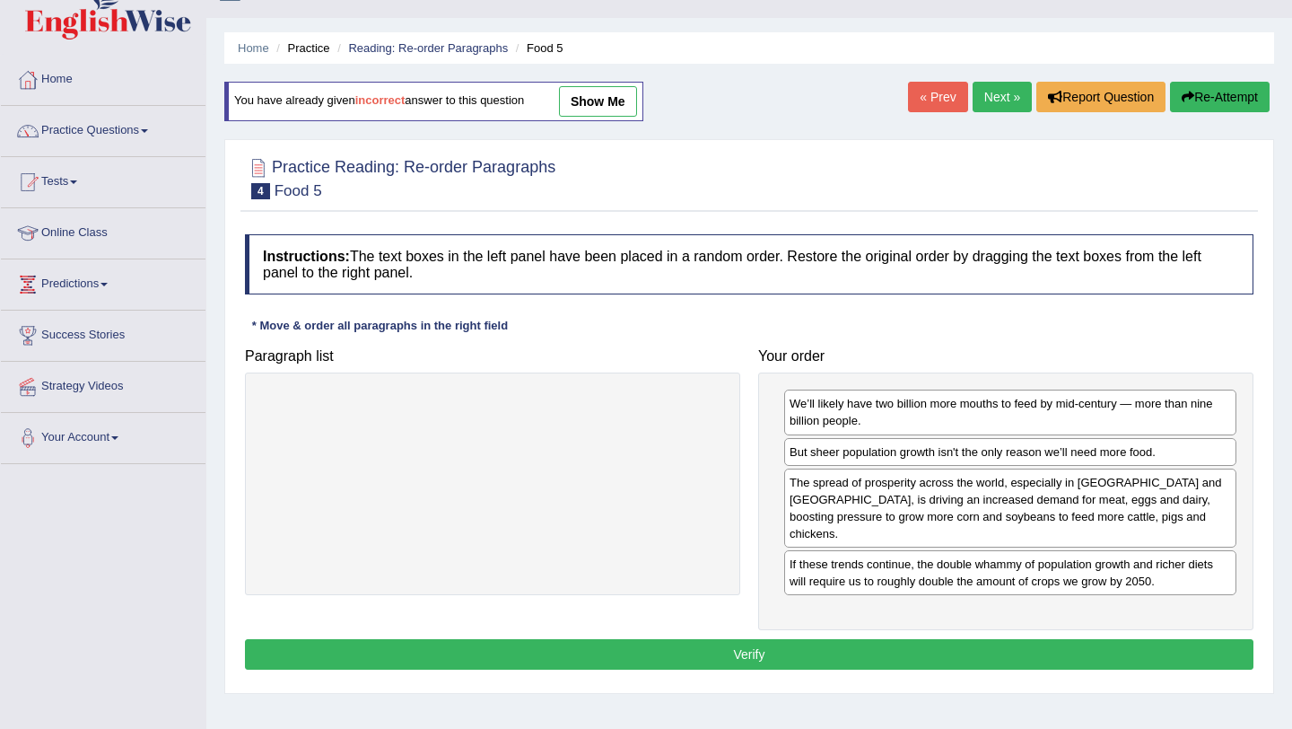
click at [940, 641] on button "Verify" at bounding box center [749, 654] width 1009 height 31
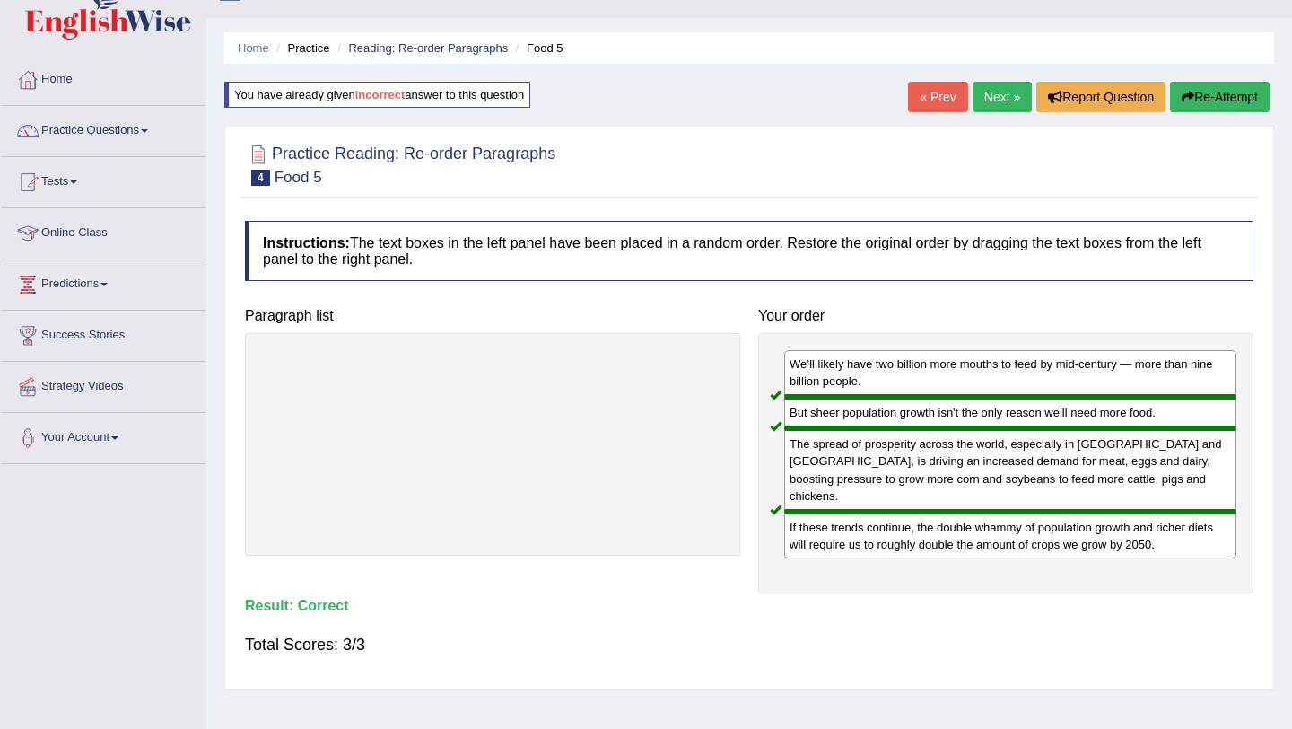
click at [1001, 99] on link "Next »" at bounding box center [1002, 97] width 59 height 31
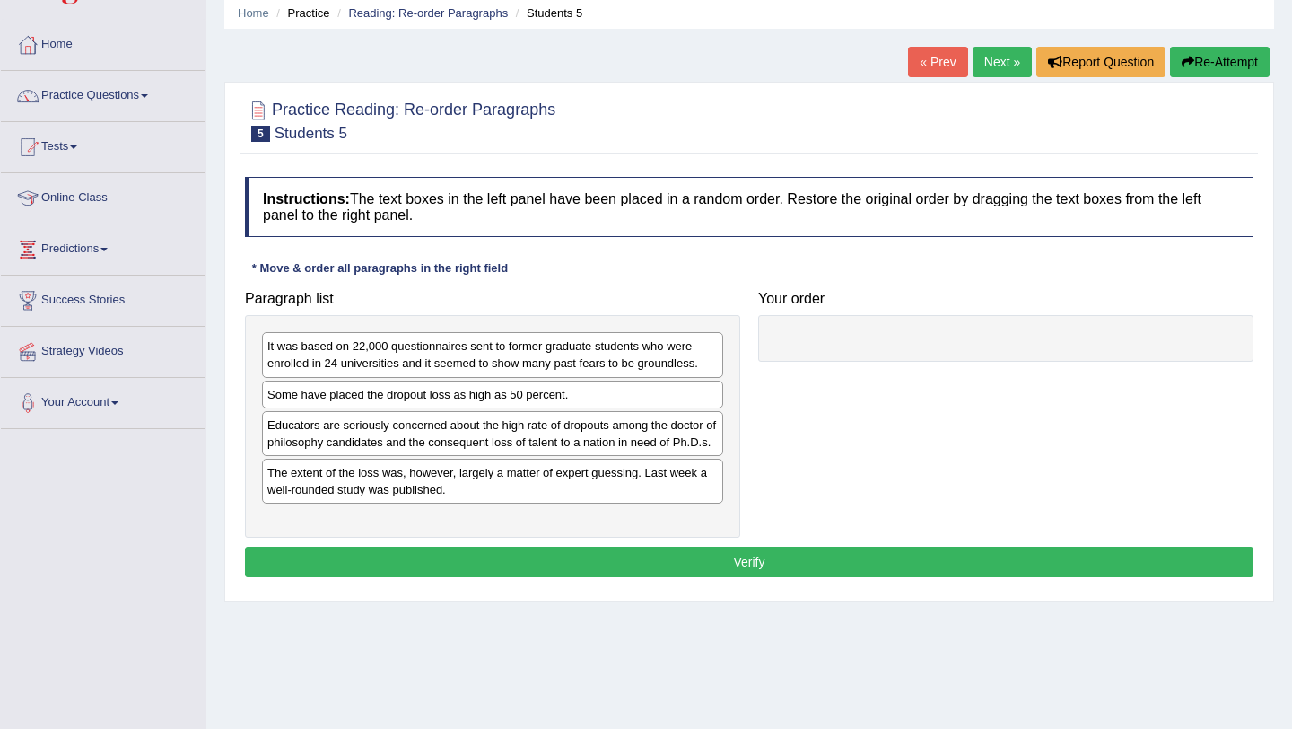
scroll to position [73, 0]
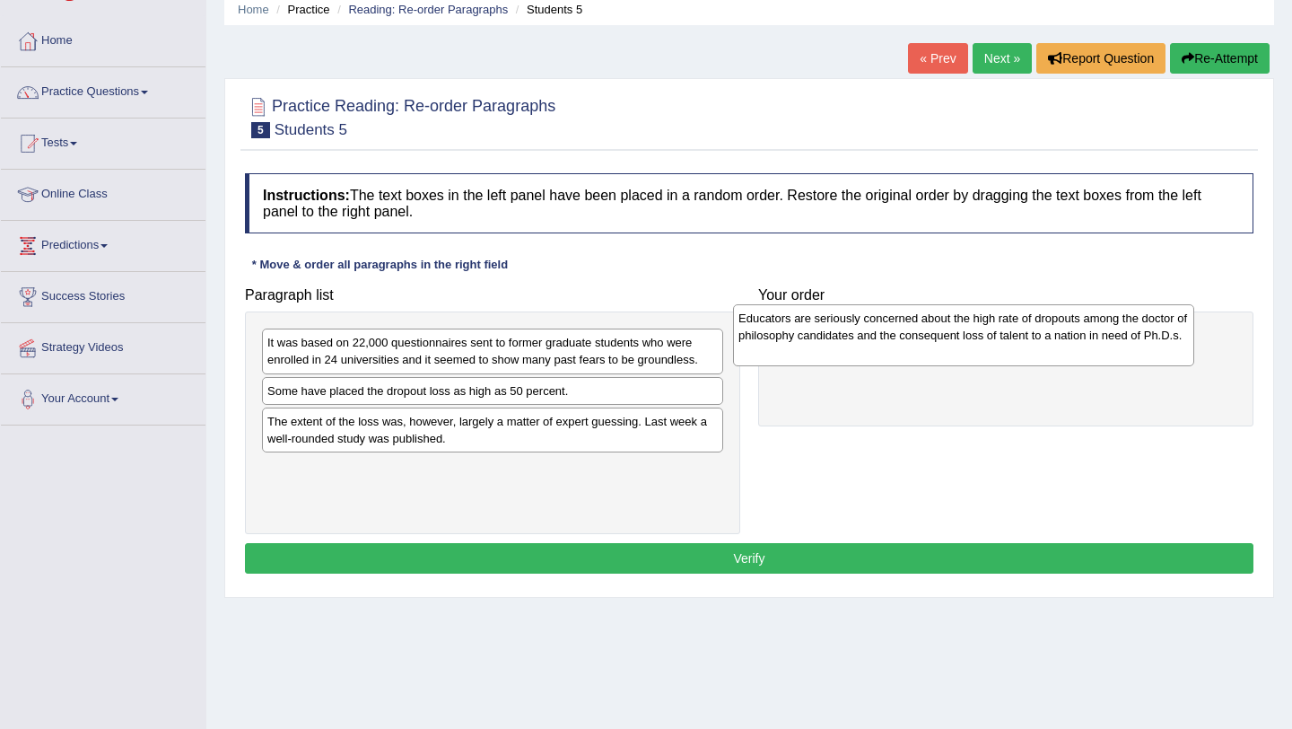
drag, startPoint x: 416, startPoint y: 434, endPoint x: 890, endPoint y: 332, distance: 484.8
click at [890, 334] on div "Educators are seriously concerned about the high rate of dropouts among the doc…" at bounding box center [963, 335] width 461 height 62
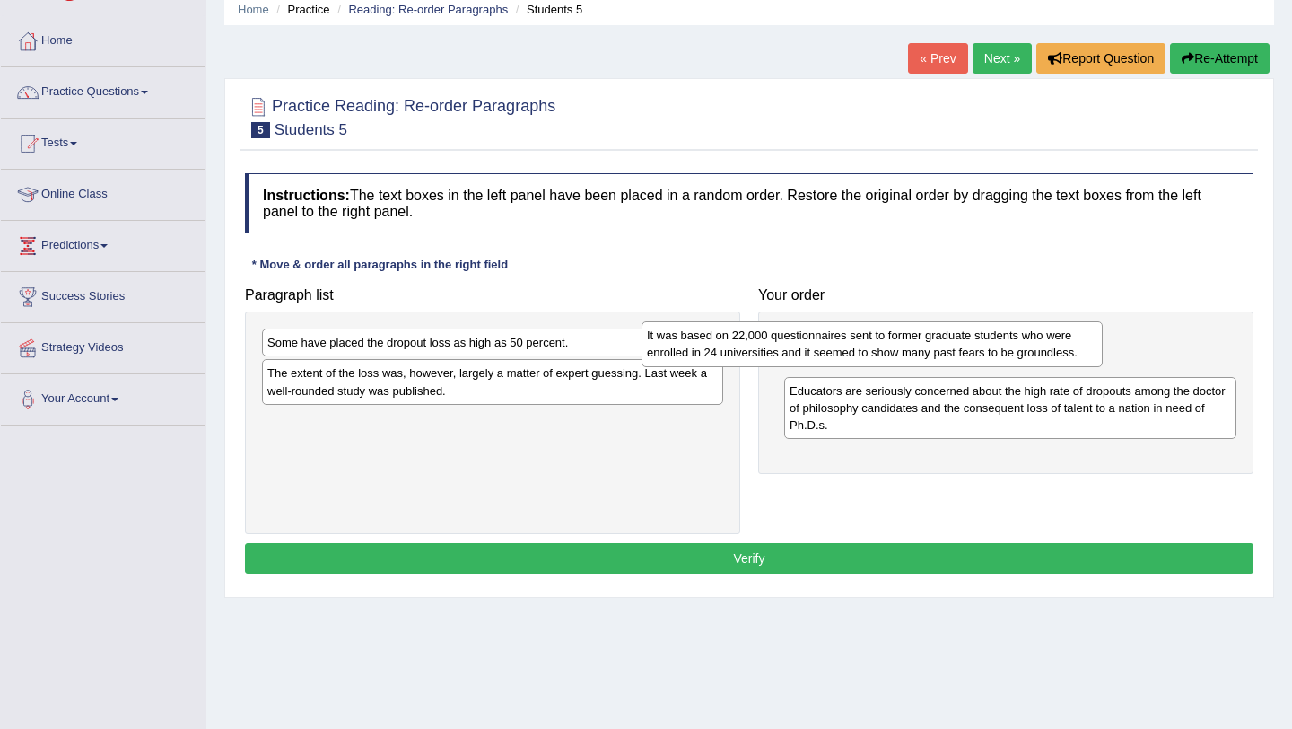
drag, startPoint x: 571, startPoint y: 346, endPoint x: 964, endPoint y: 329, distance: 393.4
click at [964, 329] on div "It was based on 22,000 questionnaires sent to former graduate students who were…" at bounding box center [872, 343] width 461 height 45
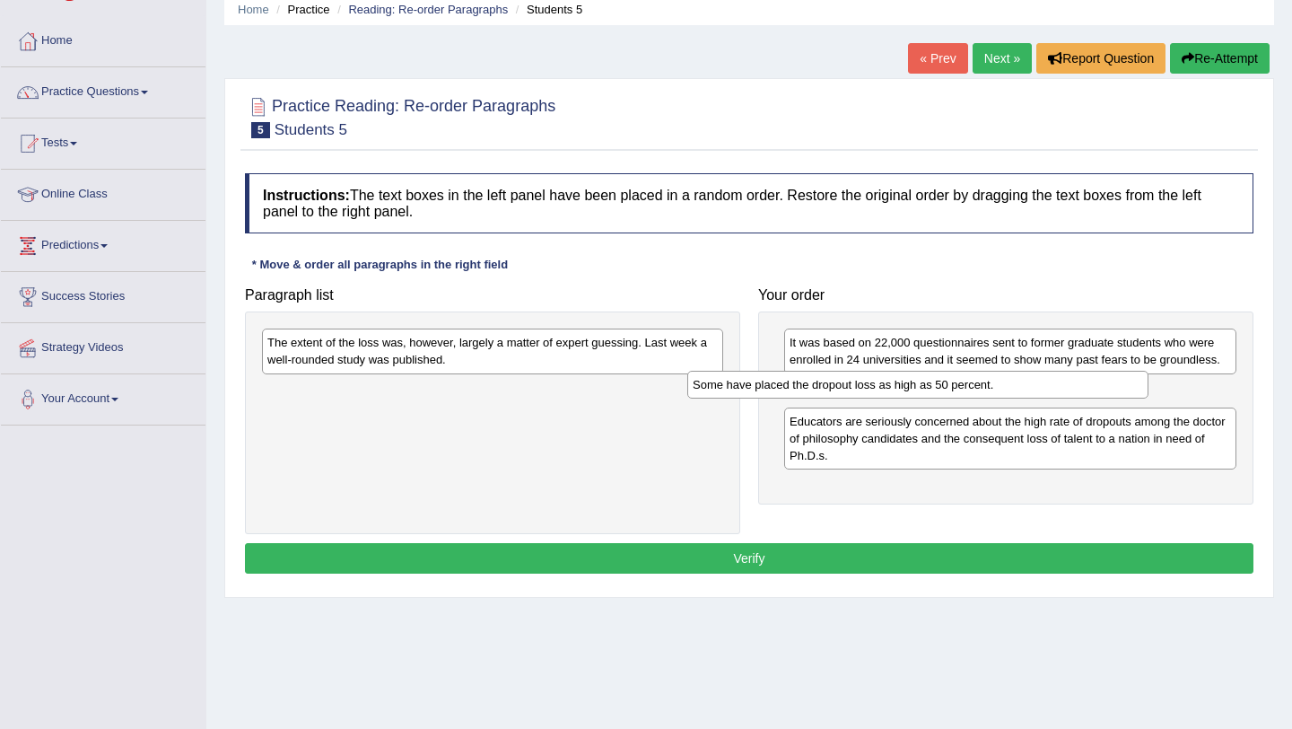
drag, startPoint x: 537, startPoint y: 344, endPoint x: 962, endPoint y: 385, distance: 427.4
click at [962, 386] on div "Some have placed the dropout loss as high as 50 percent." at bounding box center [917, 385] width 461 height 28
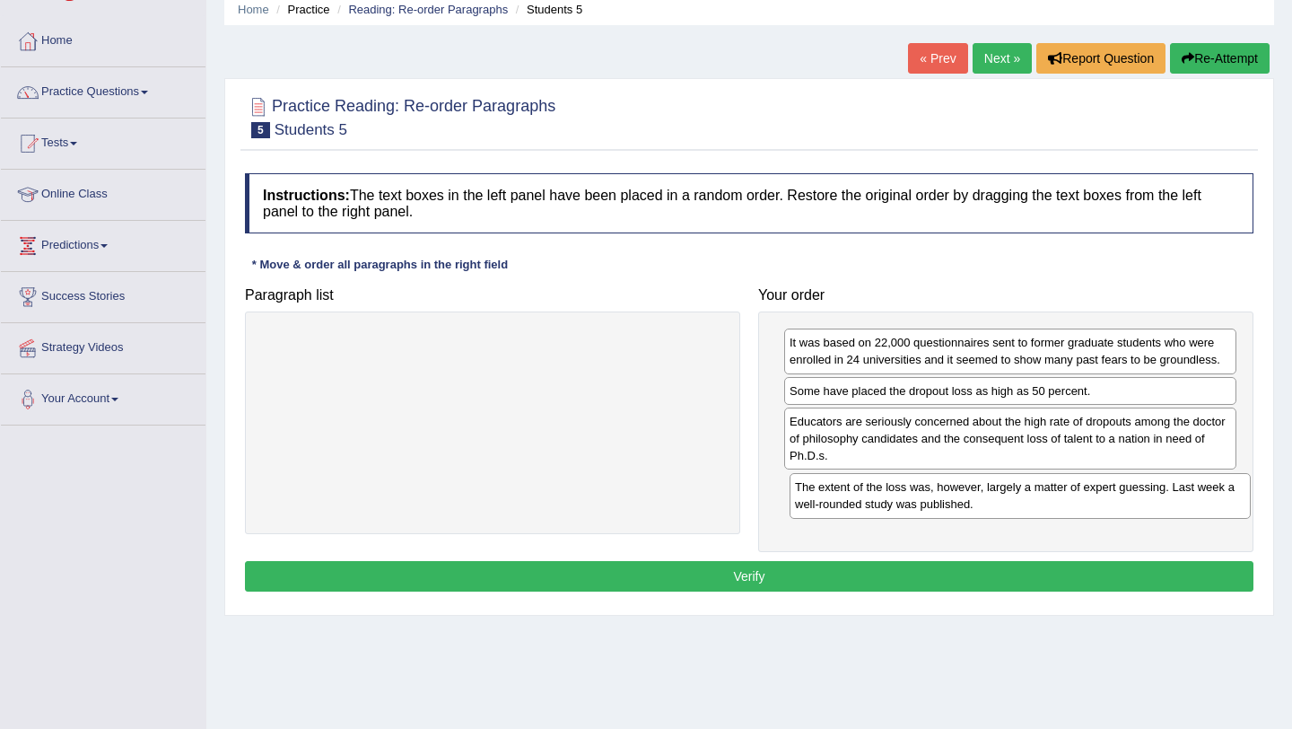
drag, startPoint x: 503, startPoint y: 347, endPoint x: 1032, endPoint y: 481, distance: 546.1
click at [1033, 482] on div "The extent of the loss was, however, largely a matter of expert guessing. Last …" at bounding box center [1020, 495] width 461 height 45
click at [850, 394] on div "Some have placed the dropout loss as high as 50 percent." at bounding box center [1010, 390] width 452 height 28
drag, startPoint x: 879, startPoint y: 441, endPoint x: 871, endPoint y: 433, distance: 10.8
click at [872, 434] on div "Educators are seriously concerned about the high rate of dropouts among the doc…" at bounding box center [1010, 438] width 452 height 62
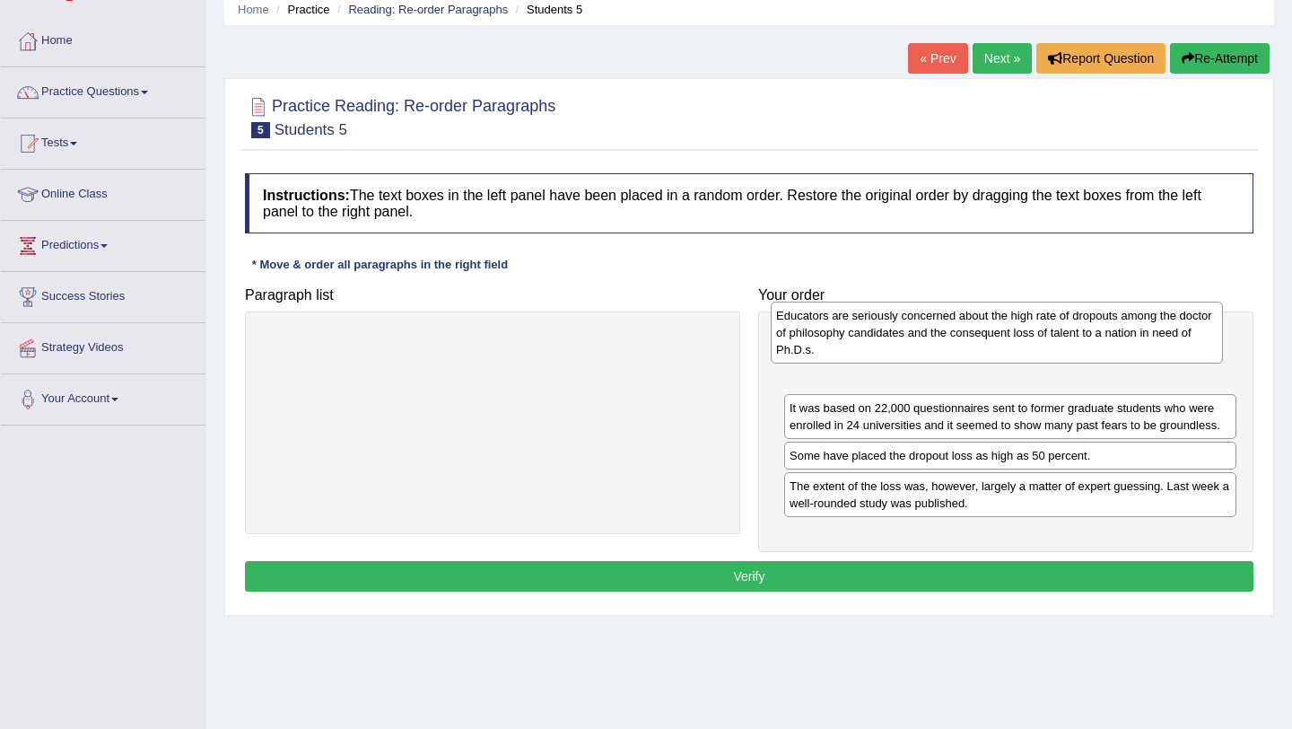
drag, startPoint x: 872, startPoint y: 434, endPoint x: 858, endPoint y: 326, distance: 109.5
click at [858, 326] on div "Educators are seriously concerned about the high rate of dropouts among the doc…" at bounding box center [997, 333] width 452 height 62
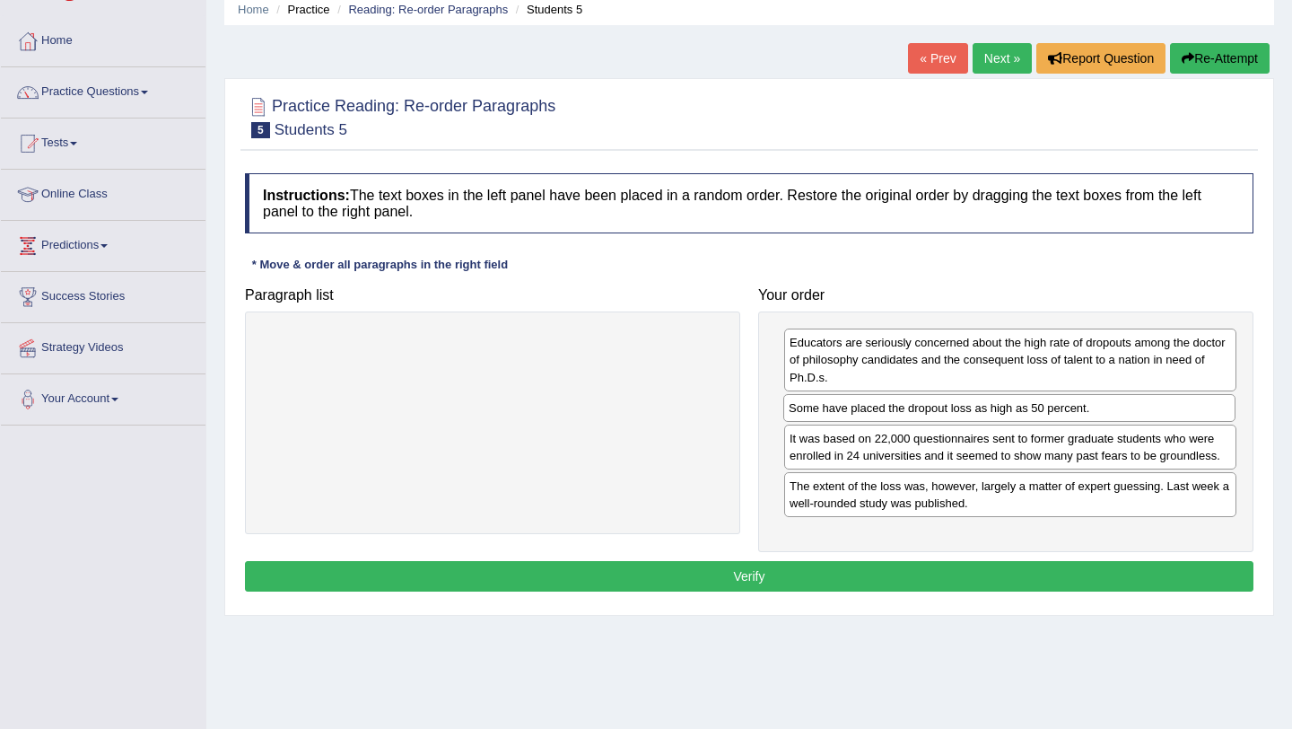
drag, startPoint x: 1028, startPoint y: 463, endPoint x: 1023, endPoint y: 415, distance: 48.8
click at [1023, 415] on div "Some have placed the dropout loss as high as 50 percent." at bounding box center [1009, 408] width 452 height 28
drag, startPoint x: 971, startPoint y: 490, endPoint x: 962, endPoint y: 435, distance: 55.5
click at [963, 435] on div "The extent of the loss was, however, largely a matter of expert guessing. Last …" at bounding box center [1004, 443] width 452 height 45
click at [791, 568] on button "Verify" at bounding box center [749, 576] width 1009 height 31
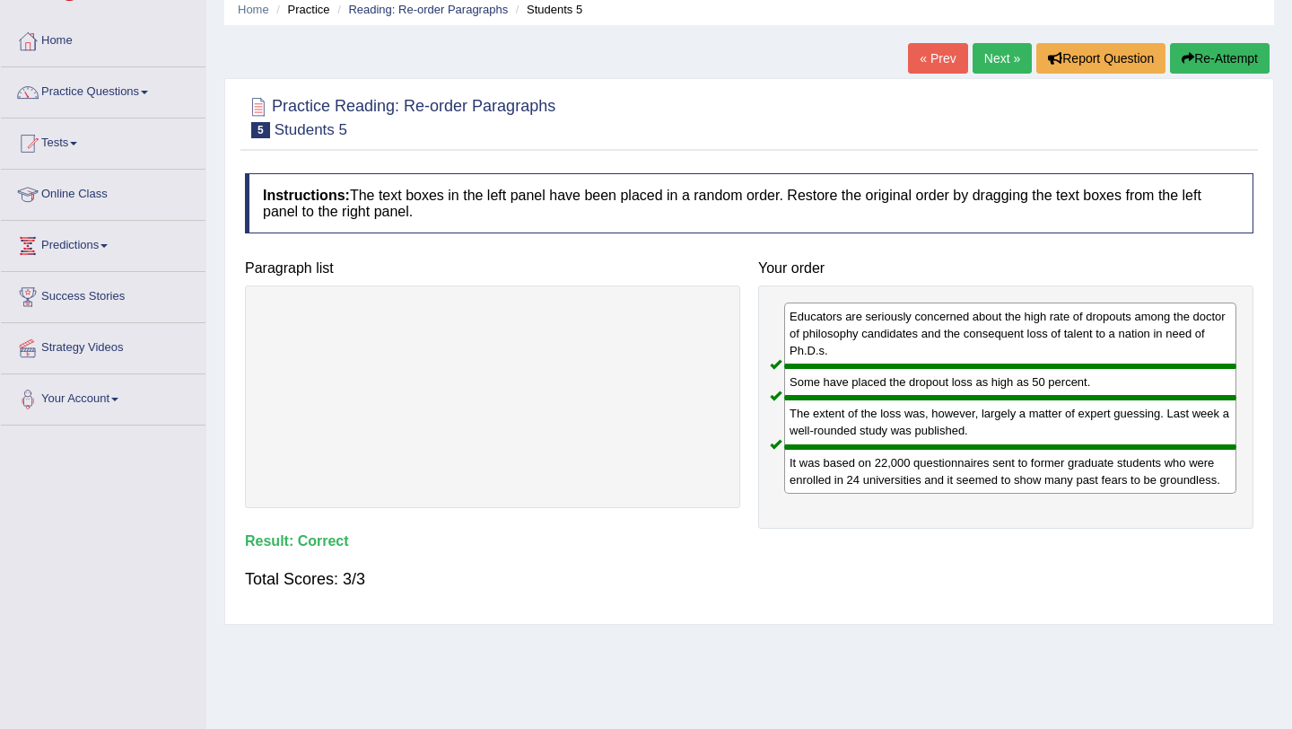
click at [991, 66] on link "Next »" at bounding box center [1002, 58] width 59 height 31
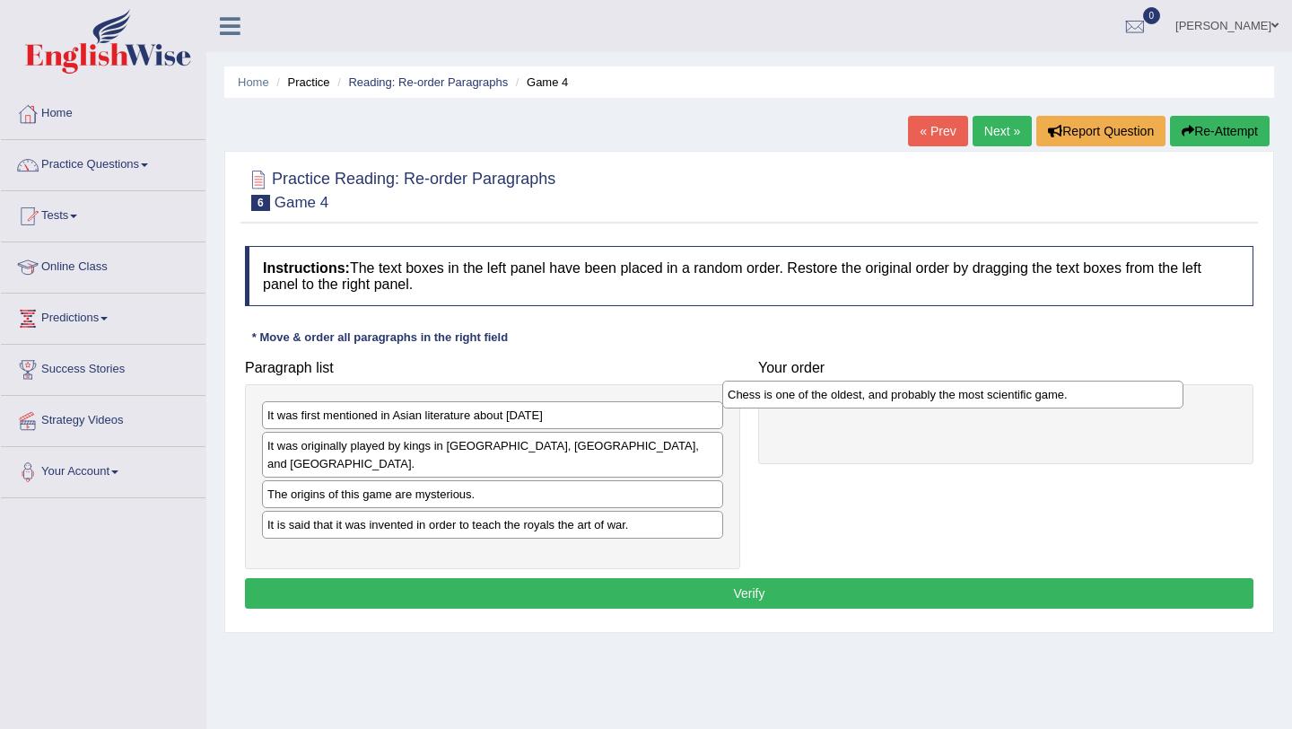
drag, startPoint x: 419, startPoint y: 545, endPoint x: 890, endPoint y: 394, distance: 494.7
click at [890, 395] on div "Chess is one of the oldest, and probably the most scientific game." at bounding box center [952, 395] width 461 height 28
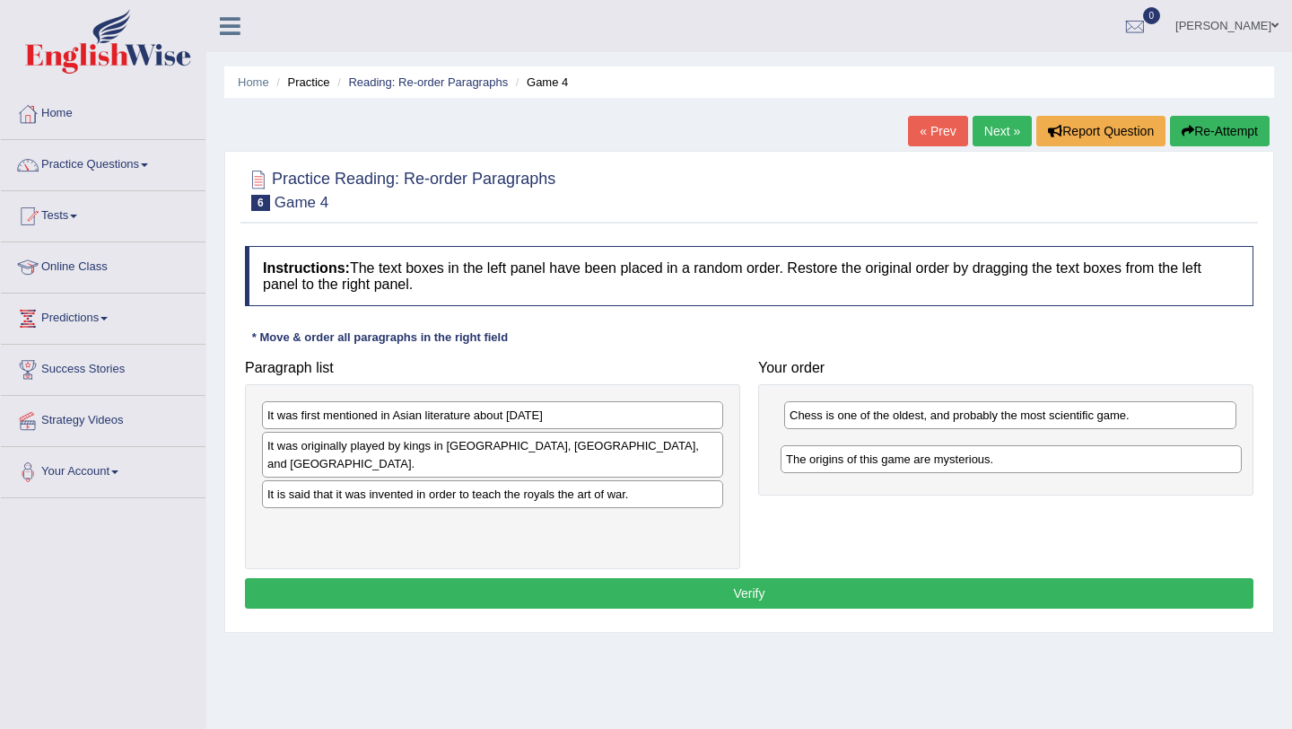
drag, startPoint x: 399, startPoint y: 481, endPoint x: 919, endPoint y: 454, distance: 520.3
click at [919, 455] on div "The origins of this game are mysterious." at bounding box center [1011, 459] width 461 height 28
drag, startPoint x: 876, startPoint y: 447, endPoint x: 598, endPoint y: 525, distance: 288.9
click at [598, 524] on div "The origins of this game are mysterious." at bounding box center [760, 510] width 452 height 28
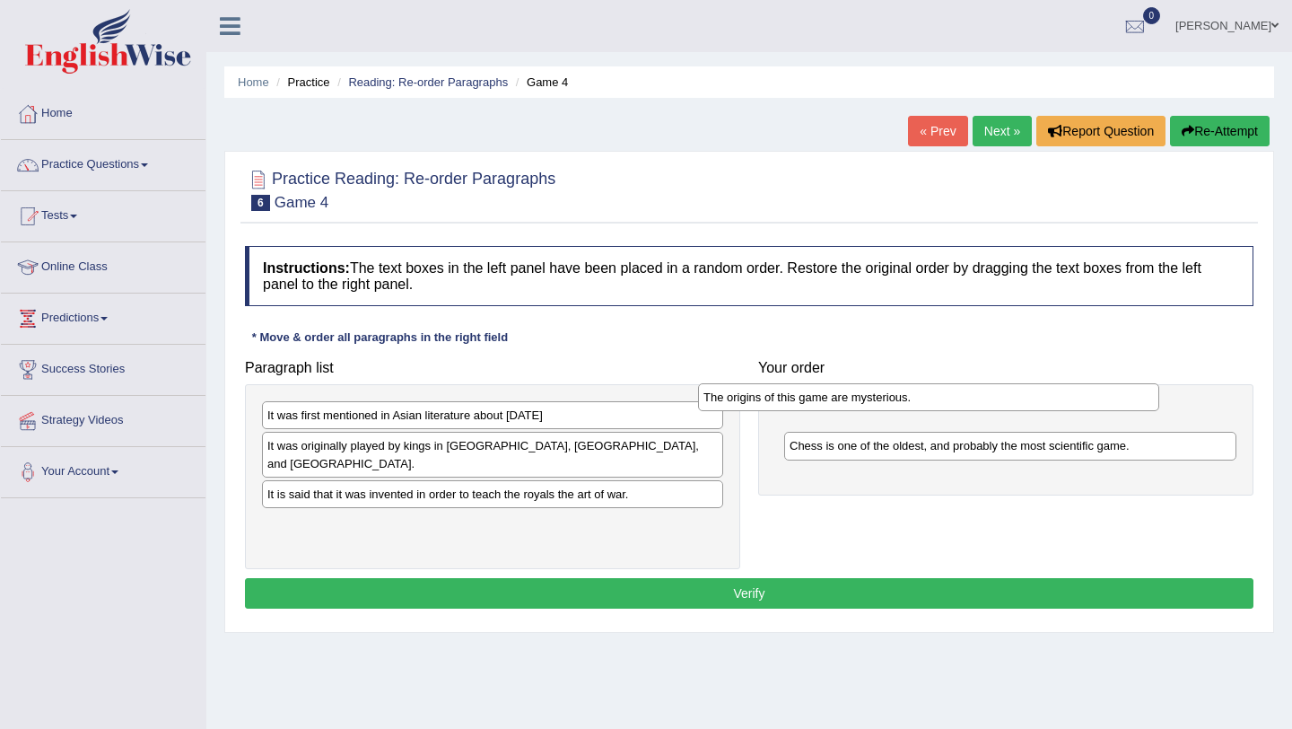
drag, startPoint x: 542, startPoint y: 506, endPoint x: 978, endPoint y: 390, distance: 451.2
click at [979, 391] on div "The origins of this game are mysterious." at bounding box center [928, 397] width 461 height 28
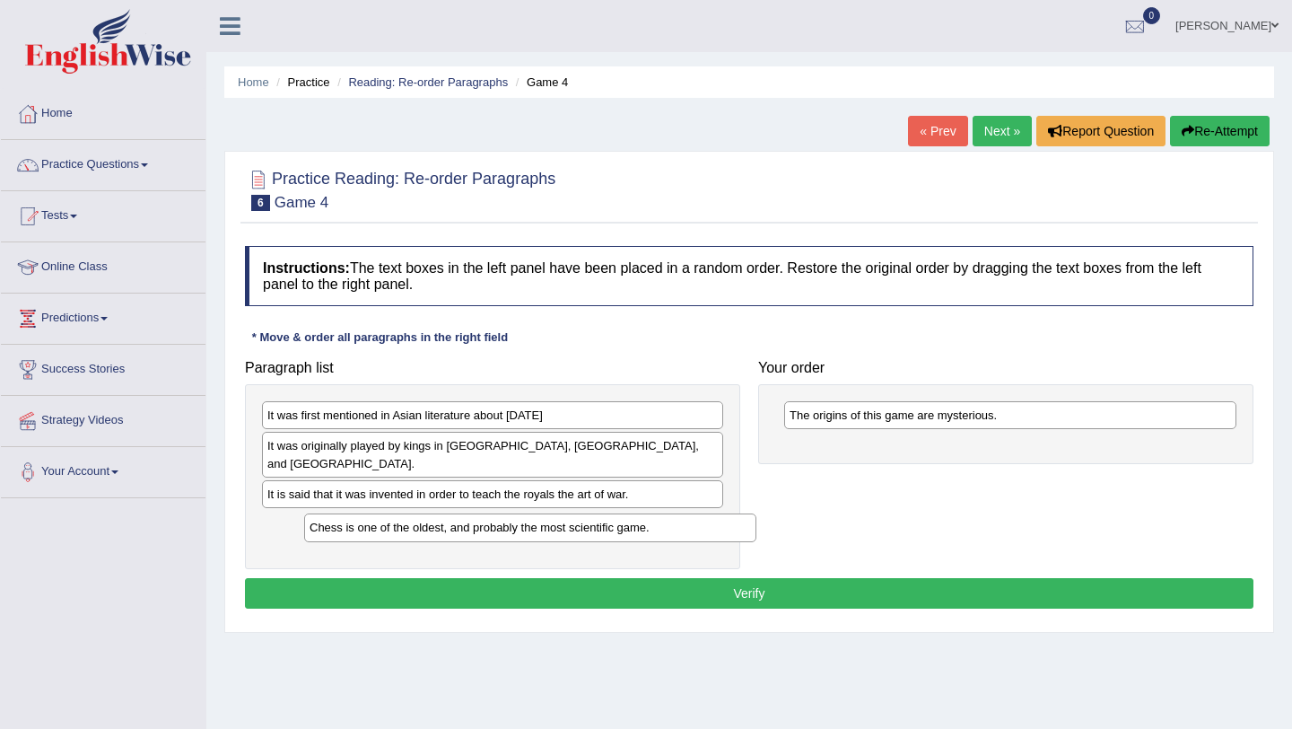
drag, startPoint x: 897, startPoint y: 450, endPoint x: 405, endPoint y: 526, distance: 497.7
click at [406, 524] on div "Chess is one of the oldest, and probably the most scientific game." at bounding box center [530, 527] width 452 height 28
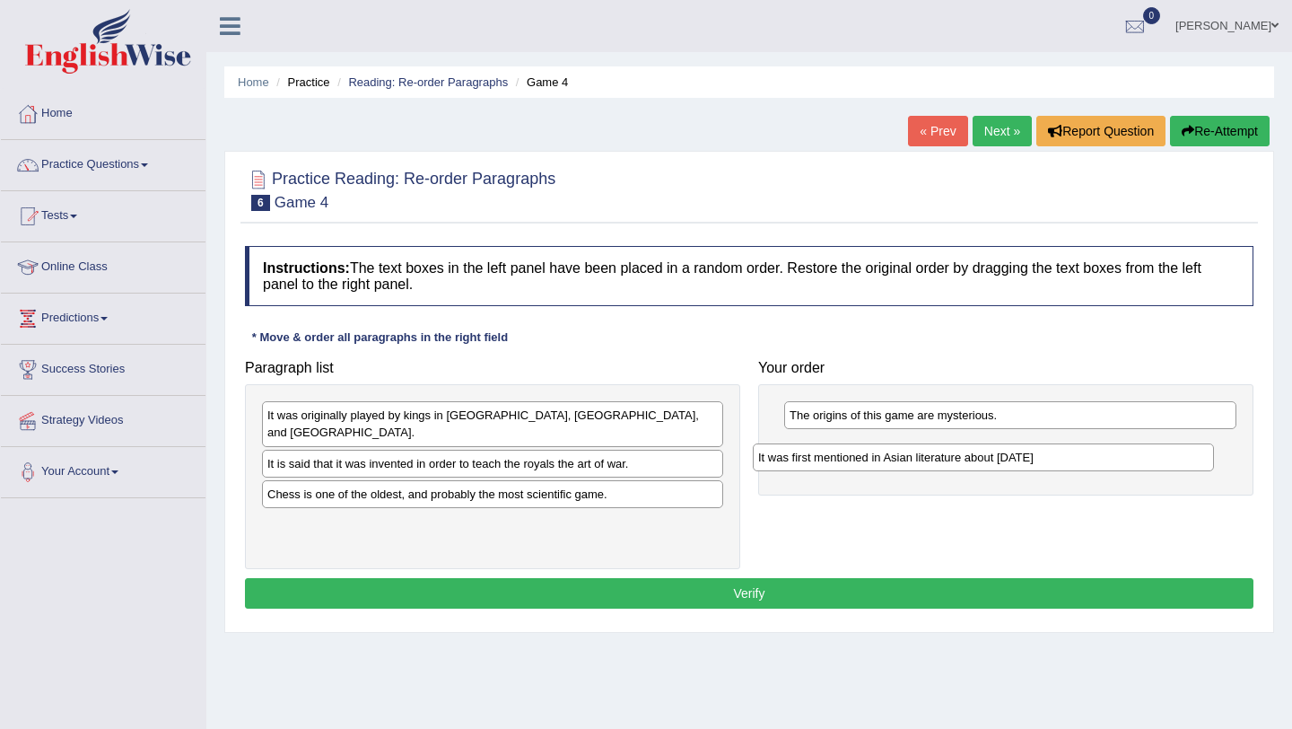
drag, startPoint x: 483, startPoint y: 421, endPoint x: 980, endPoint y: 452, distance: 498.2
click at [980, 452] on div "It was first mentioned in Asian literature about [DATE]" at bounding box center [983, 457] width 461 height 28
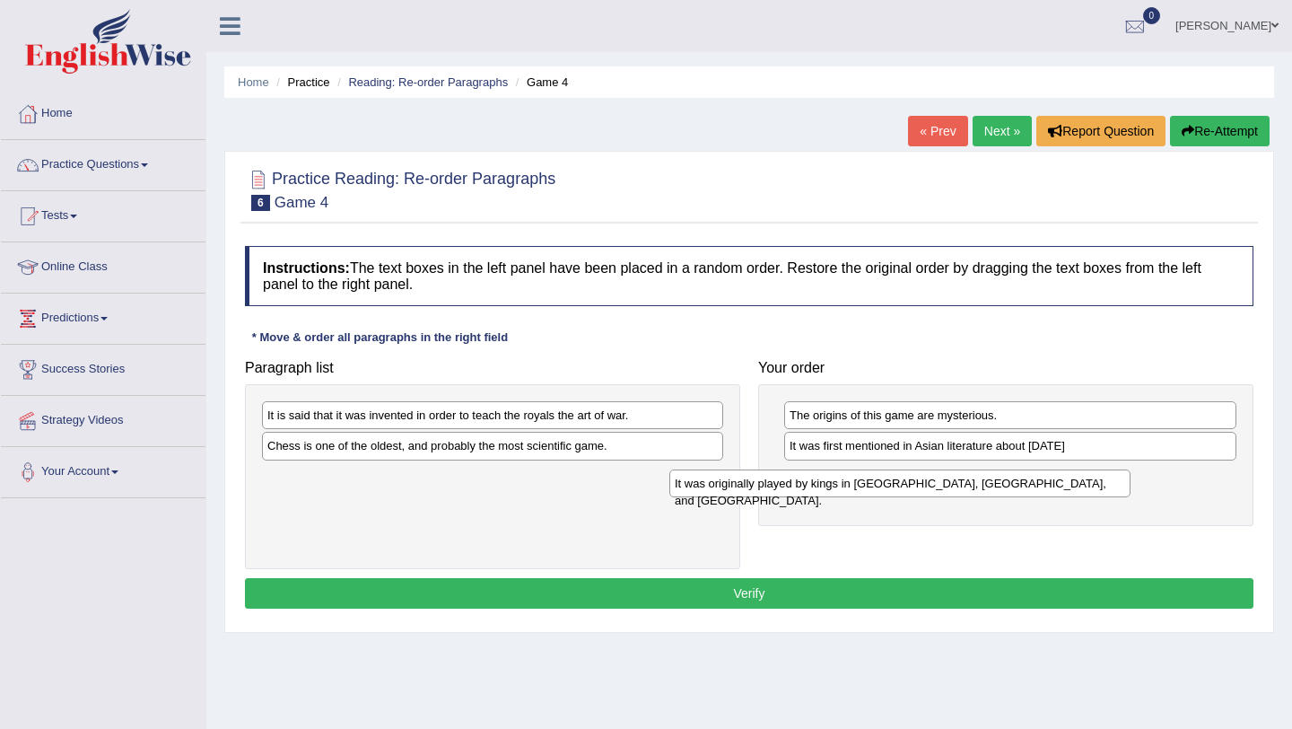
drag, startPoint x: 503, startPoint y: 414, endPoint x: 910, endPoint y: 477, distance: 412.4
click at [910, 477] on div "It was originally played by kings in India, Persia, and Arabia." at bounding box center [899, 483] width 461 height 28
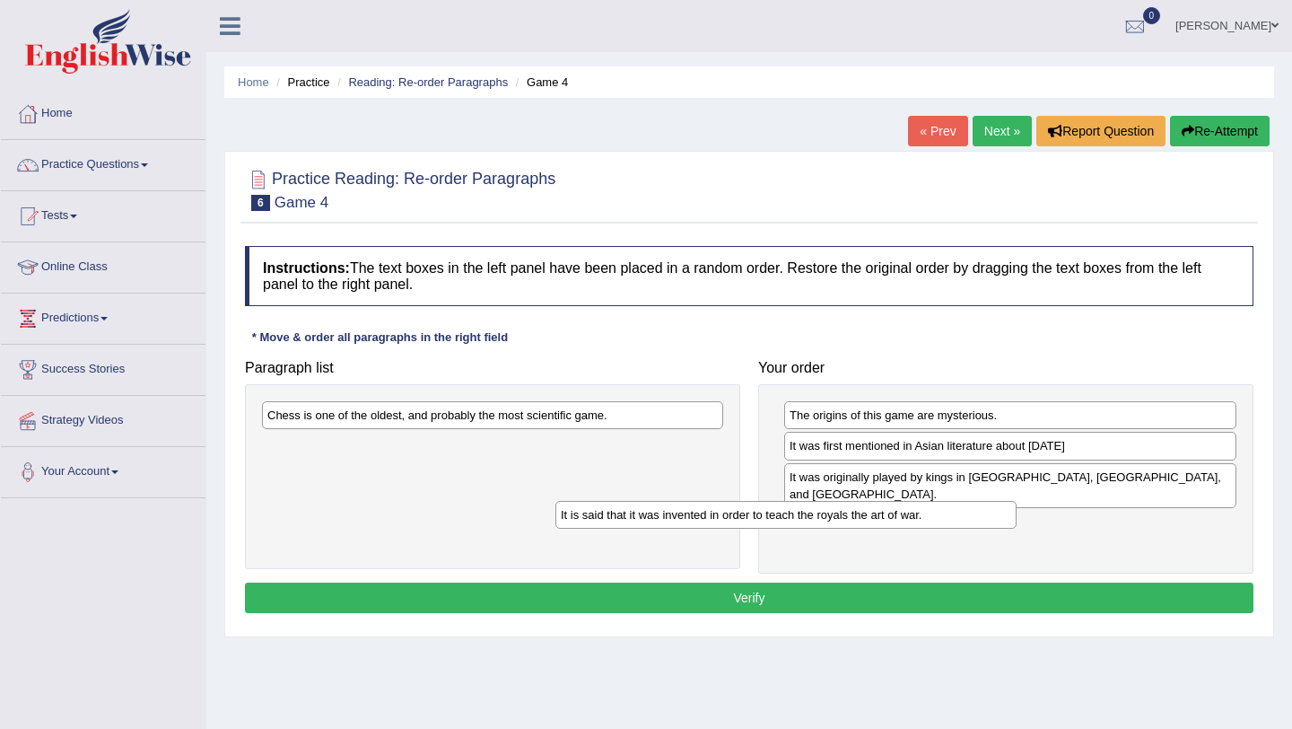
drag, startPoint x: 568, startPoint y: 414, endPoint x: 862, endPoint y: 498, distance: 306.2
click at [862, 501] on div "It is said that it was invented in order to teach the royals the art of war." at bounding box center [785, 515] width 461 height 28
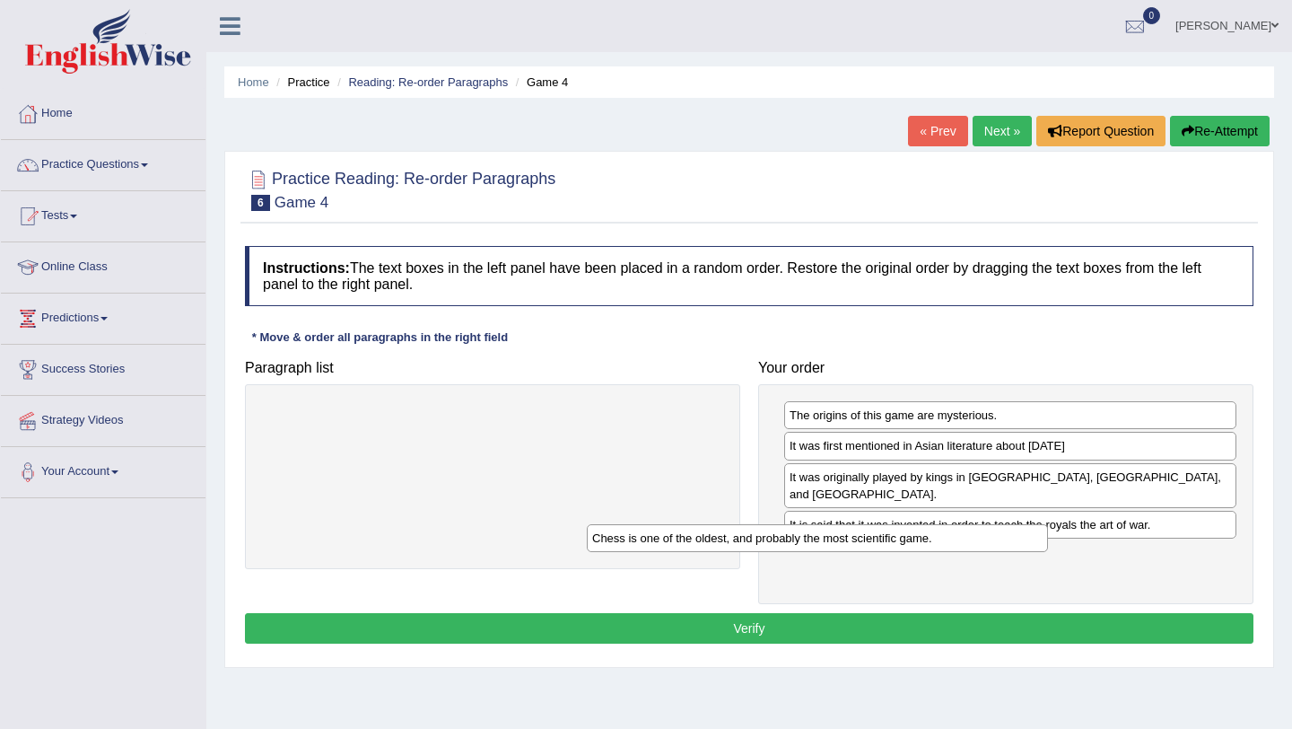
drag, startPoint x: 616, startPoint y: 409, endPoint x: 940, endPoint y: 529, distance: 346.4
click at [940, 529] on div "Chess is one of the oldest, and probably the most scientific game." at bounding box center [817, 538] width 461 height 28
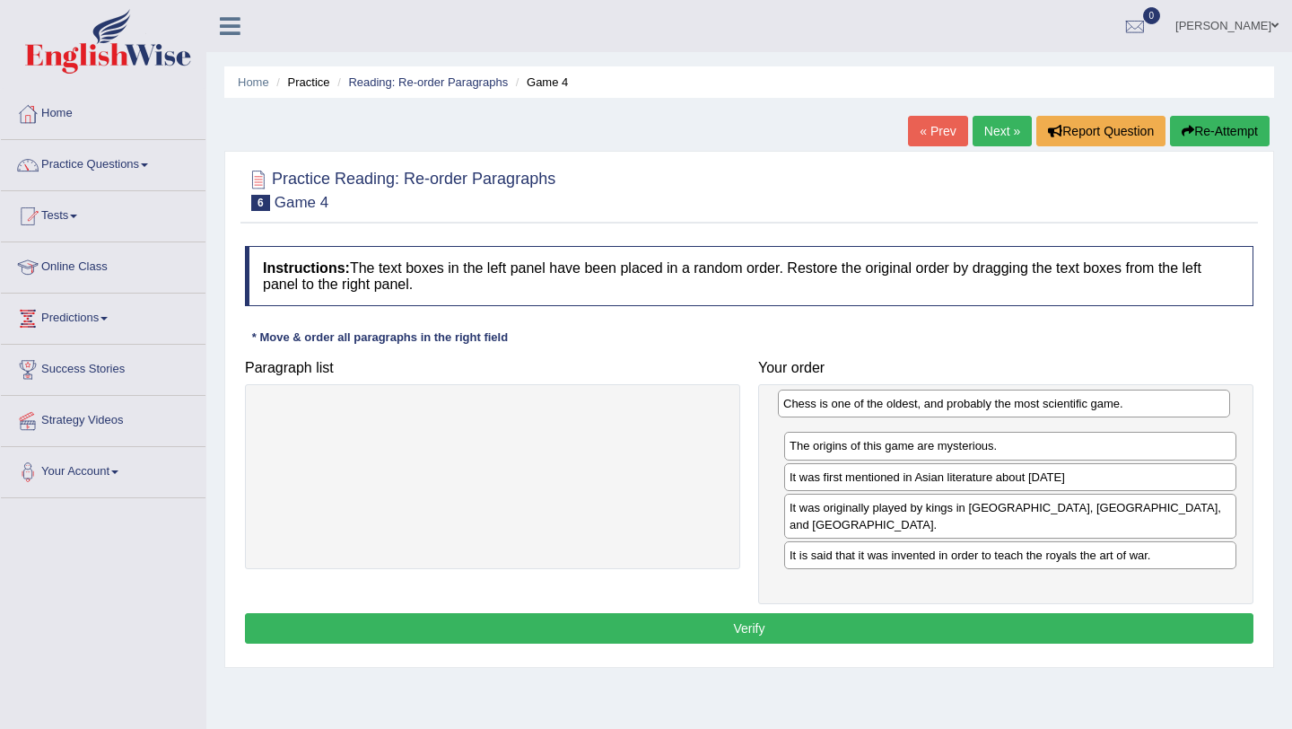
drag, startPoint x: 863, startPoint y: 542, endPoint x: 857, endPoint y: 407, distance: 134.8
click at [857, 407] on div "Chess is one of the oldest, and probably the most scientific game." at bounding box center [1004, 403] width 452 height 28
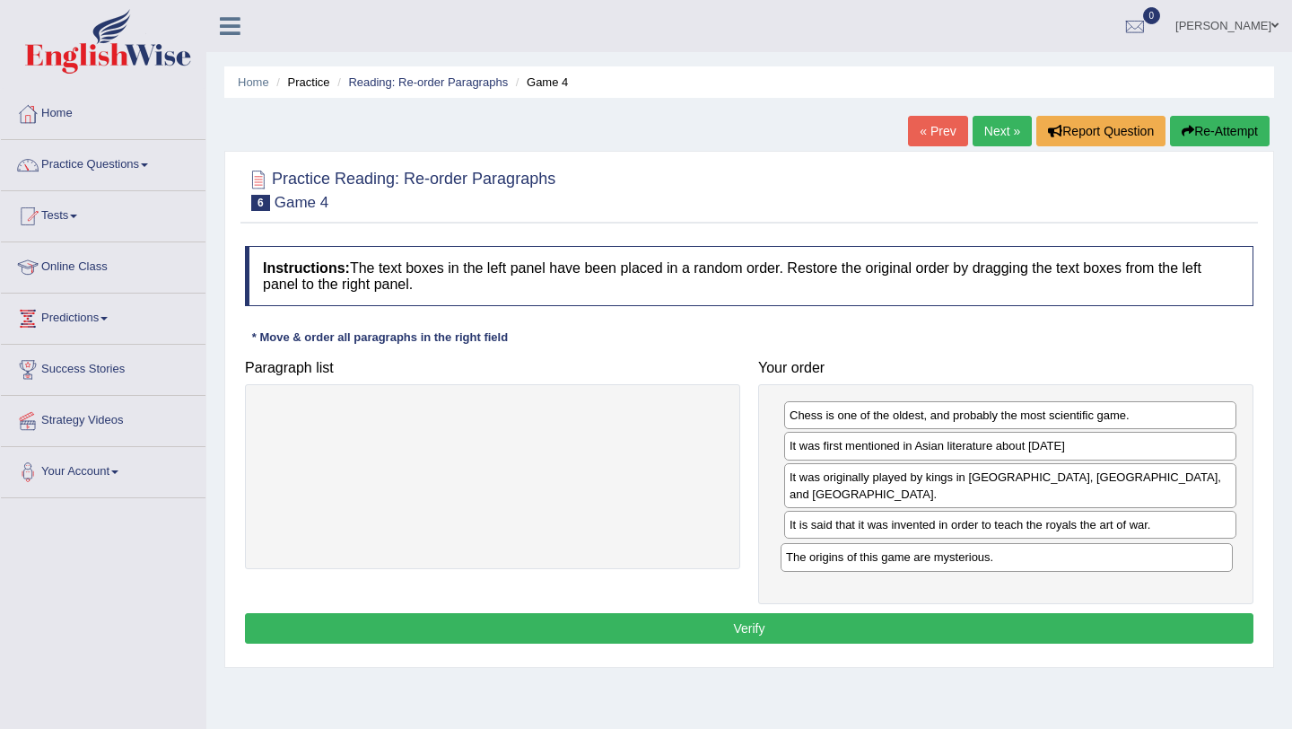
drag, startPoint x: 873, startPoint y: 442, endPoint x: 870, endPoint y: 554, distance: 111.3
click at [870, 554] on div "The origins of this game are mysterious." at bounding box center [1007, 557] width 452 height 28
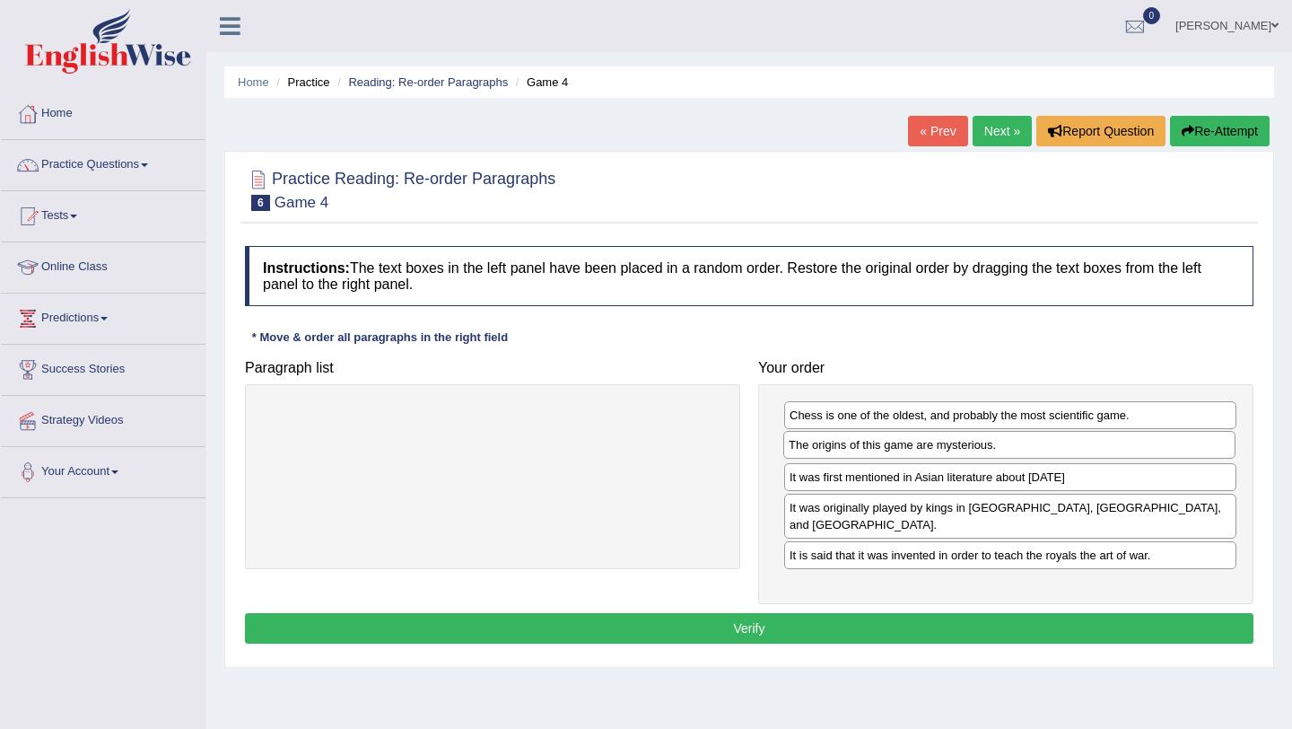
drag, startPoint x: 878, startPoint y: 539, endPoint x: 877, endPoint y: 446, distance: 93.3
click at [877, 446] on div "The origins of this game are mysterious." at bounding box center [1009, 445] width 452 height 28
click at [914, 613] on button "Verify" at bounding box center [749, 628] width 1009 height 31
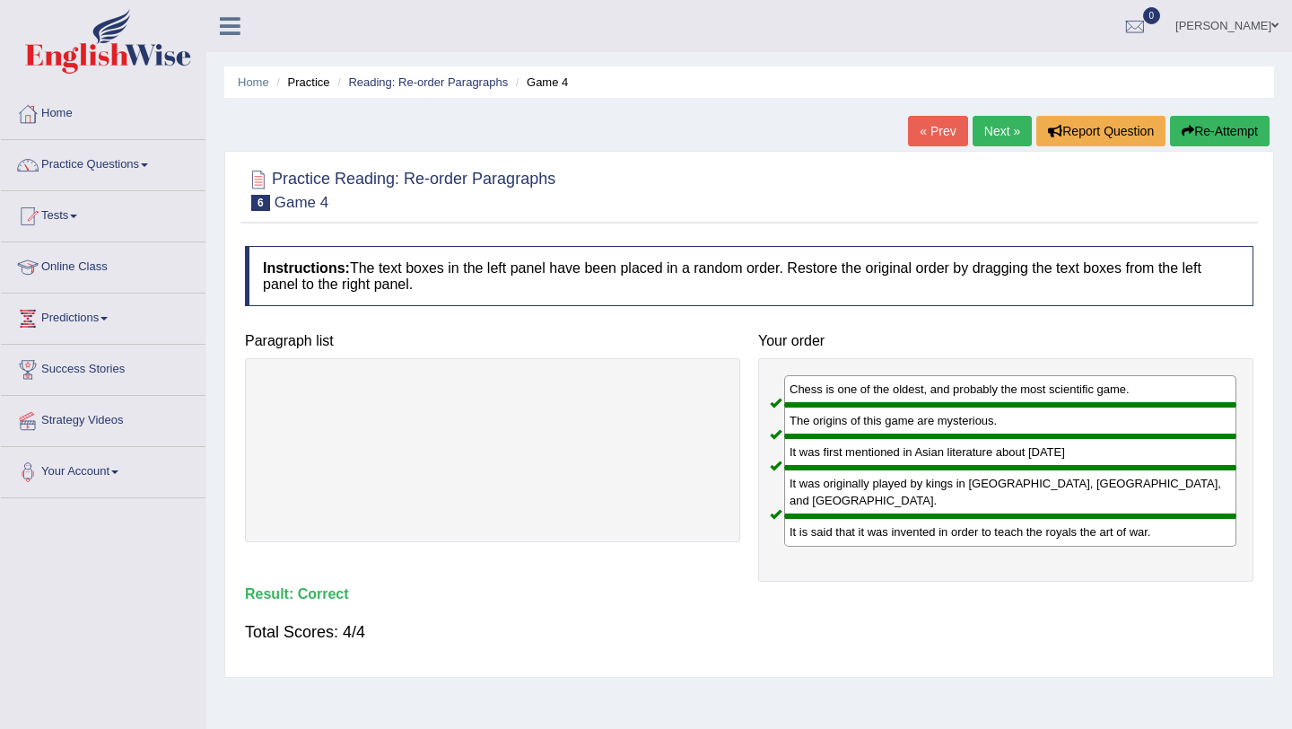
click at [982, 136] on link "Next »" at bounding box center [1002, 131] width 59 height 31
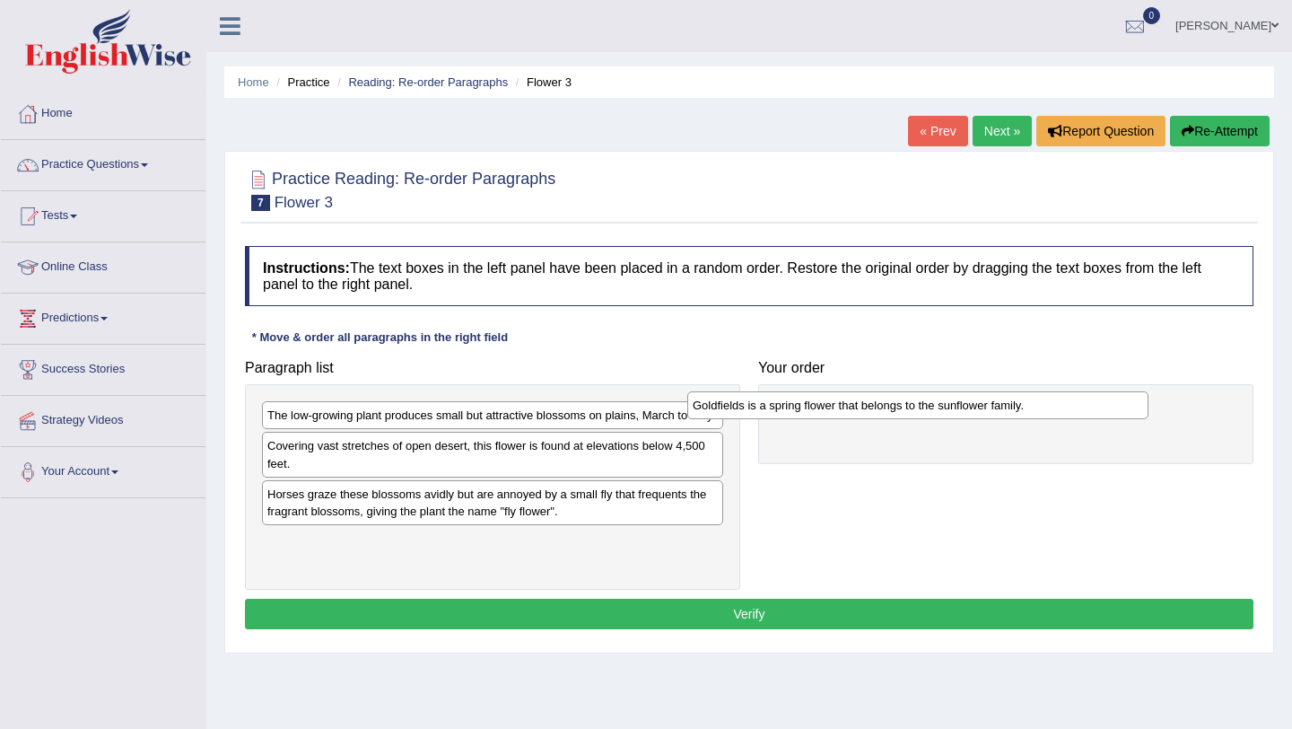
drag, startPoint x: 490, startPoint y: 513, endPoint x: 914, endPoint y: 392, distance: 441.4
click at [918, 394] on div "Goldfields is a spring flower that belongs to the sunflower family." at bounding box center [917, 405] width 461 height 28
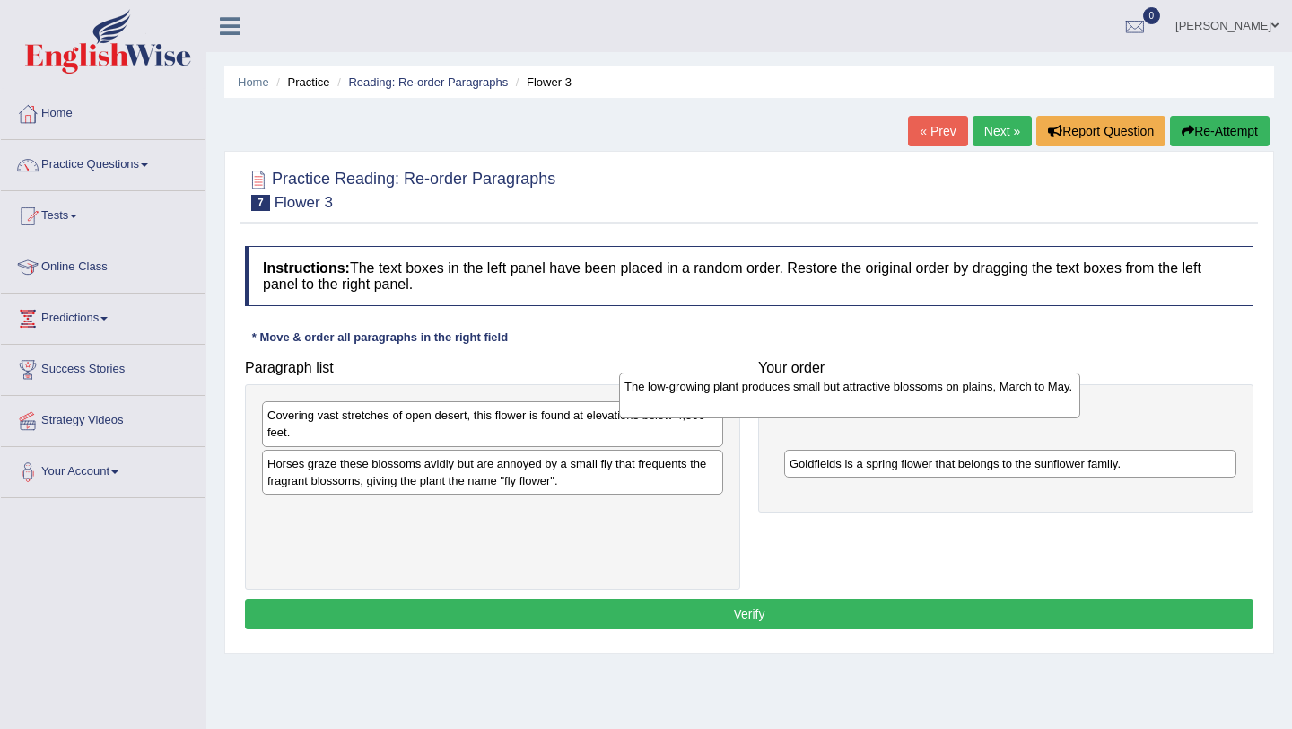
drag, startPoint x: 641, startPoint y: 425, endPoint x: 998, endPoint y: 397, distance: 358.3
click at [998, 397] on div "The low-growing plant produces small but attractive blossoms on plains, March t…" at bounding box center [849, 394] width 461 height 45
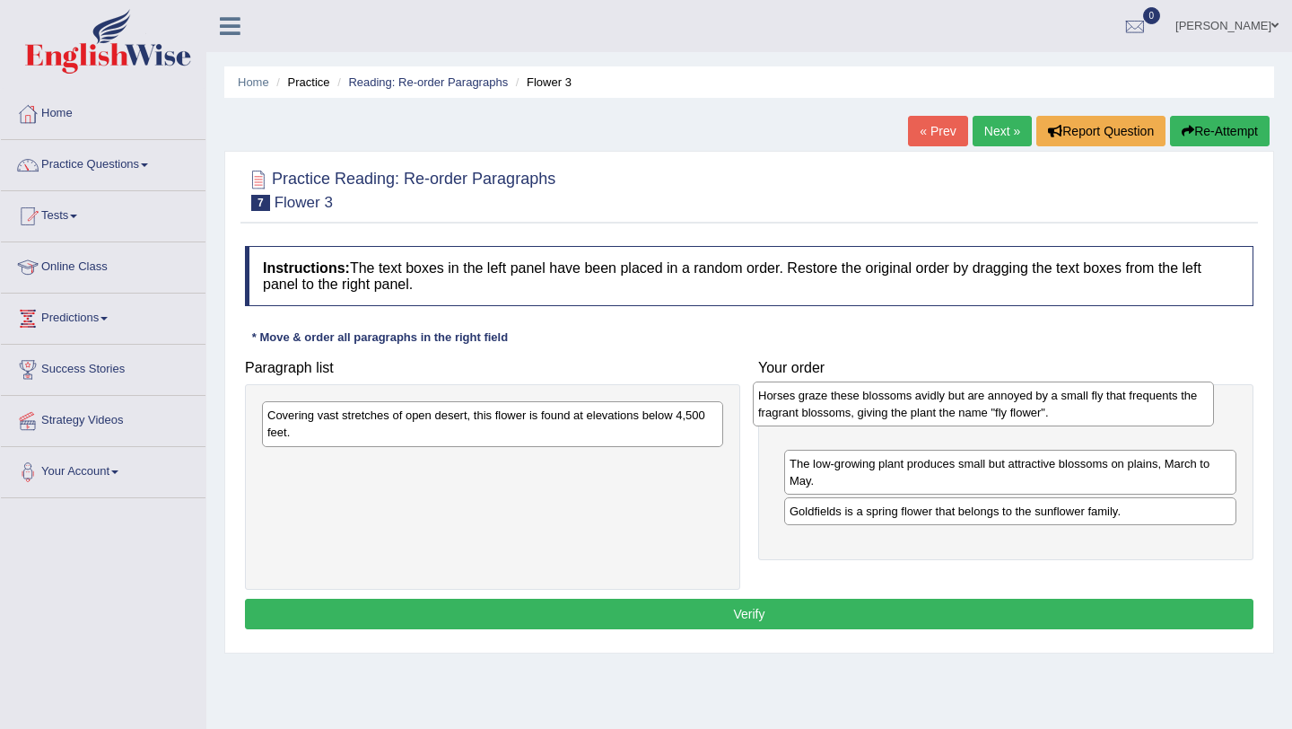
drag, startPoint x: 557, startPoint y: 472, endPoint x: 1049, endPoint y: 399, distance: 497.1
click at [1049, 401] on div "Horses graze these blossoms avidly but are annoyed by a small fly that frequent…" at bounding box center [983, 403] width 461 height 45
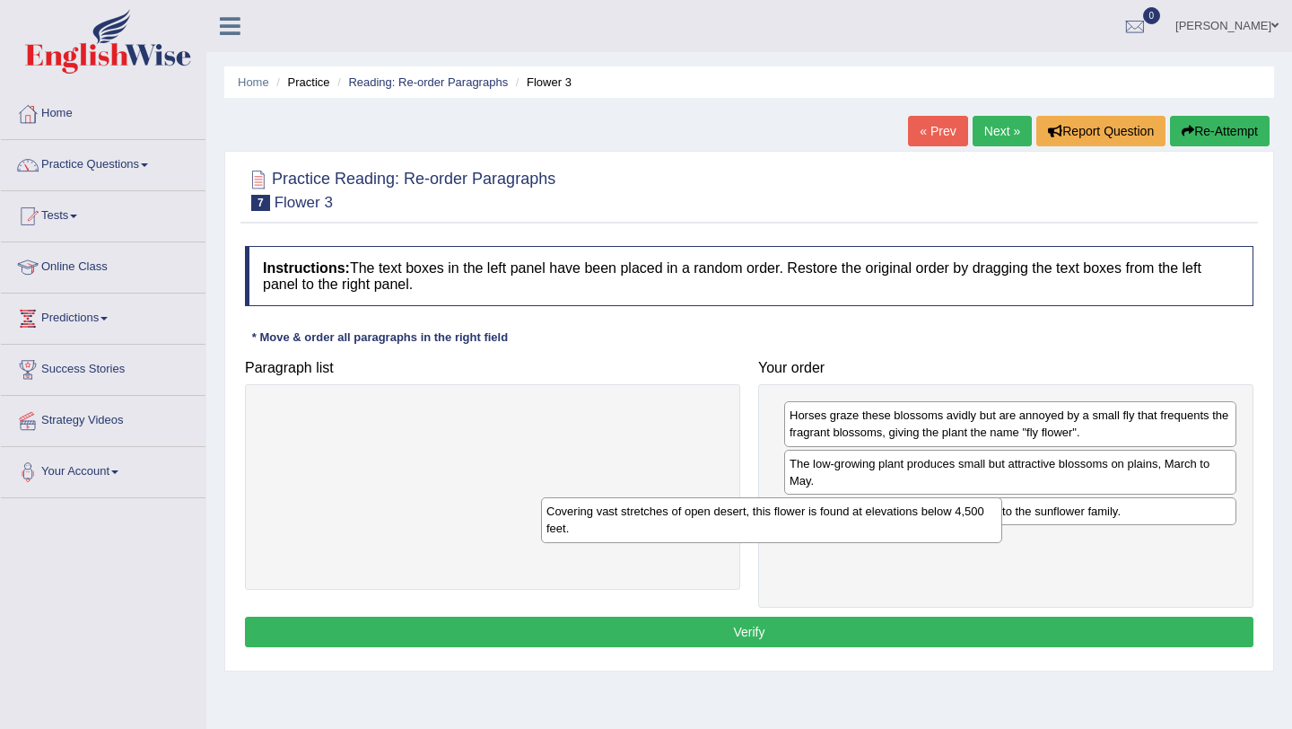
drag, startPoint x: 617, startPoint y: 429, endPoint x: 896, endPoint y: 525, distance: 295.2
click at [896, 525] on div "Covering vast stretches of open desert, this flower is found at elevations belo…" at bounding box center [771, 519] width 461 height 45
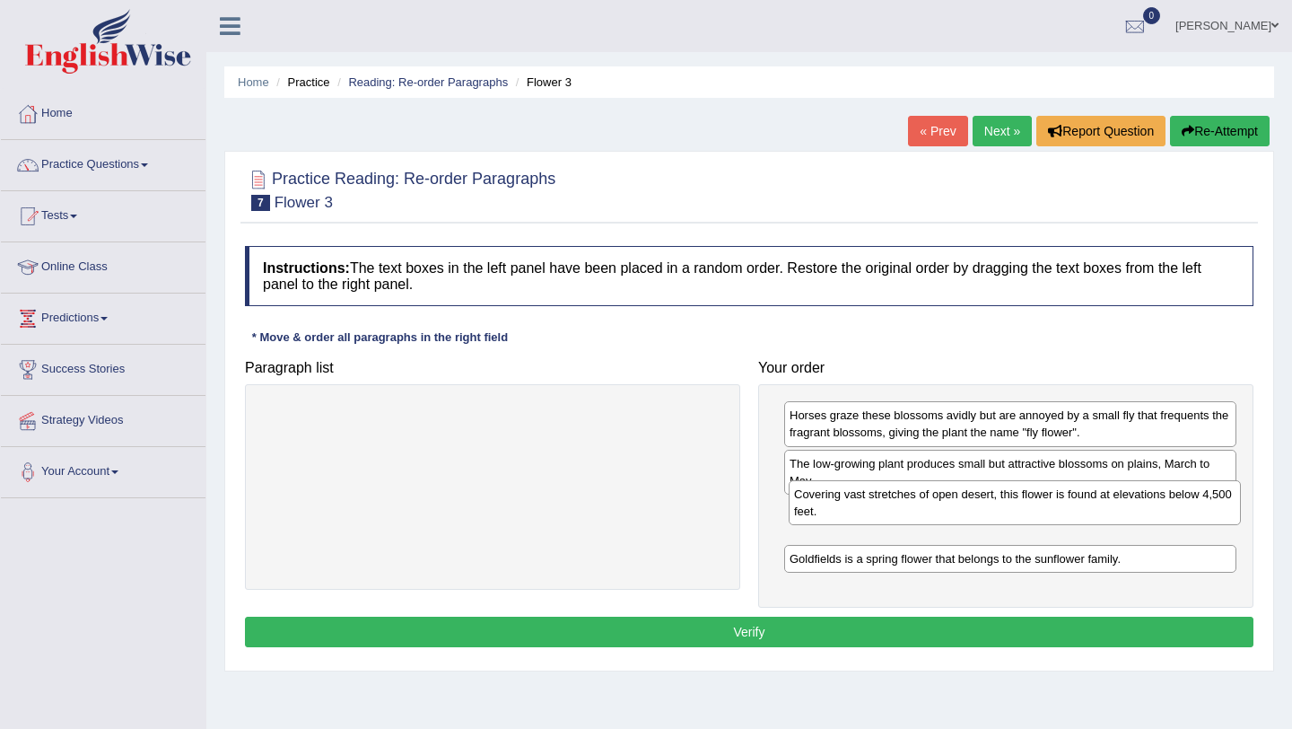
drag, startPoint x: 896, startPoint y: 549, endPoint x: 900, endPoint y: 502, distance: 47.8
click at [900, 502] on div "Covering vast stretches of open desert, this flower is found at elevations belo…" at bounding box center [1015, 502] width 452 height 45
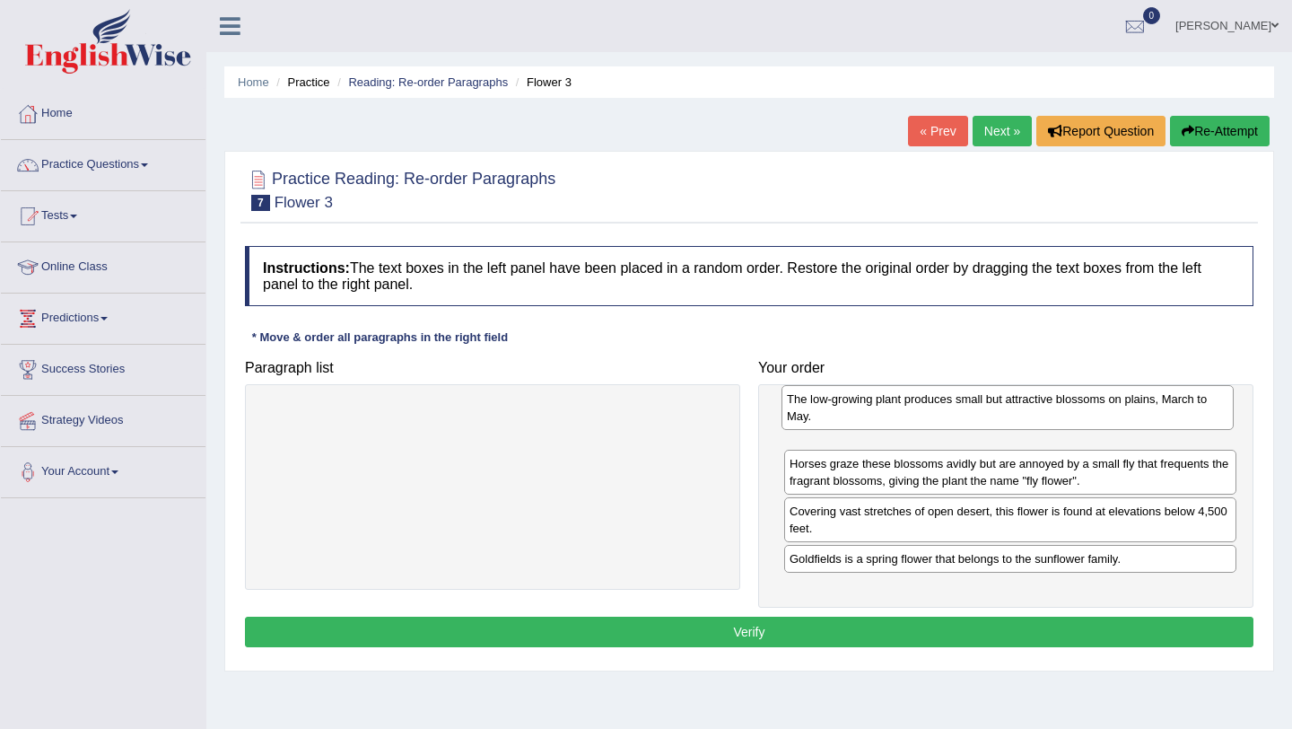
drag, startPoint x: 925, startPoint y: 477, endPoint x: 923, endPoint y: 400, distance: 76.3
click at [923, 399] on div "The low-growing plant produces small but attractive blossoms on plains, March t…" at bounding box center [1008, 407] width 452 height 45
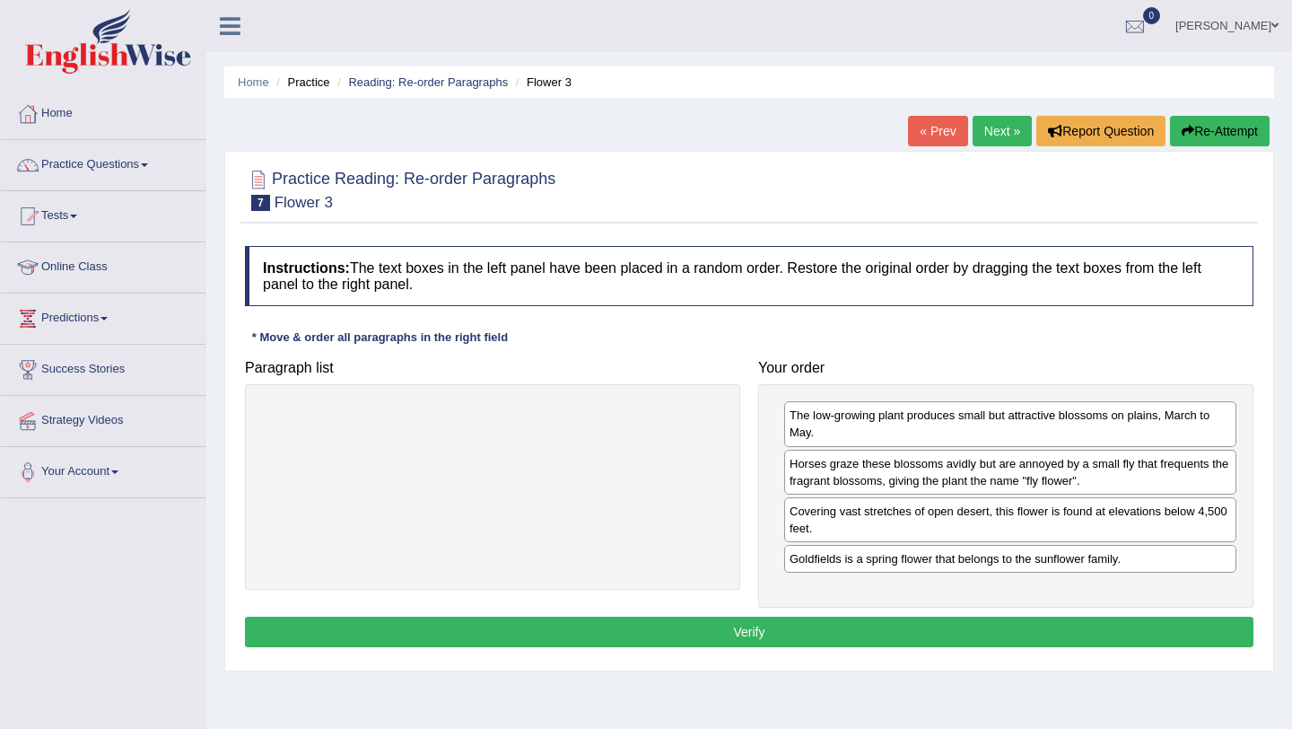
click at [970, 625] on button "Verify" at bounding box center [749, 632] width 1009 height 31
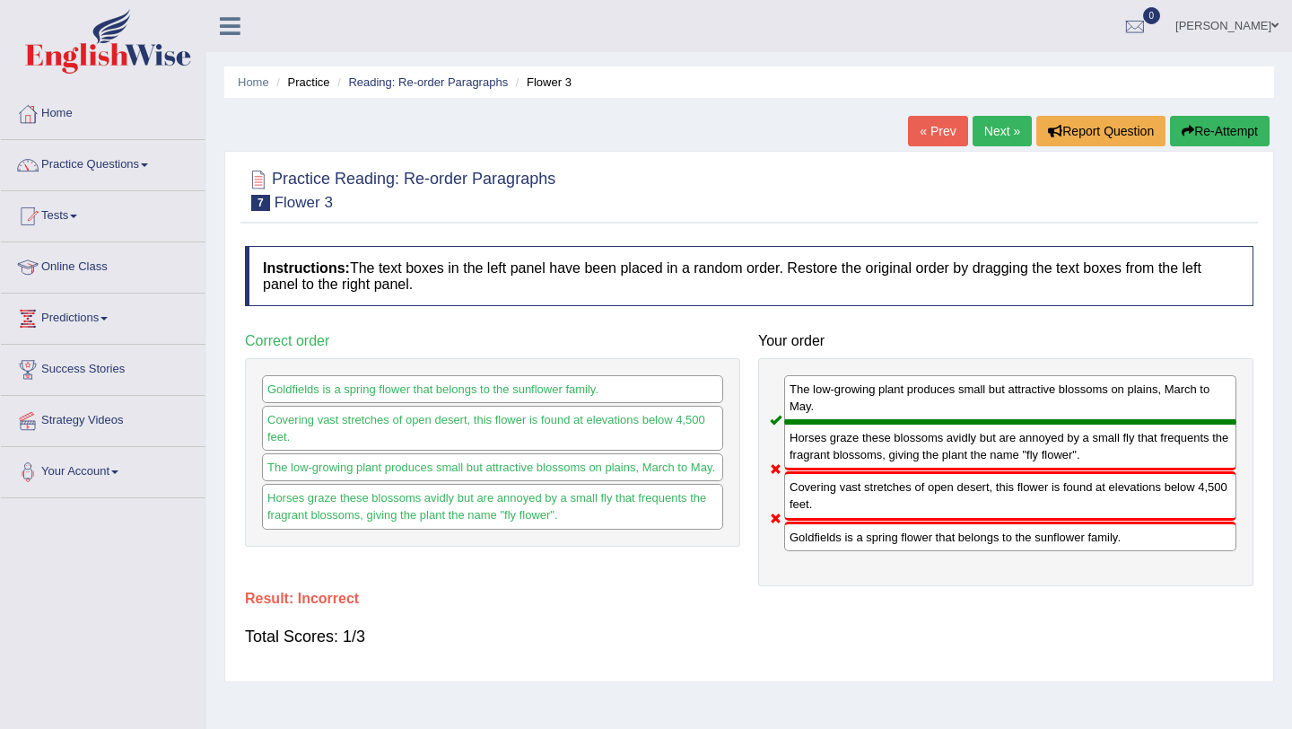
click at [1210, 124] on button "Re-Attempt" at bounding box center [1220, 131] width 100 height 31
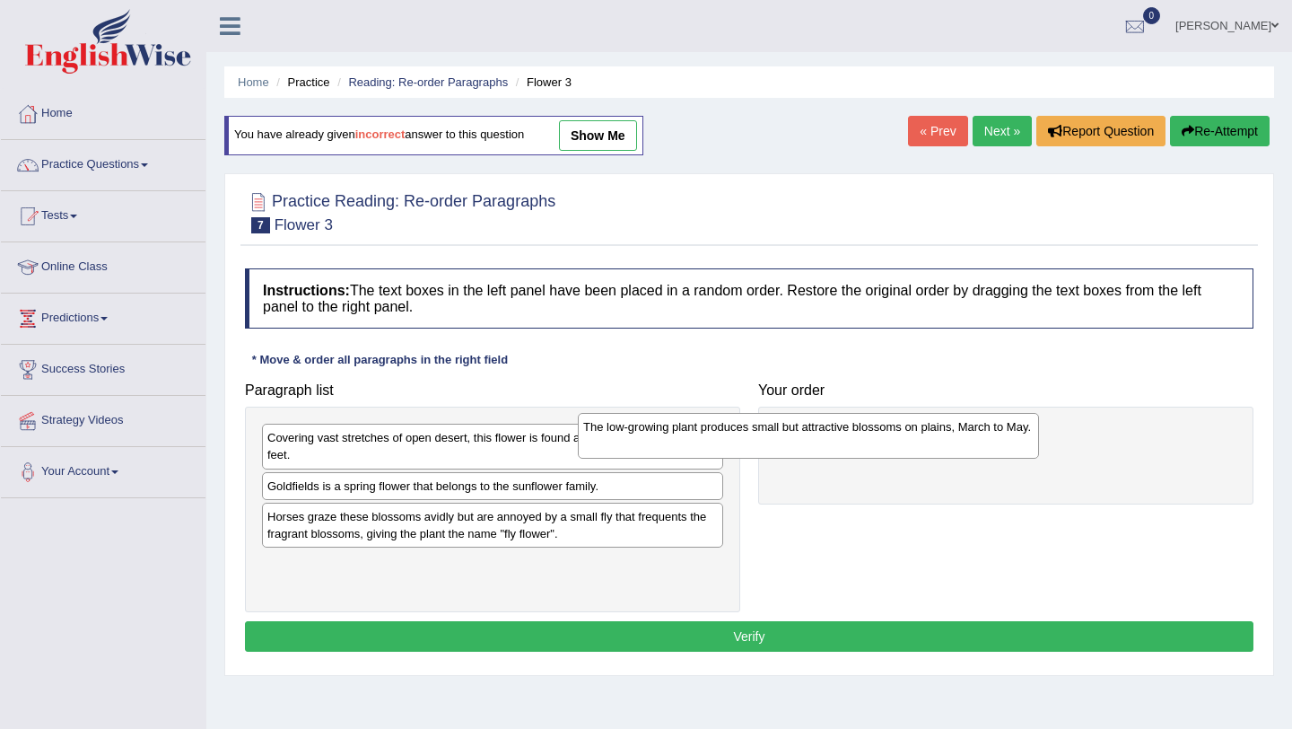
drag, startPoint x: 655, startPoint y: 442, endPoint x: 972, endPoint y: 426, distance: 317.2
click at [972, 428] on div "The low-growing plant produces small but attractive blossoms on plains, March t…" at bounding box center [808, 435] width 461 height 45
